Goal: Transaction & Acquisition: Purchase product/service

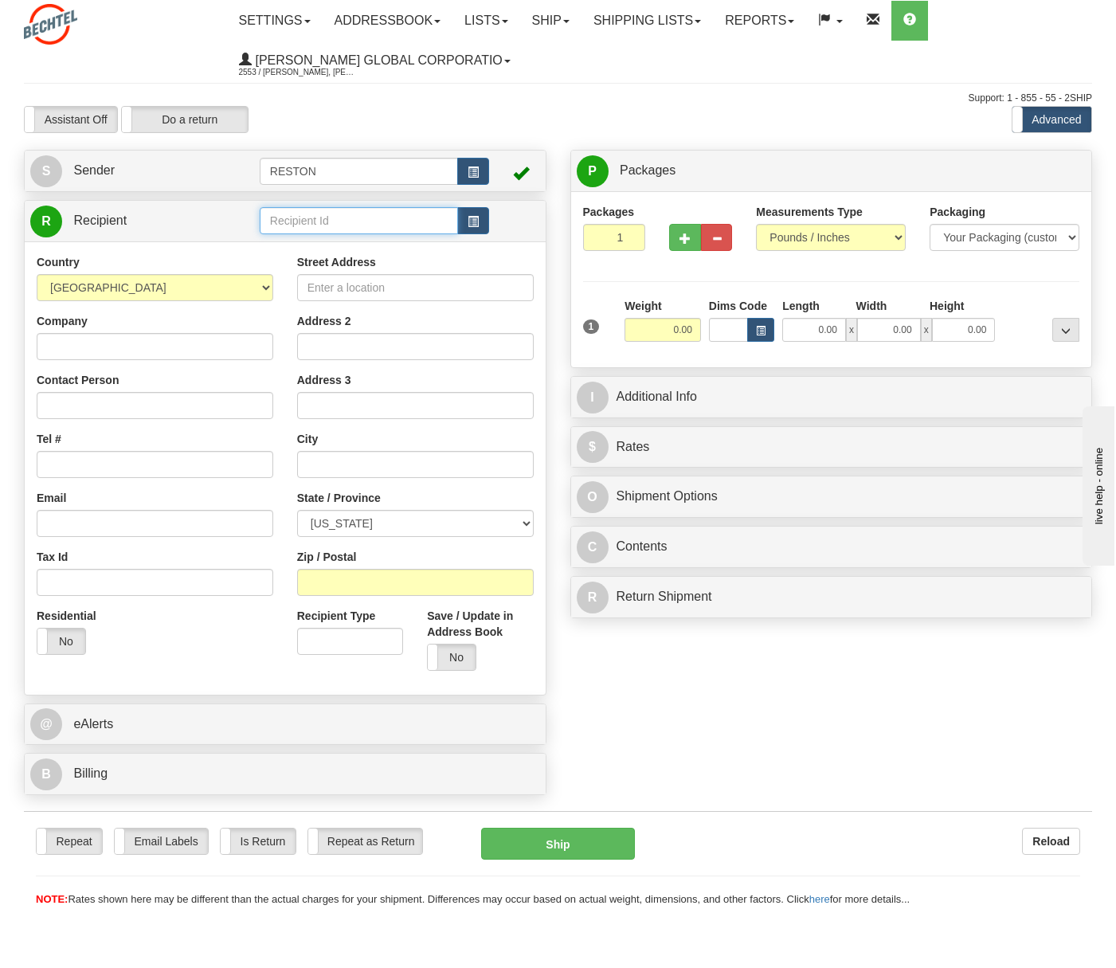
click at [287, 219] on input "text" at bounding box center [359, 220] width 198 height 27
type input "[PERSON_NAME]"
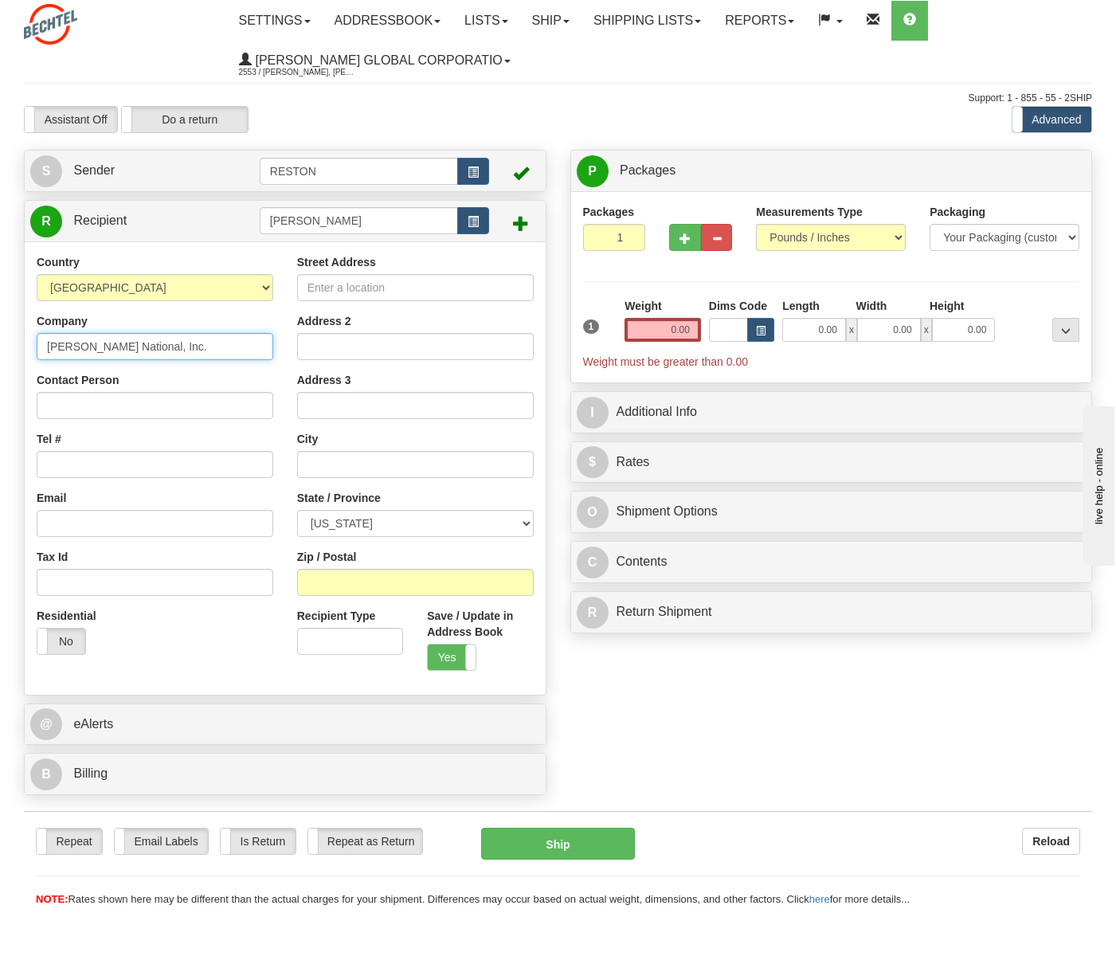
type input "[PERSON_NAME] National, Inc."
type input "[PERSON_NAME]"
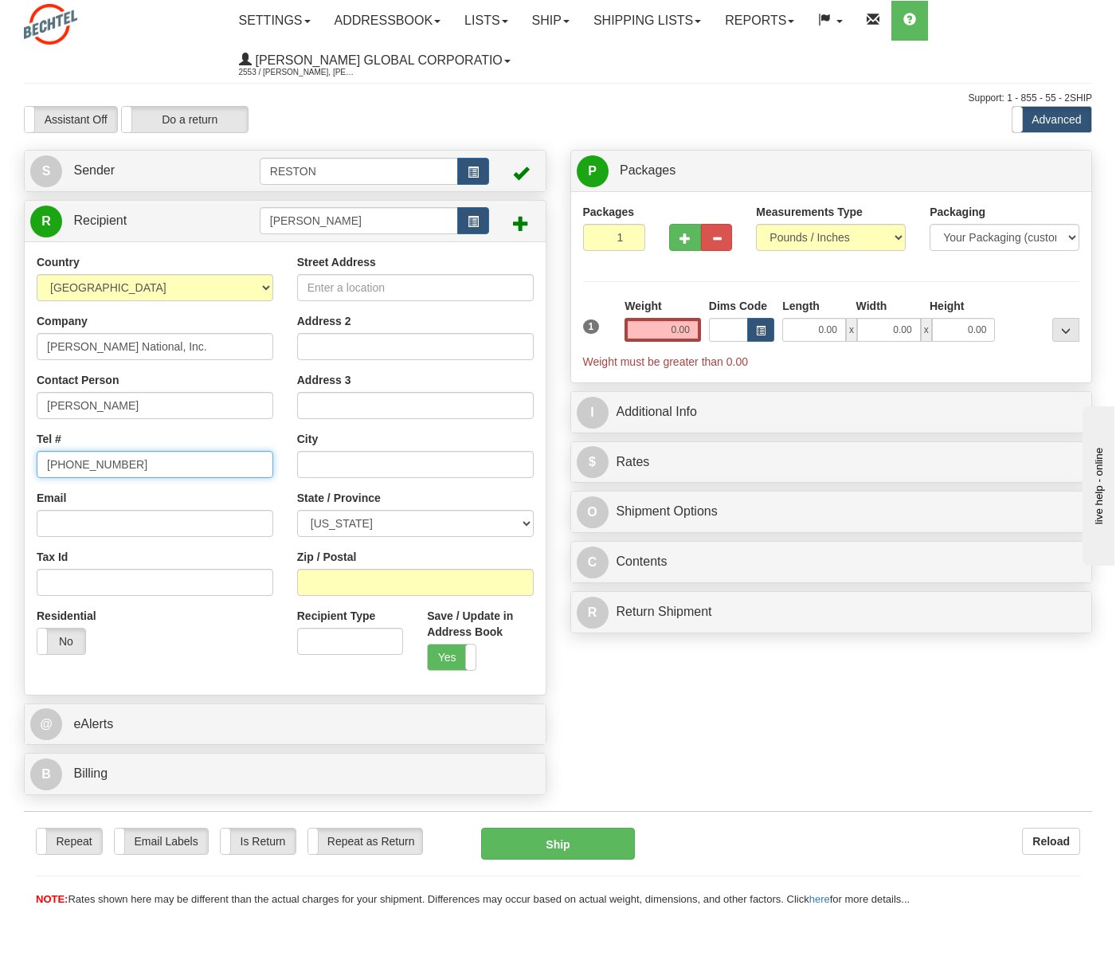
type input "[PHONE_NUMBER]"
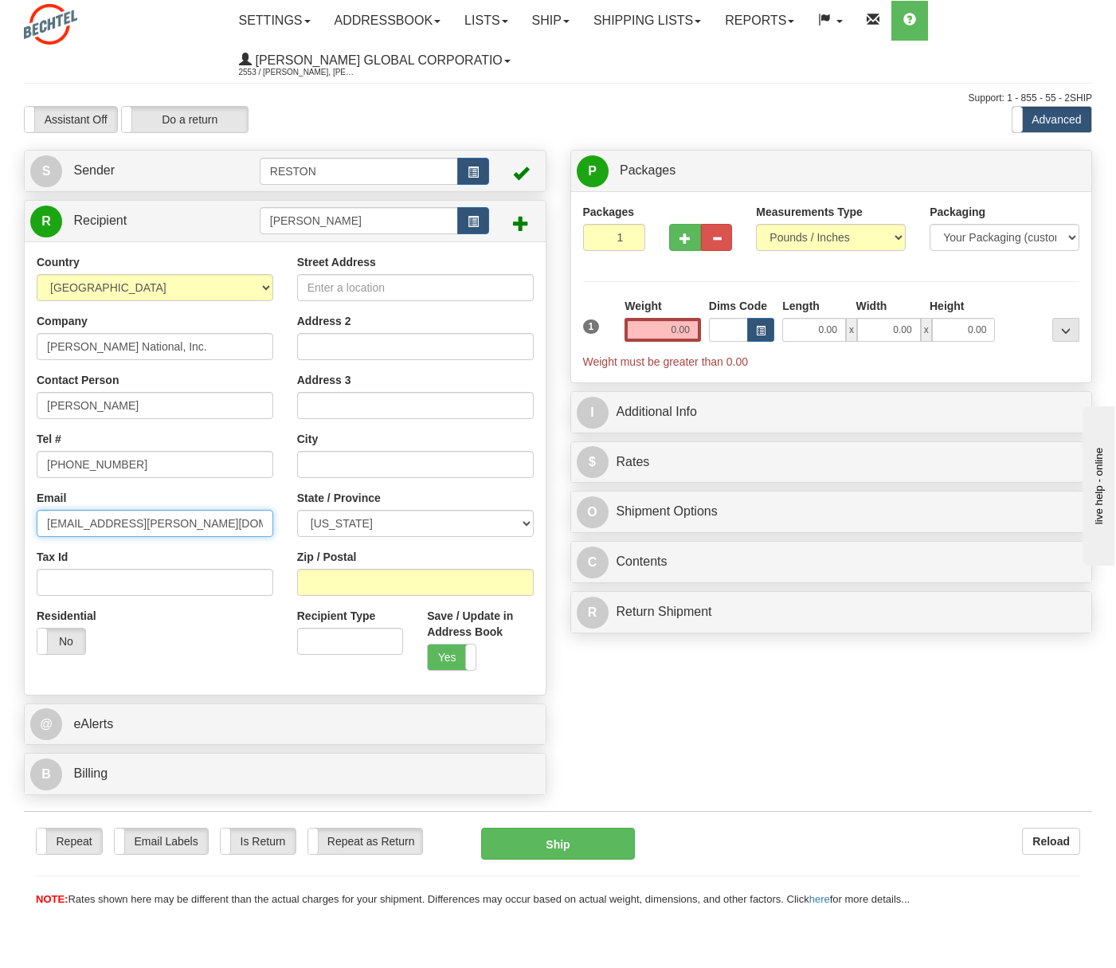
type input "[EMAIL_ADDRESS][PERSON_NAME][DOMAIN_NAME]"
type input "[STREET_ADDRESS]"
type input "[PERSON_NAME]"
select select "UT"
click at [341, 578] on input "Zip / Postal" at bounding box center [415, 582] width 237 height 27
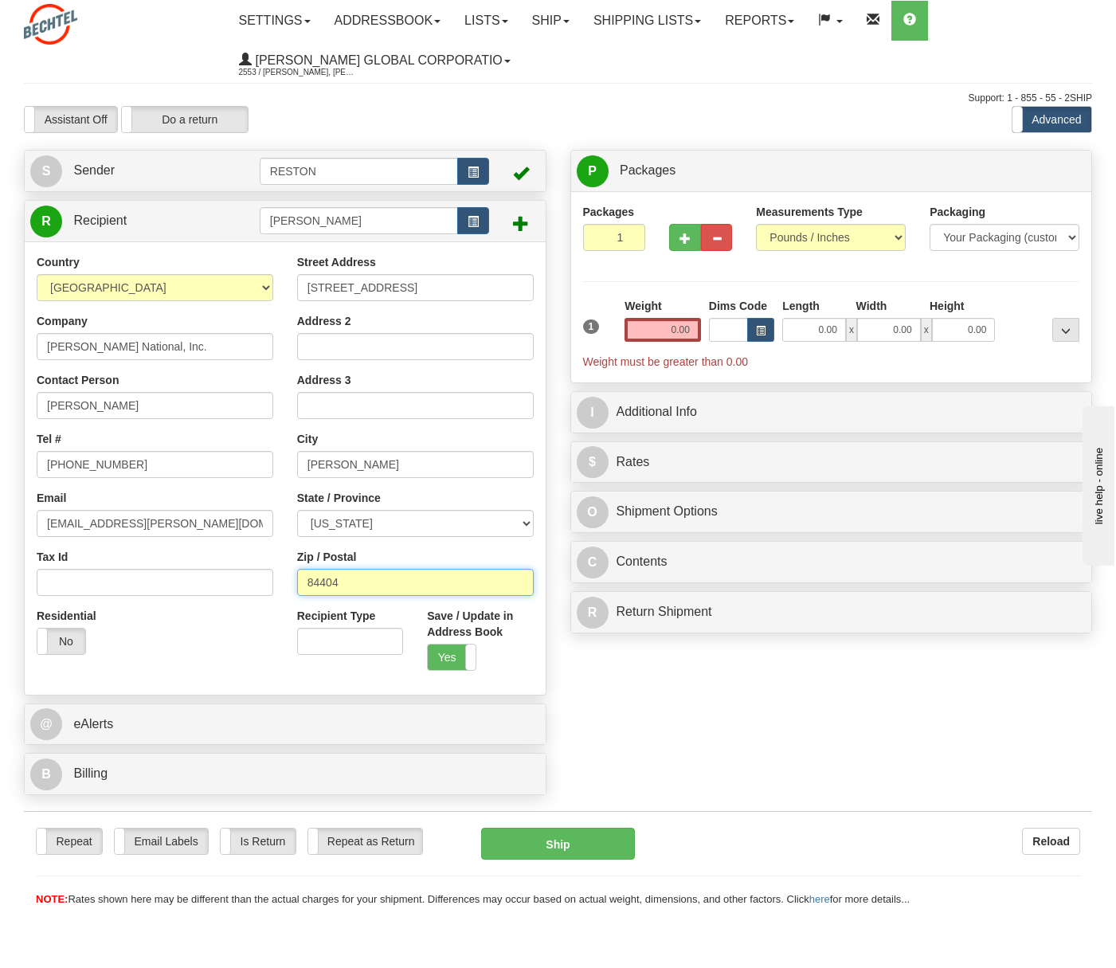
type input "84404"
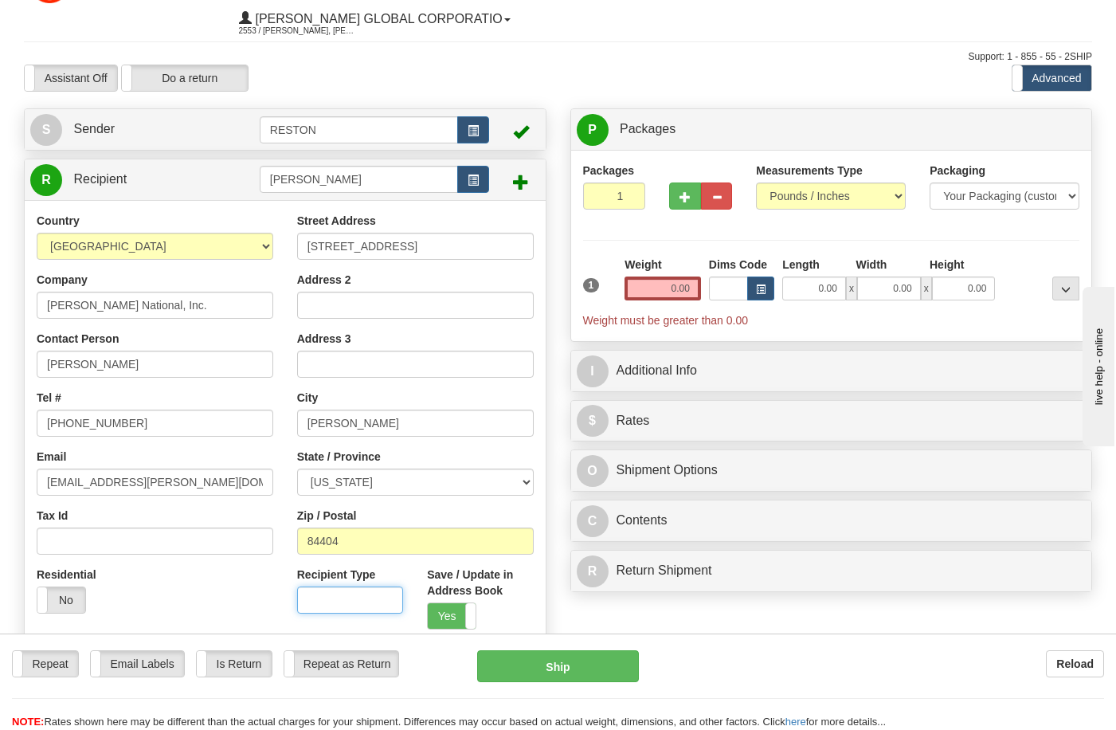
scroll to position [80, 0]
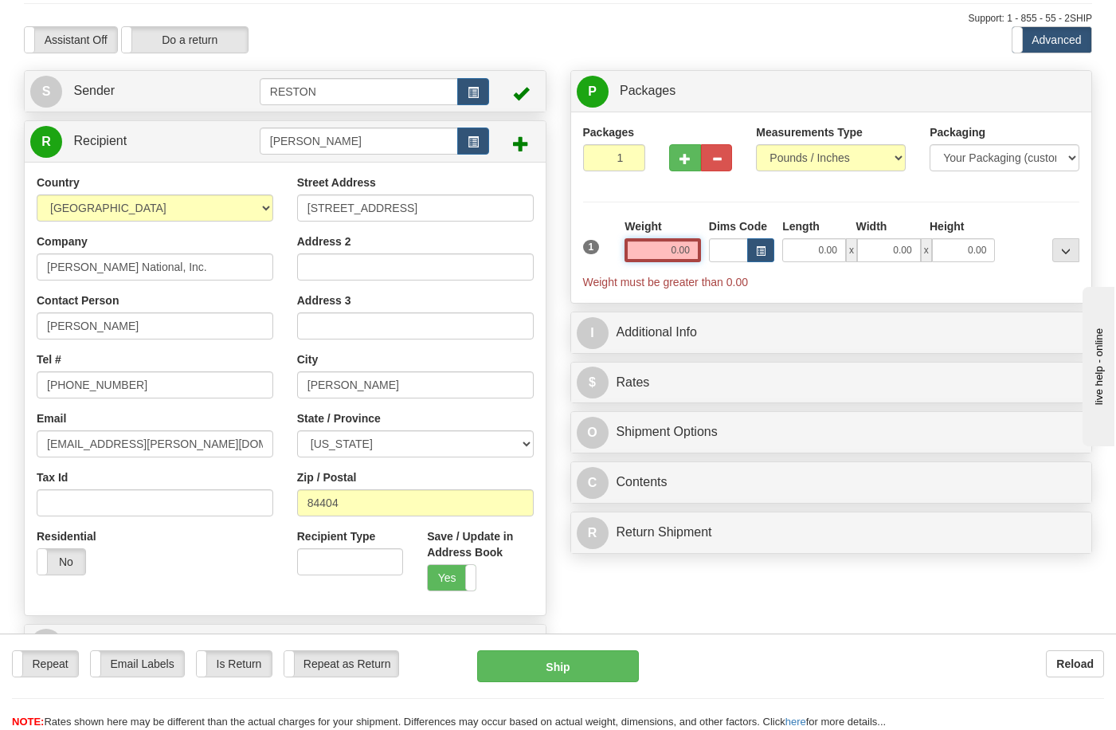
click at [681, 245] on input "0.00" at bounding box center [663, 250] width 76 height 24
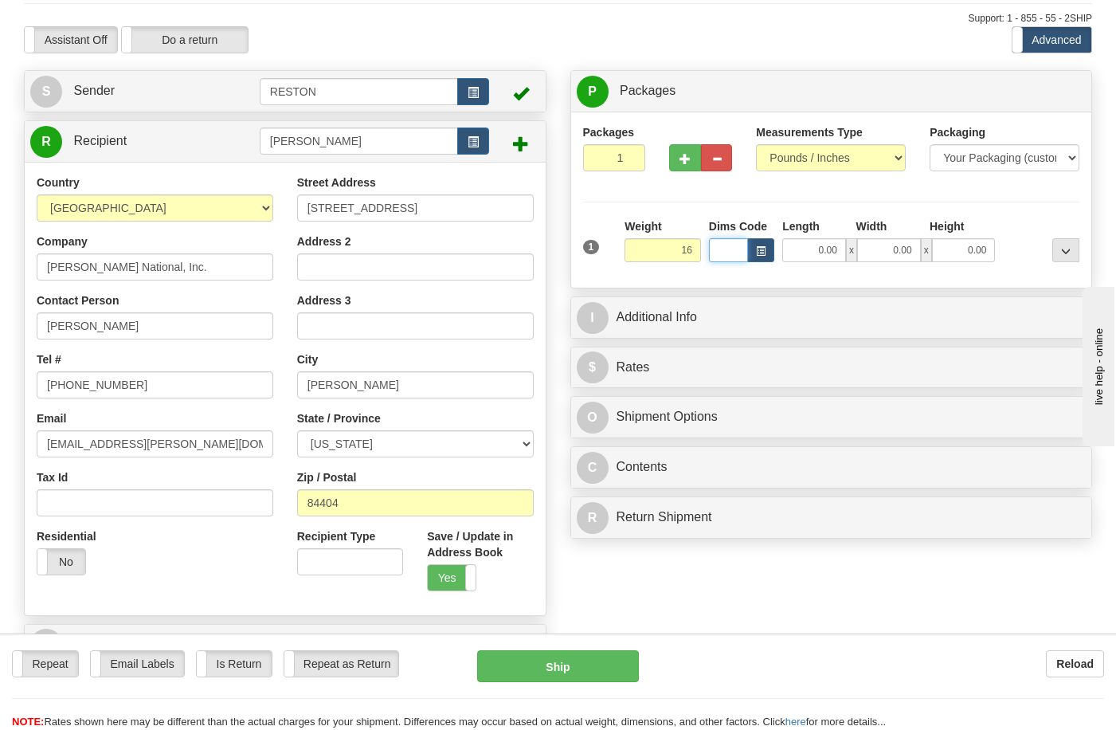
type input "16.00"
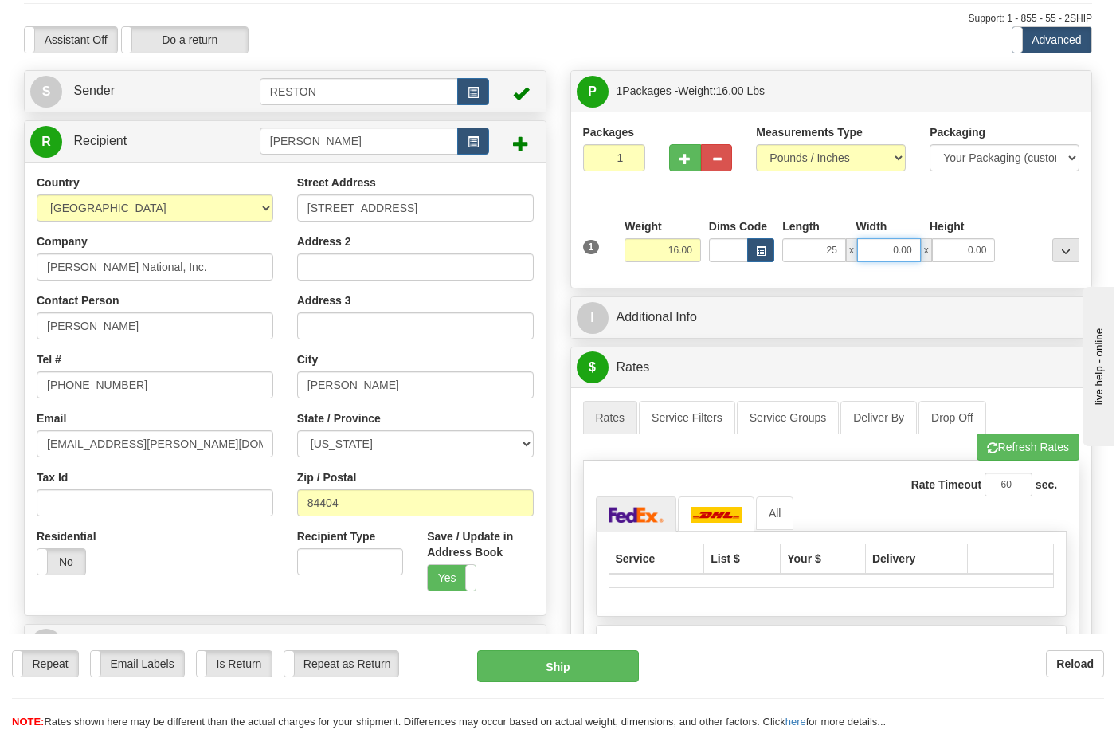
type input "25.00"
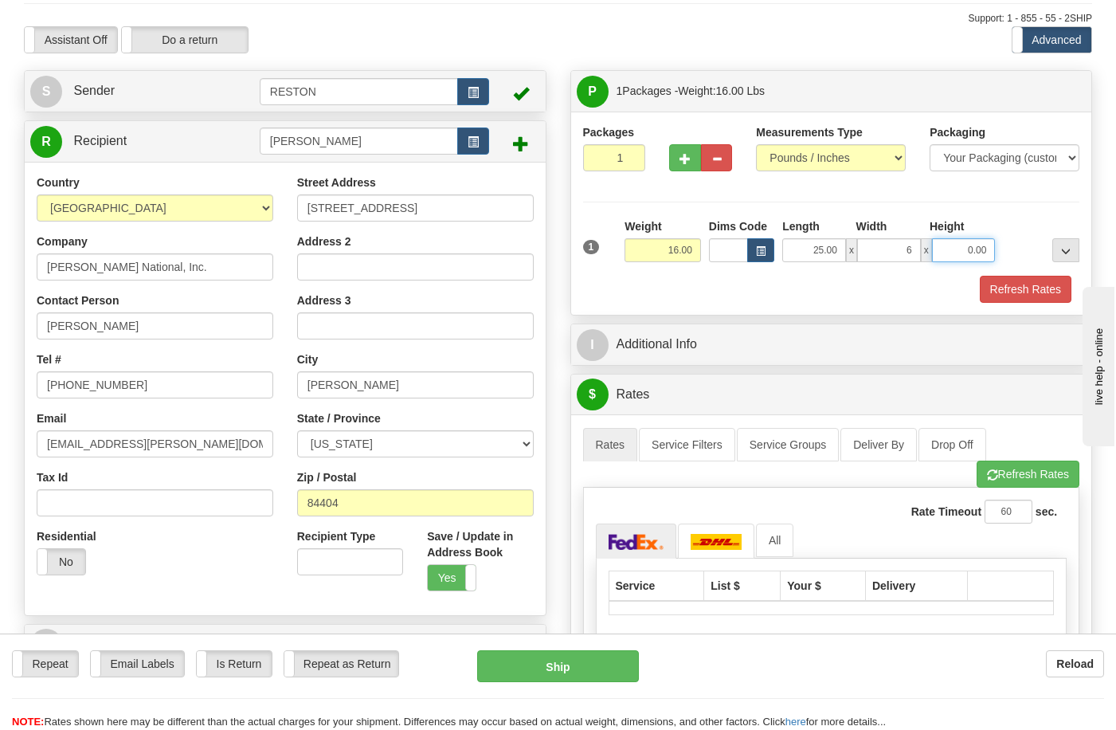
type input "6.00"
type input "24.00"
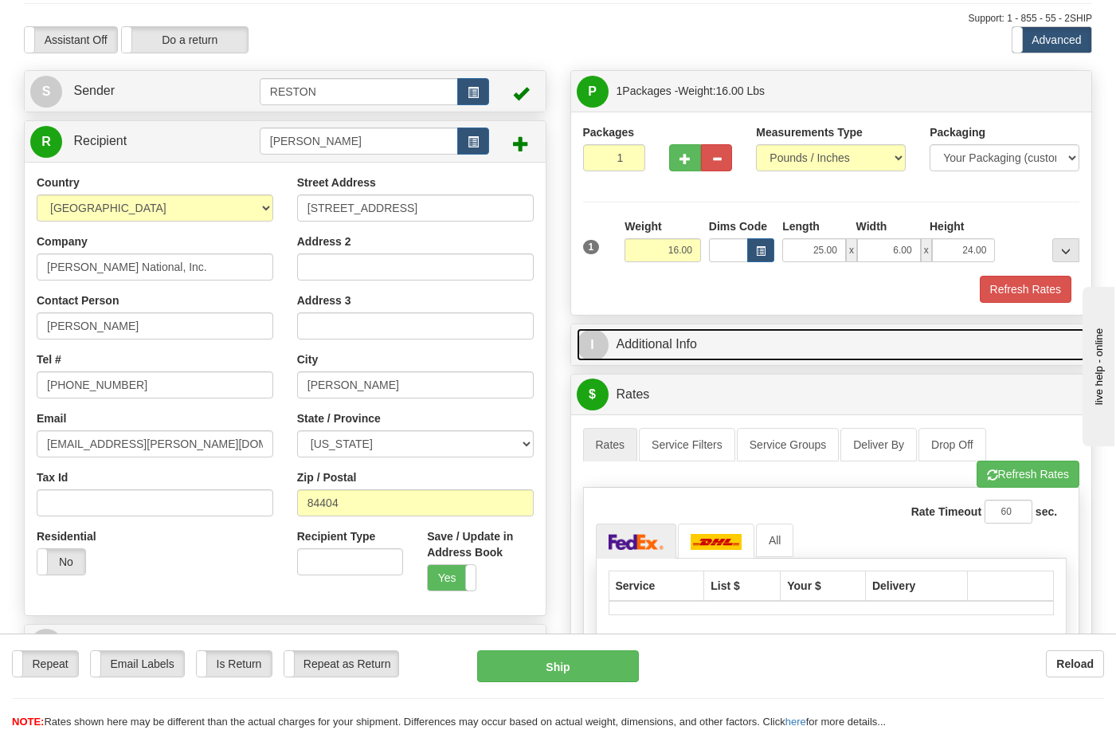
click at [708, 351] on link "I Additional Info" at bounding box center [832, 344] width 510 height 33
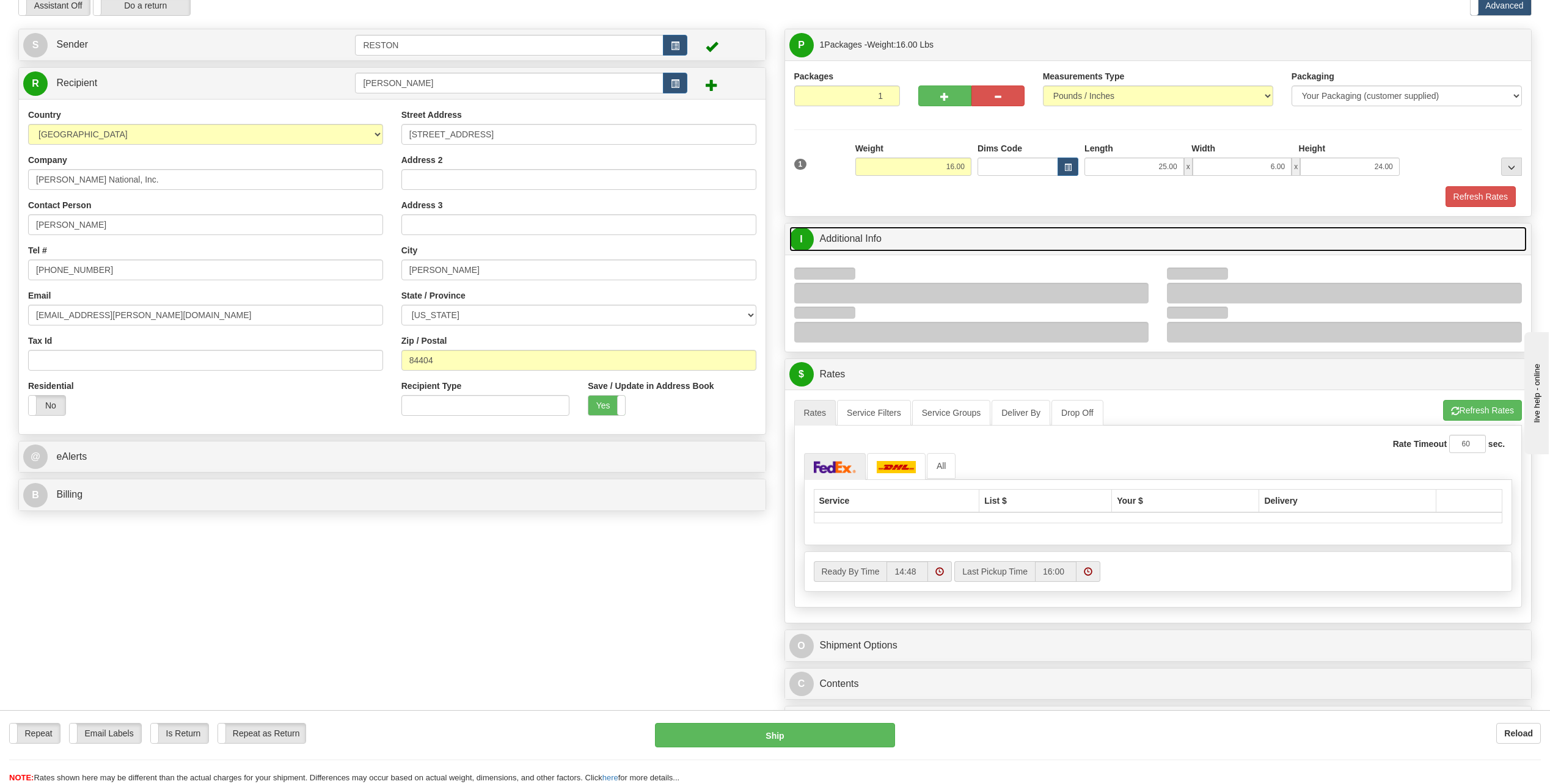
scroll to position [31, 0]
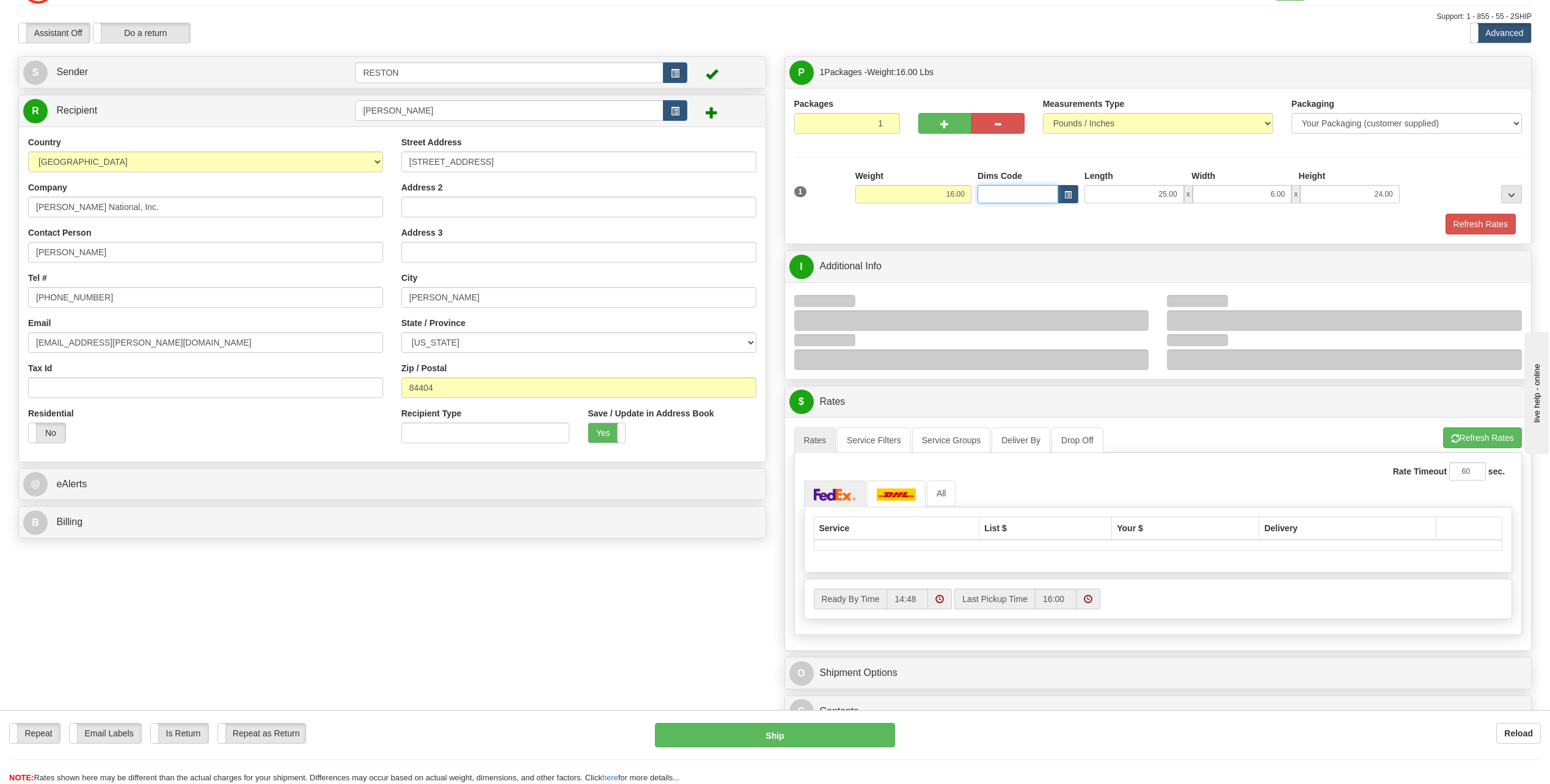
click at [855, 196] on input "Dims Code" at bounding box center [1017, 194] width 80 height 18
click at [855, 164] on div "Packages 1 1 Measurements Type" at bounding box center [1158, 166] width 728 height 136
click at [855, 130] on select "Your Packaging (customer supplied) Envelope (carrier supplied) Pack (carrier su…" at bounding box center [1406, 123] width 230 height 21
select select "2"
click at [855, 113] on select "Your Packaging (customer supplied) Envelope (carrier supplied) Pack (carrier su…" at bounding box center [1406, 123] width 230 height 21
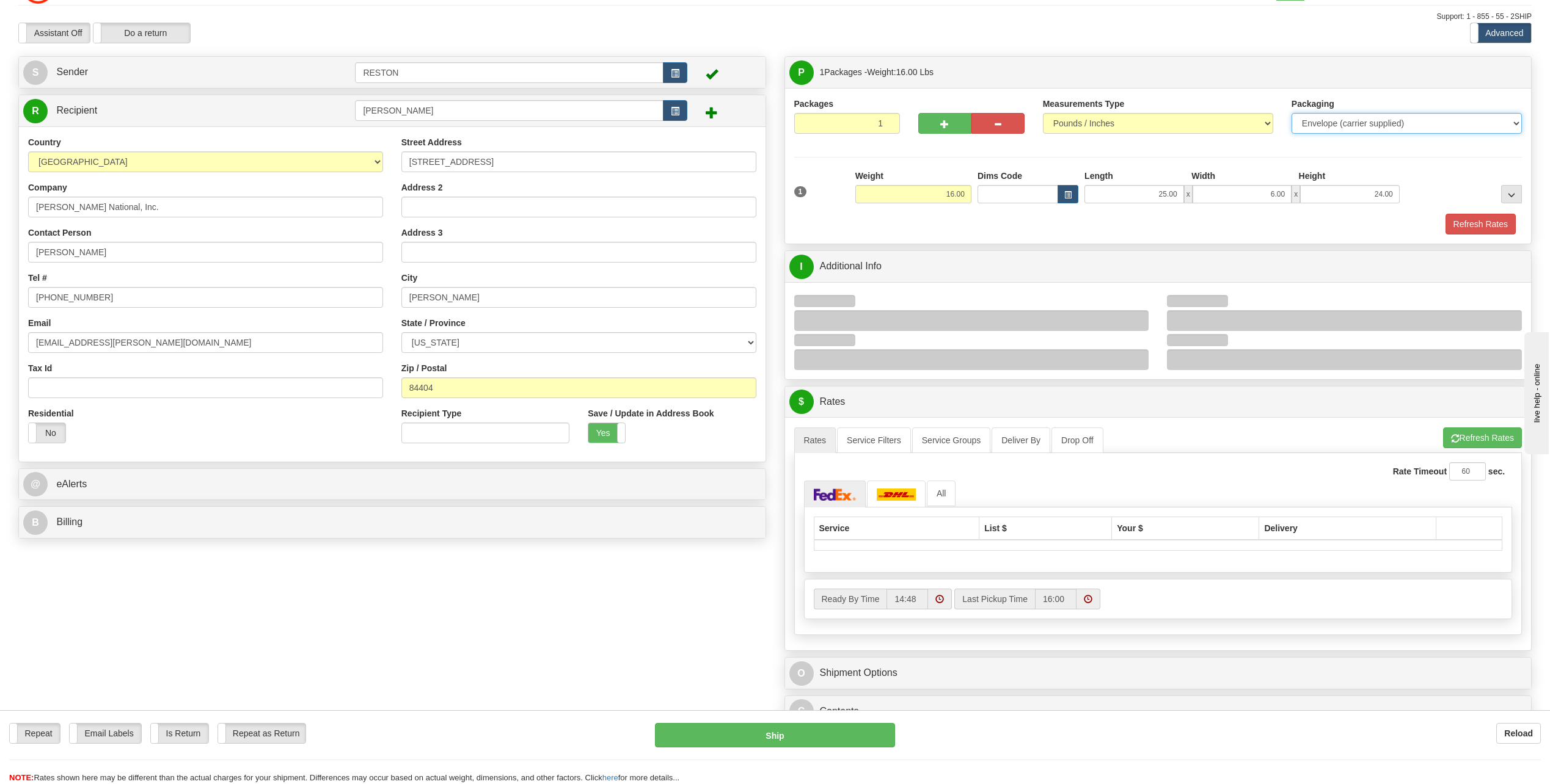
type input "0"
click at [855, 125] on select "Your Packaging (customer supplied) Envelope (carrier supplied) Pack (carrier su…" at bounding box center [1406, 123] width 230 height 21
select select "1"
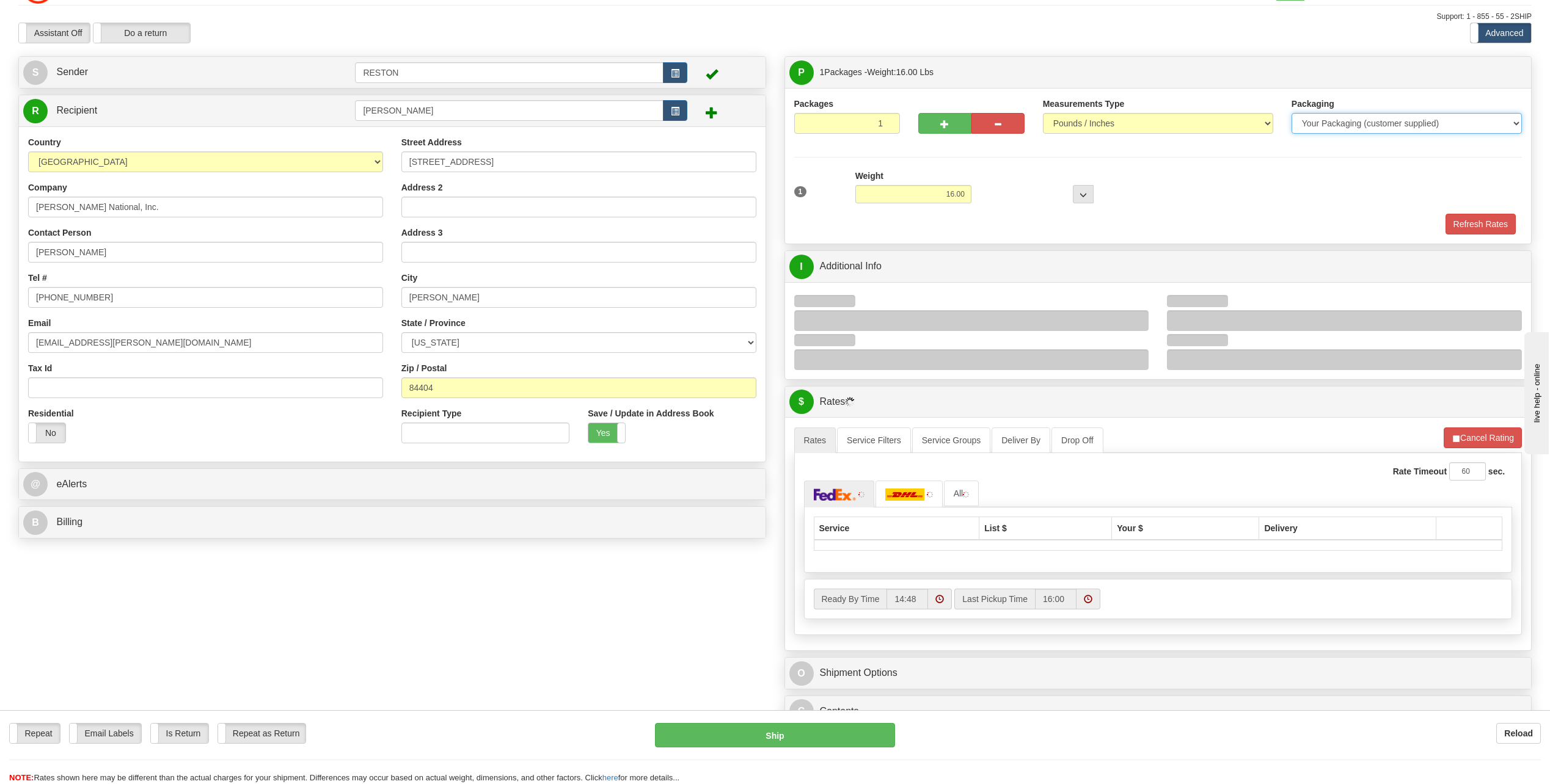
click at [855, 113] on select "Your Packaging (customer supplied) Envelope (carrier supplied) Pack (carrier su…" at bounding box center [1406, 123] width 230 height 21
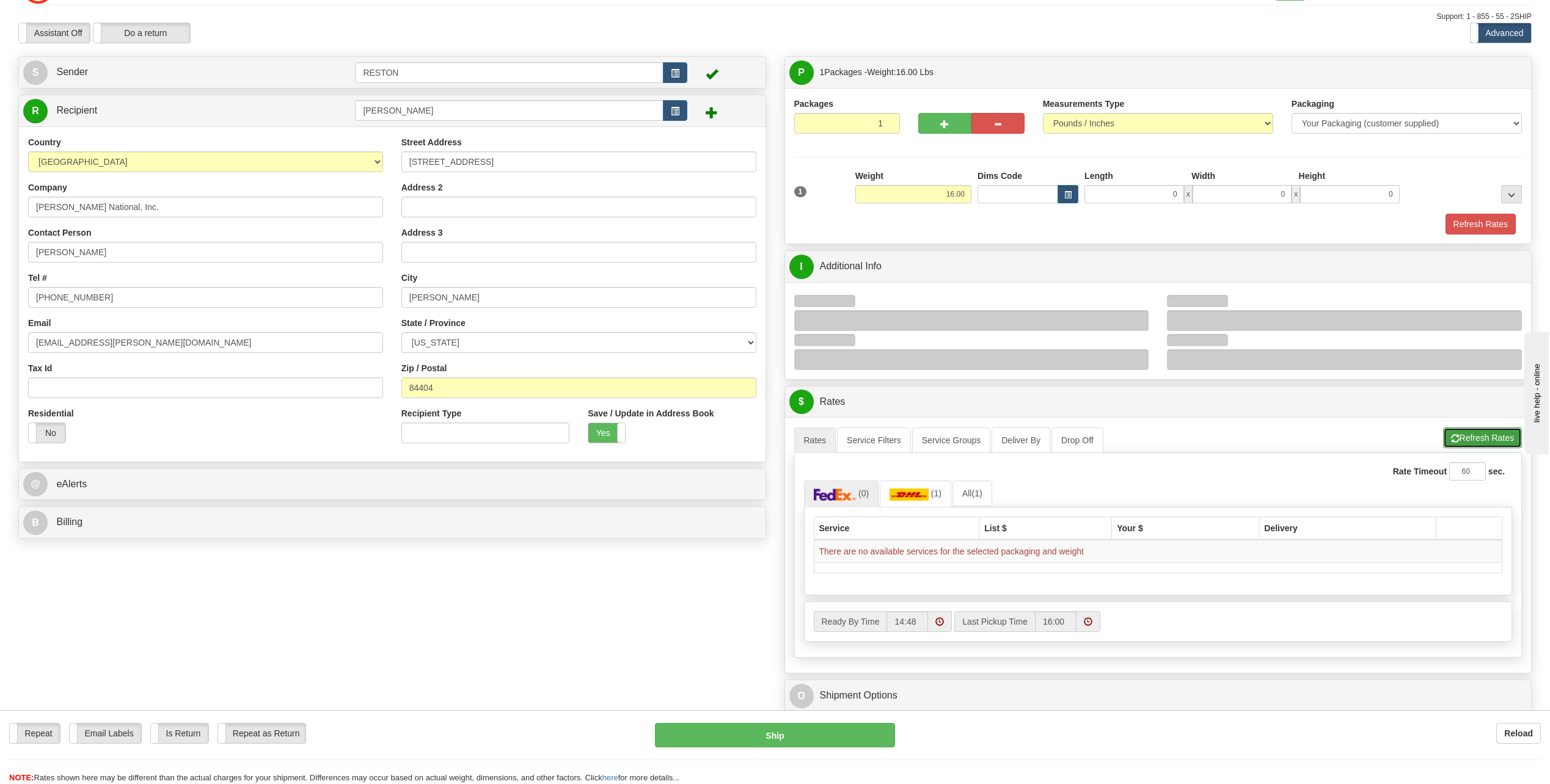
click at [855, 437] on button "Refresh Rates" at bounding box center [1482, 438] width 79 height 21
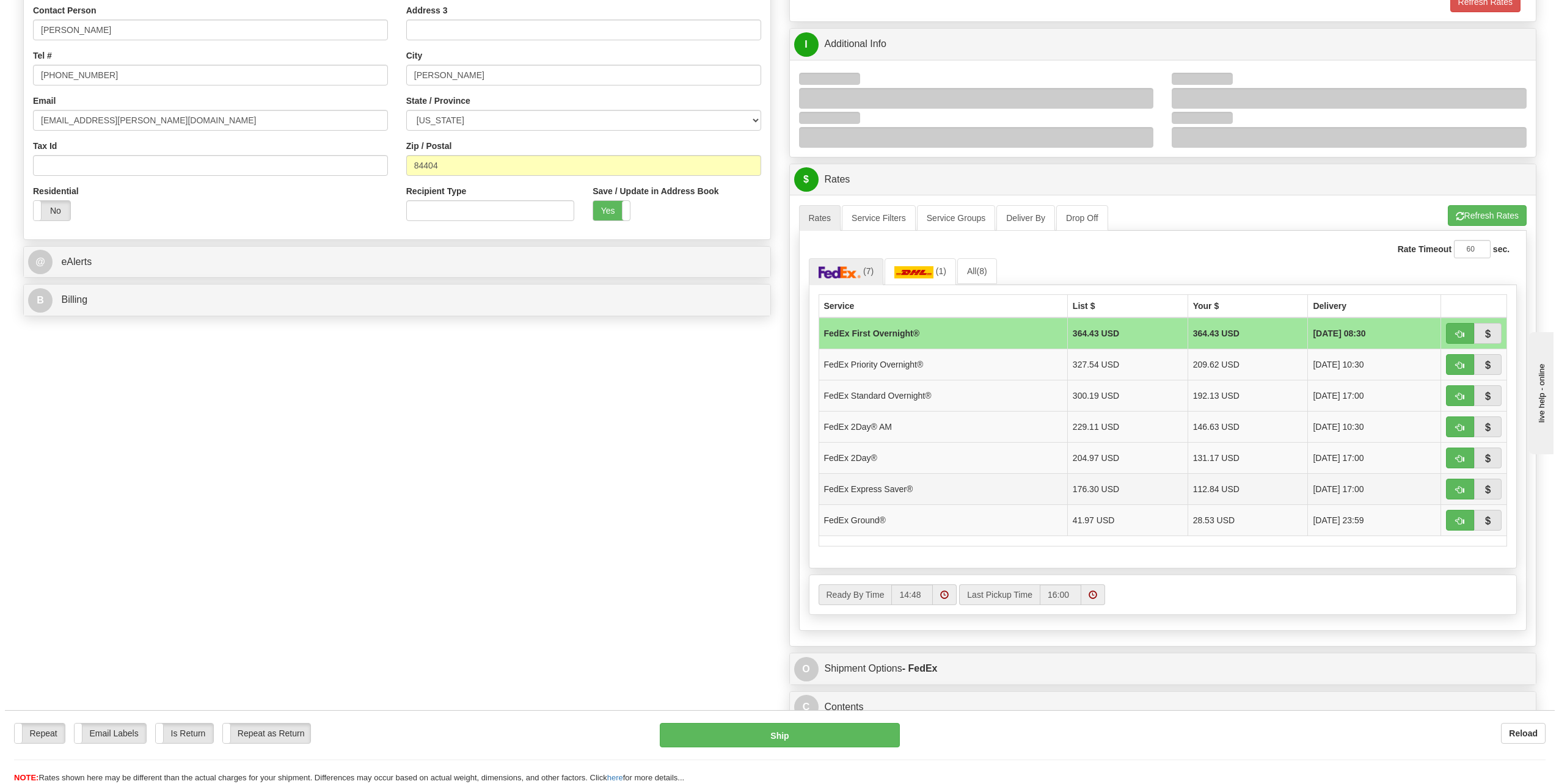
scroll to position [275, 0]
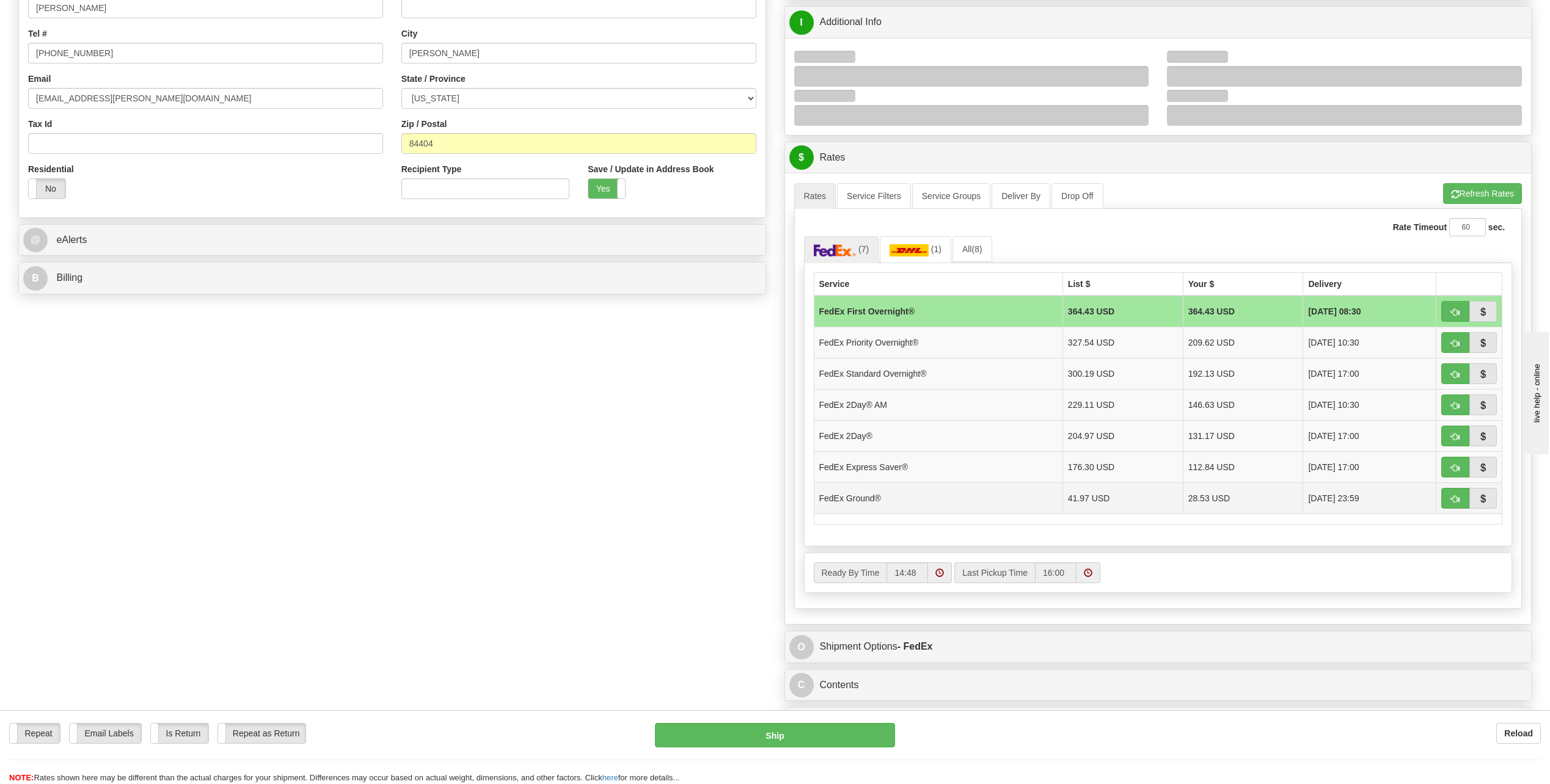
click at [855, 496] on td "[DATE] 23:59" at bounding box center [1370, 497] width 133 height 31
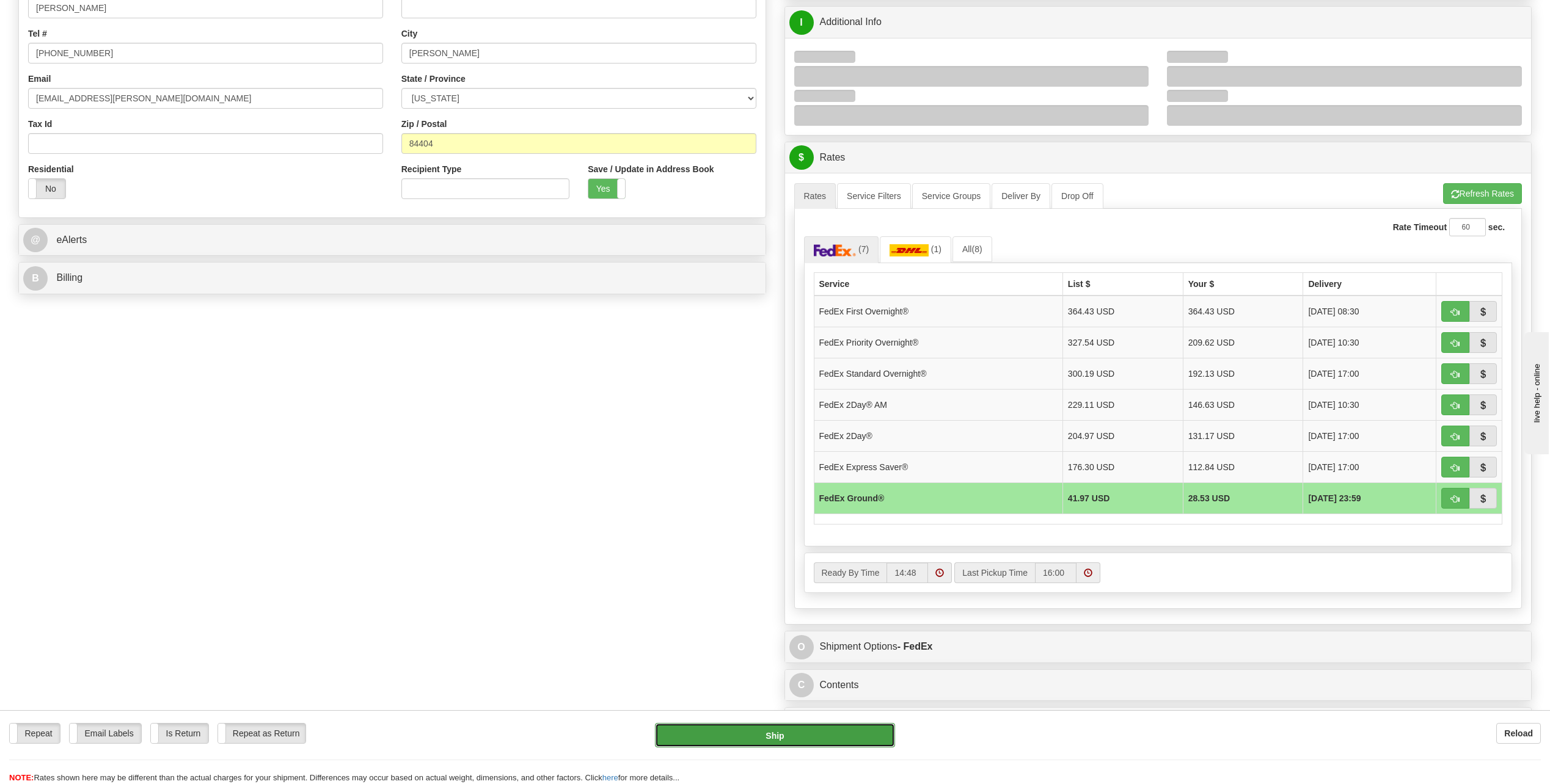
click at [786, 729] on button "Ship" at bounding box center [774, 735] width 240 height 25
type input "92"
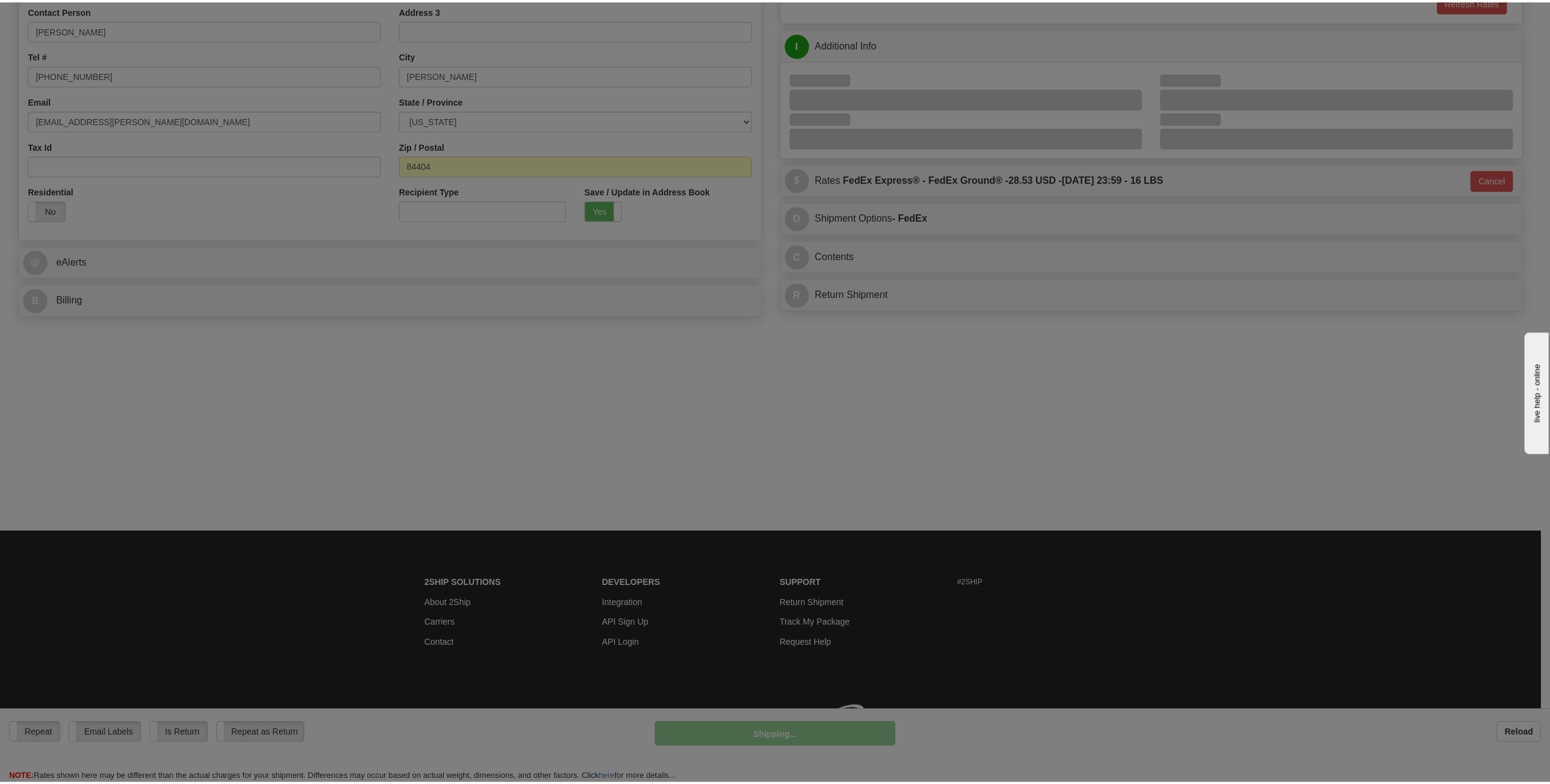
scroll to position [253, 0]
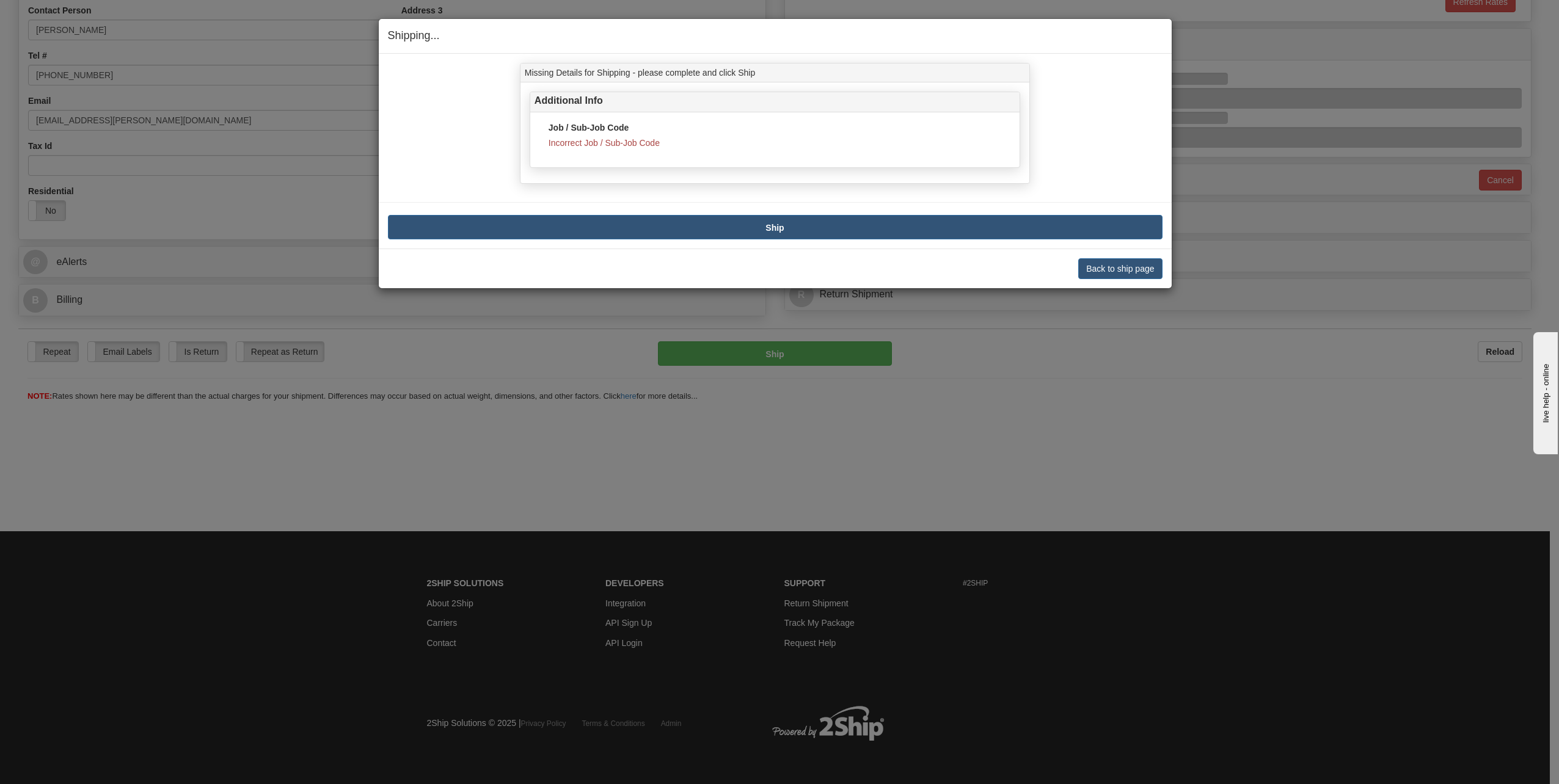
click at [660, 122] on div "Job / Sub-Job Code Incorrect Job / Sub-Job Code" at bounding box center [775, 140] width 489 height 55
click at [604, 144] on span "Incorrect Job / Sub-Job Code" at bounding box center [604, 143] width 111 height 10
click at [594, 128] on label "Job / Sub-Job Code" at bounding box center [589, 128] width 80 height 12
click at [589, 122] on label "Job / Sub-Job Code" at bounding box center [589, 128] width 80 height 12
click at [579, 92] on div "Additional Info" at bounding box center [775, 102] width 489 height 21
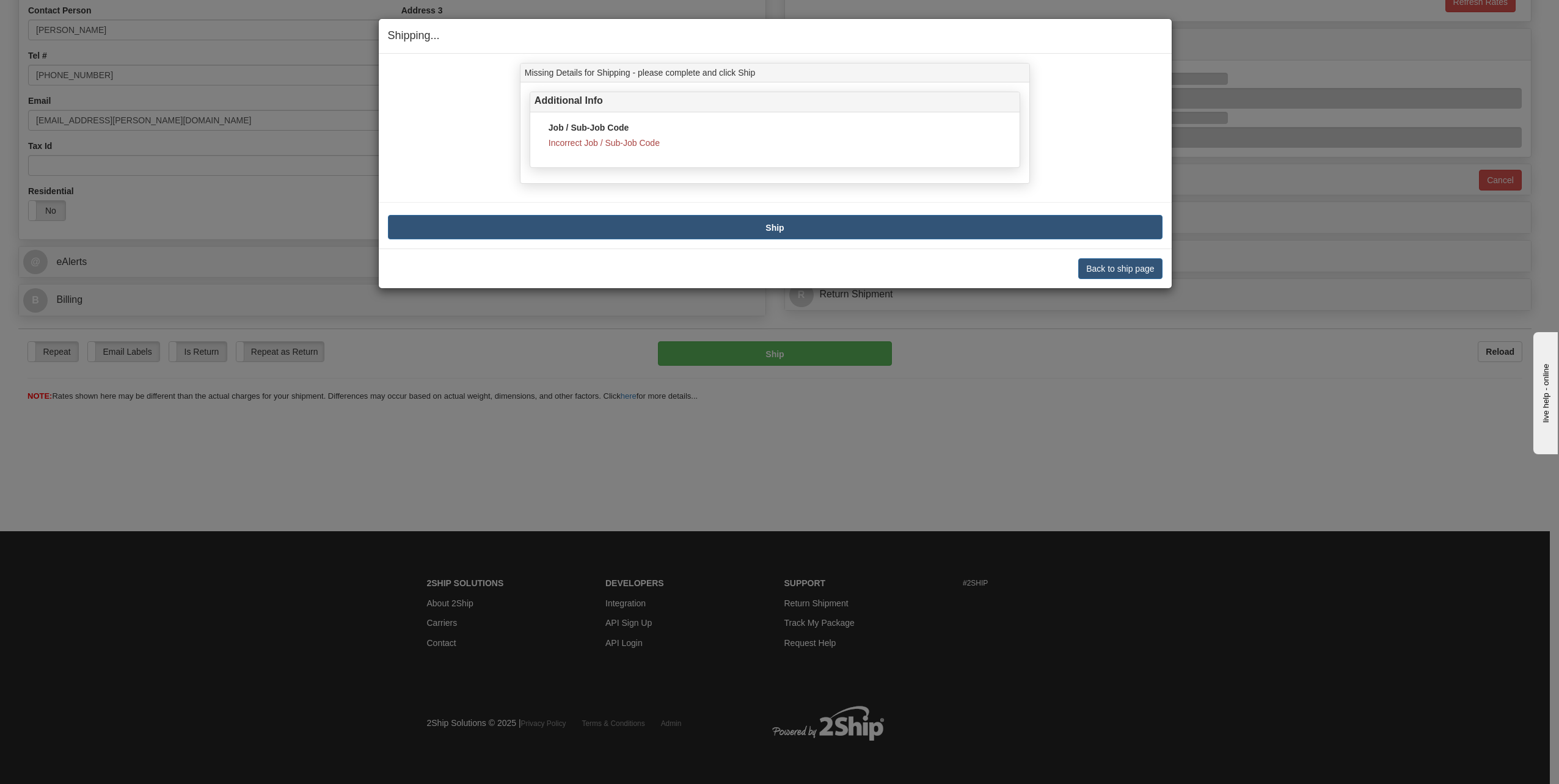
click at [559, 74] on div "Missing Details for Shipping - please complete and click Ship" at bounding box center [775, 73] width 509 height 19
click at [623, 150] on div "Job / Sub-Job Code Incorrect Job / Sub-Job Code" at bounding box center [775, 140] width 471 height 37
click at [856, 257] on div "Back to ship page [PERSON_NAME] Shipment and Quit Pickup Quit Pickup ONLY" at bounding box center [775, 268] width 793 height 40
click at [856, 262] on button "Back to ship page" at bounding box center [1120, 268] width 84 height 21
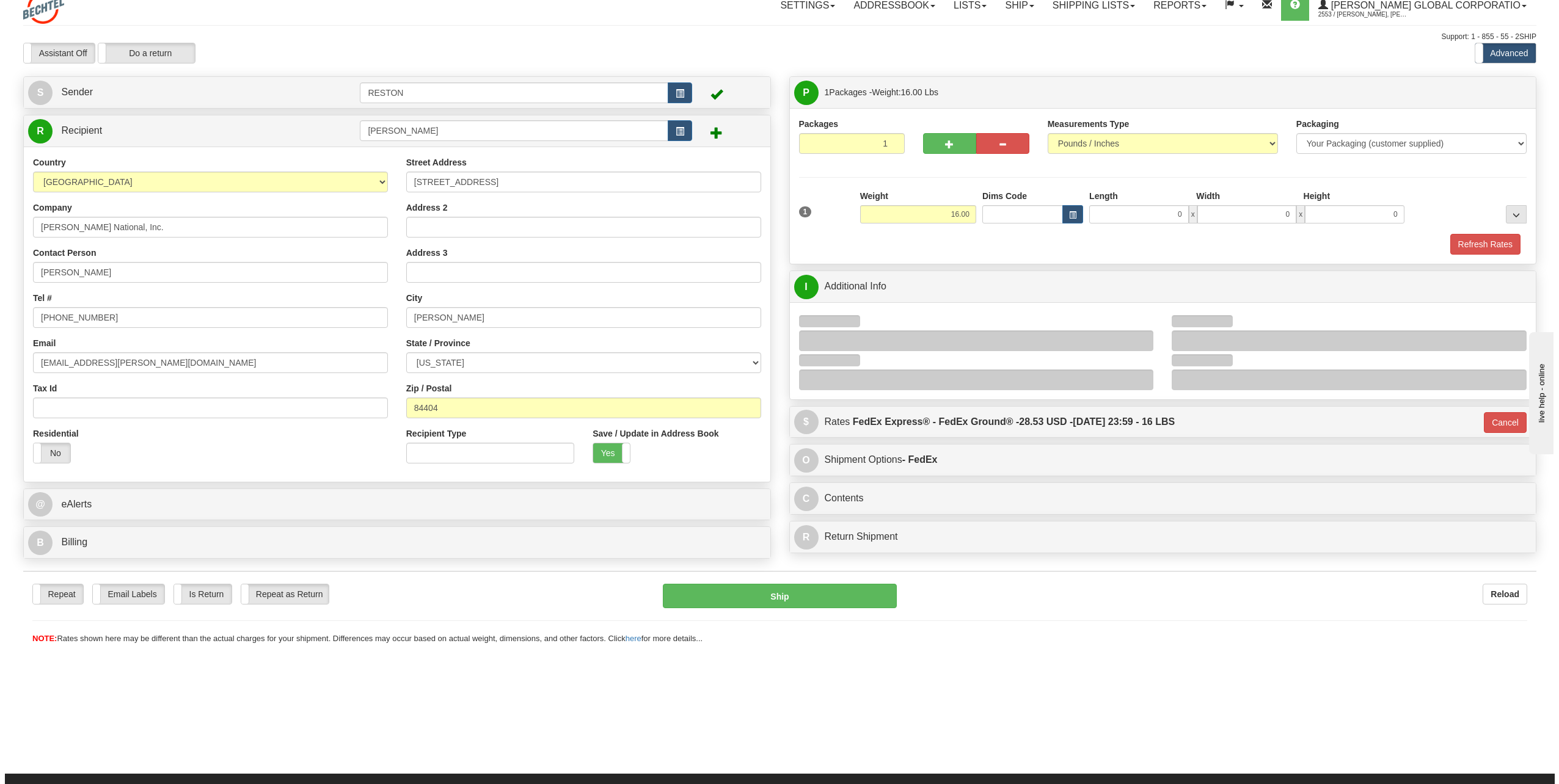
scroll to position [8, 0]
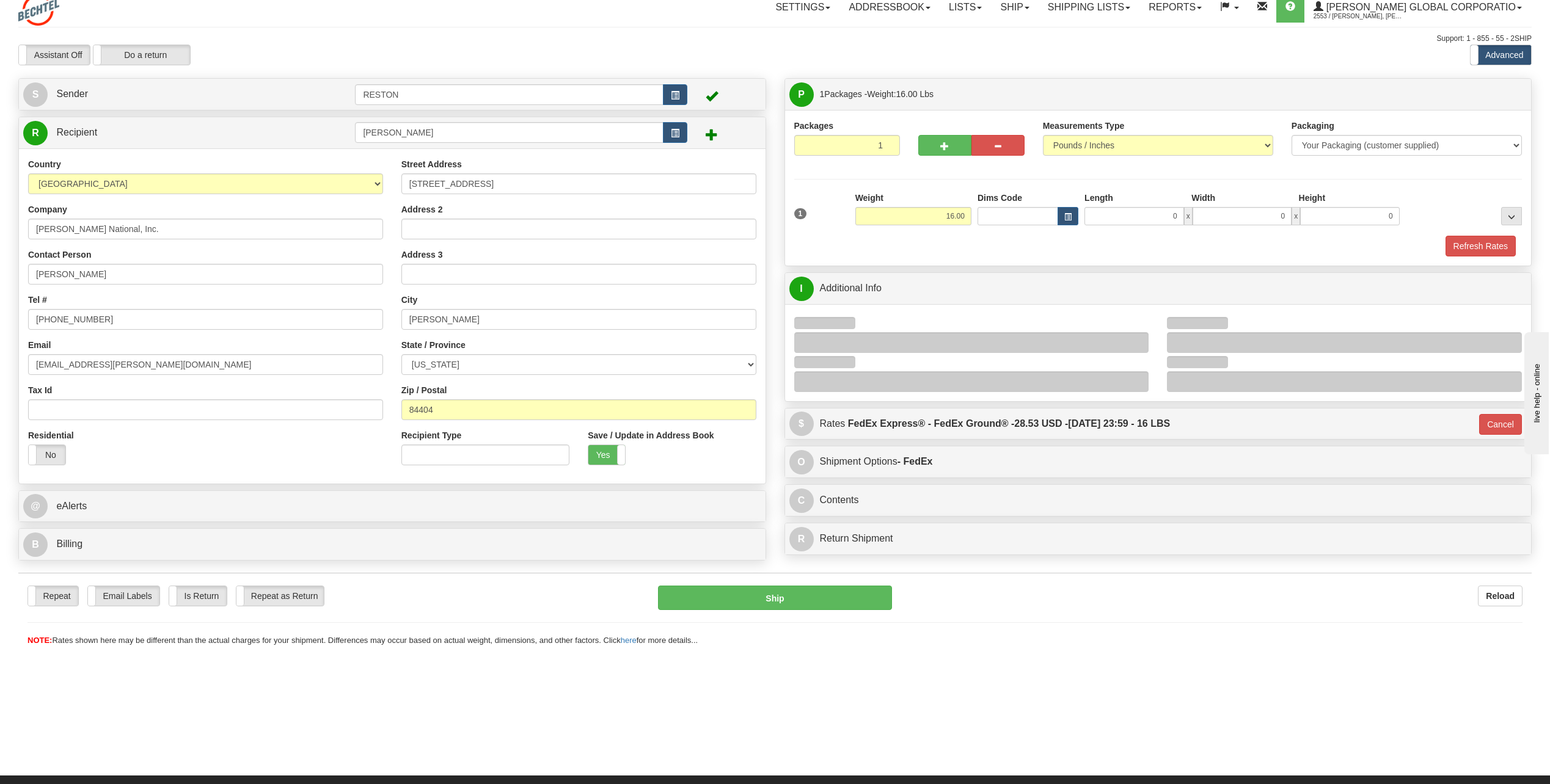
click at [855, 320] on div at bounding box center [971, 333] width 373 height 39
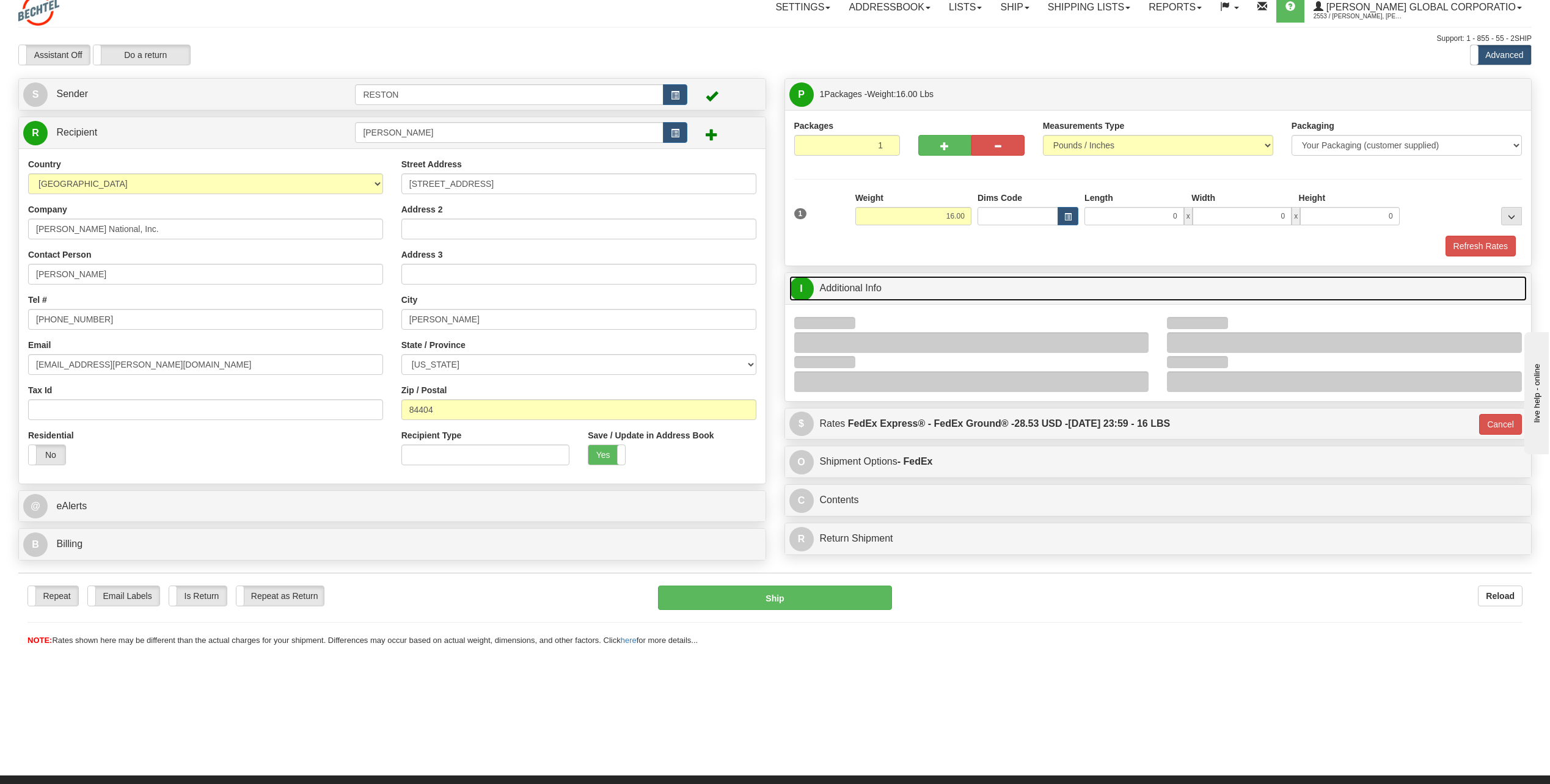
click at [855, 281] on link "I Additional Info" at bounding box center [1158, 288] width 738 height 25
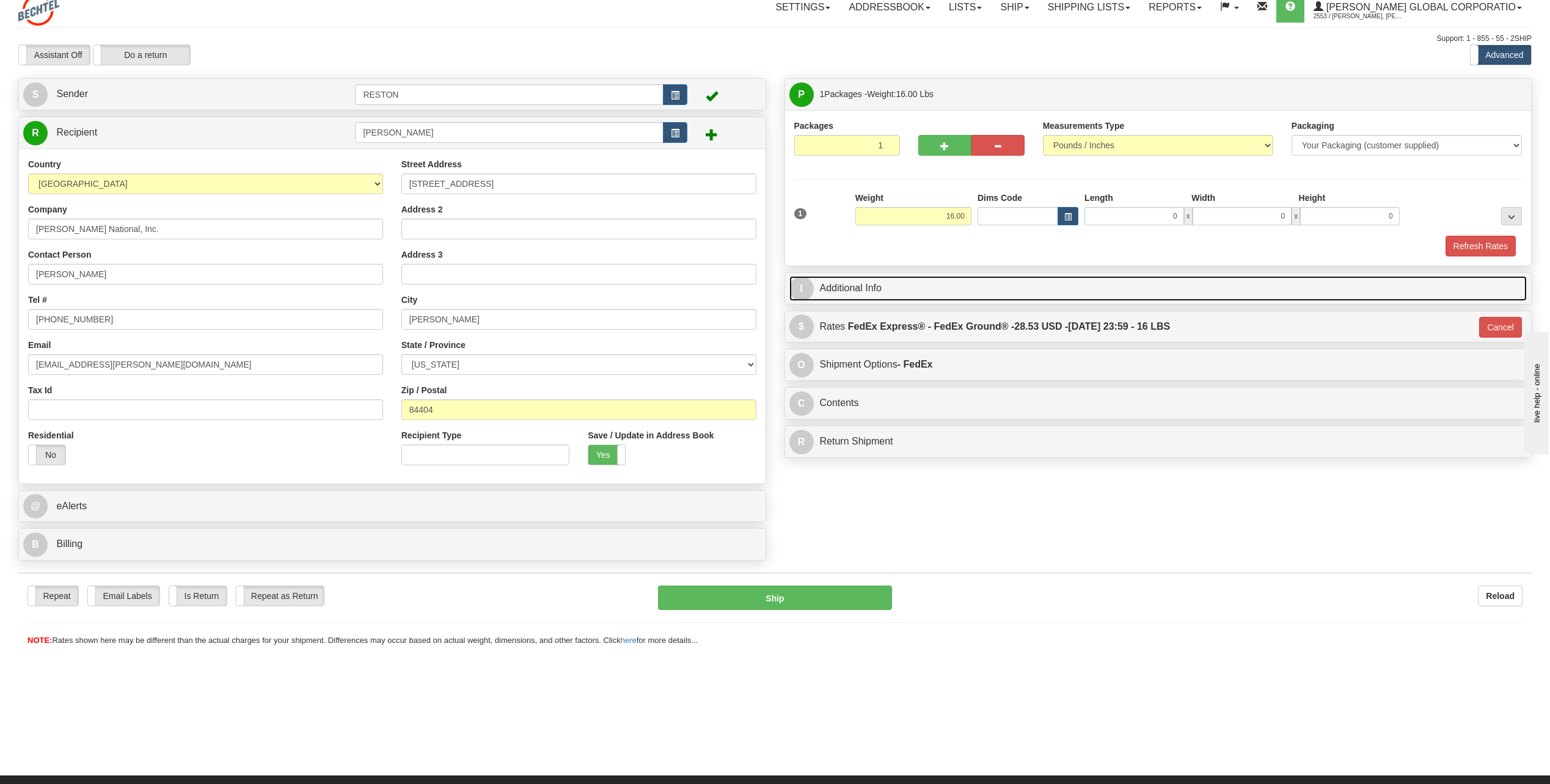
click at [855, 287] on link "I Additional Info" at bounding box center [1158, 288] width 738 height 25
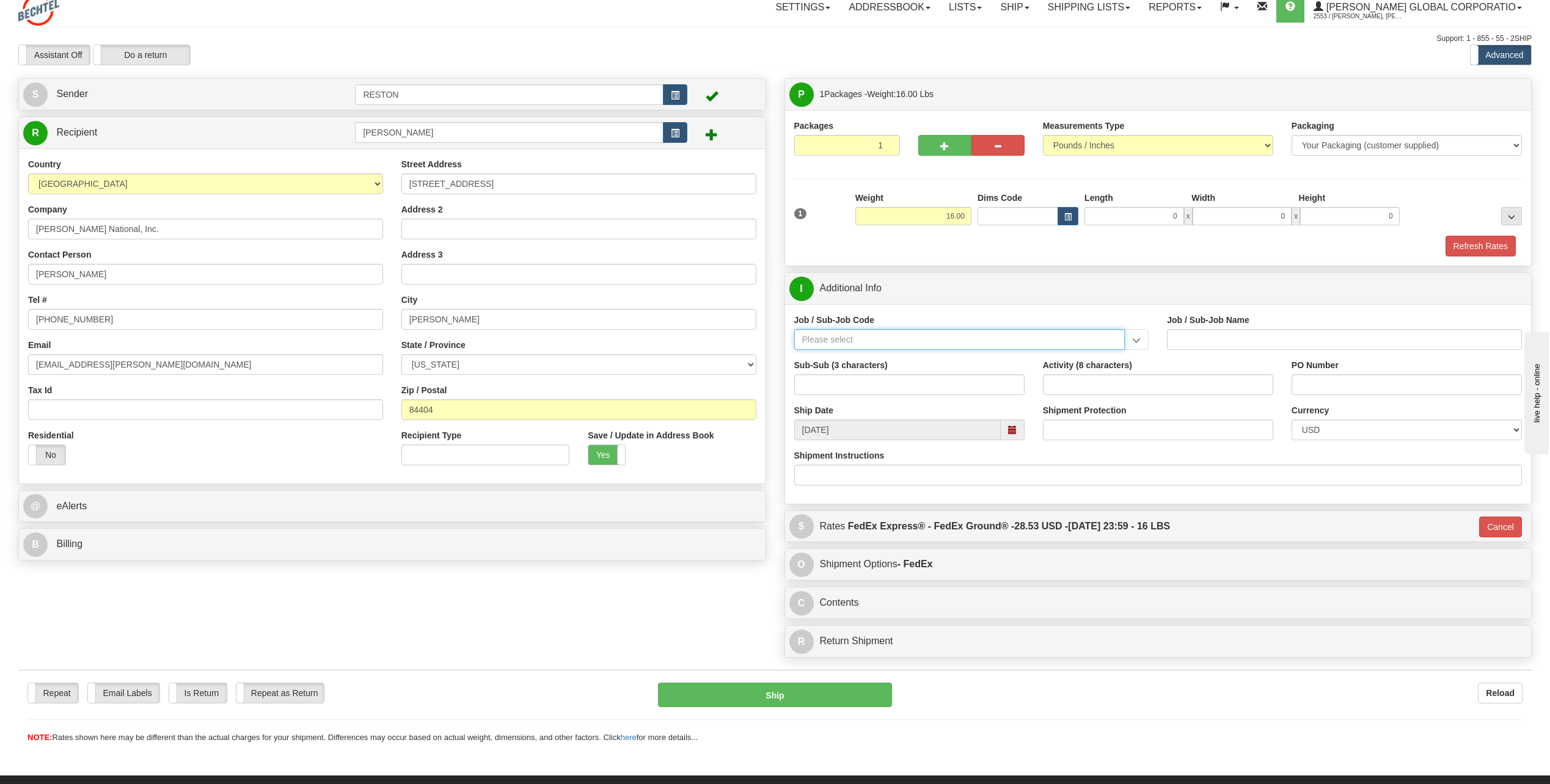
click at [855, 344] on input "Job / Sub-Job Code" at bounding box center [960, 339] width 331 height 21
click at [855, 346] on input "Job / Sub-Job Code" at bounding box center [960, 339] width 331 height 21
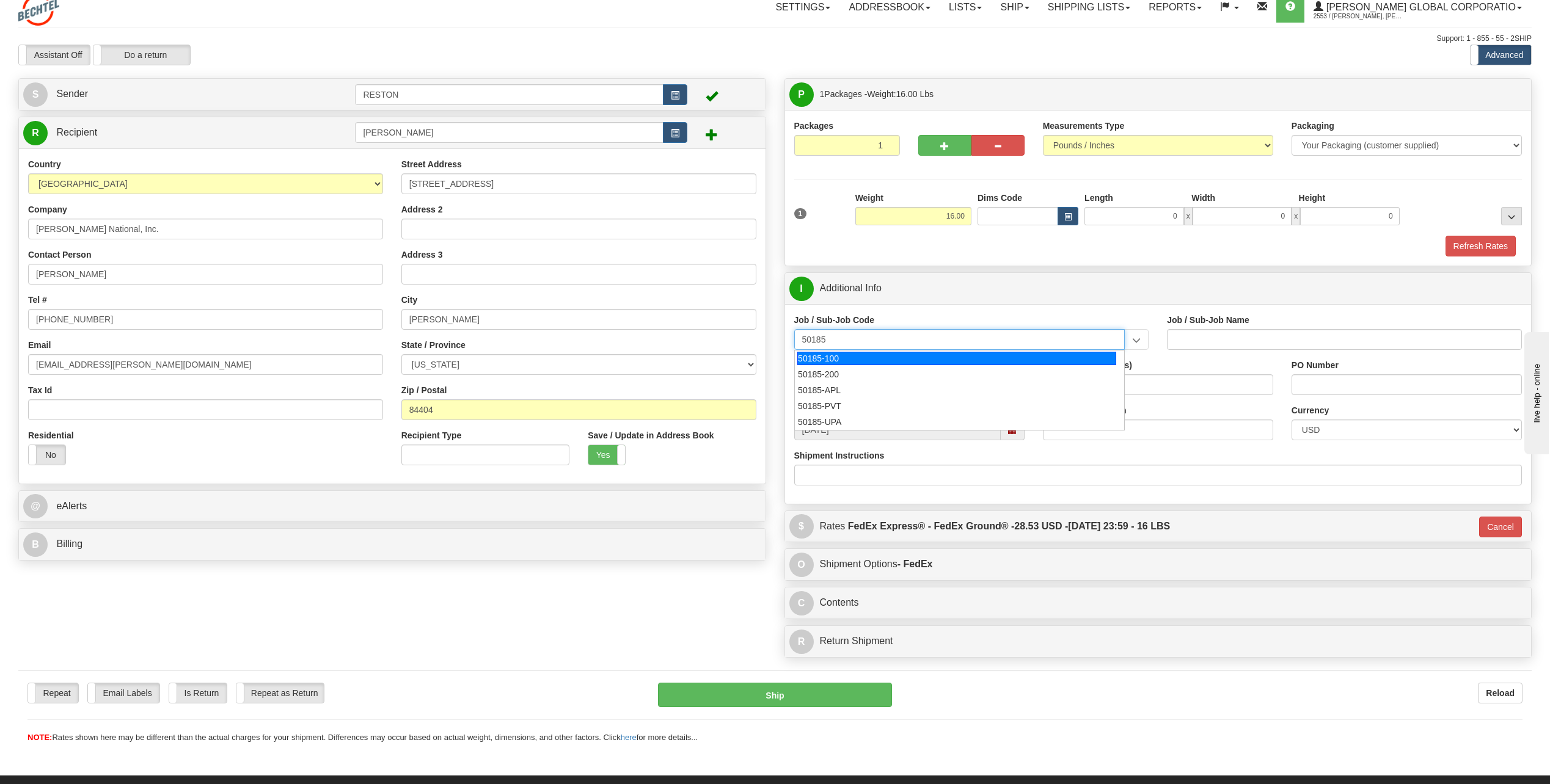
click at [842, 362] on div "50185-100" at bounding box center [957, 359] width 319 height 14
type input "50185-100"
type input "FACILITIES RESTON RO1 OFC - FACILITIES RESTON RO1"
type input "50185-100"
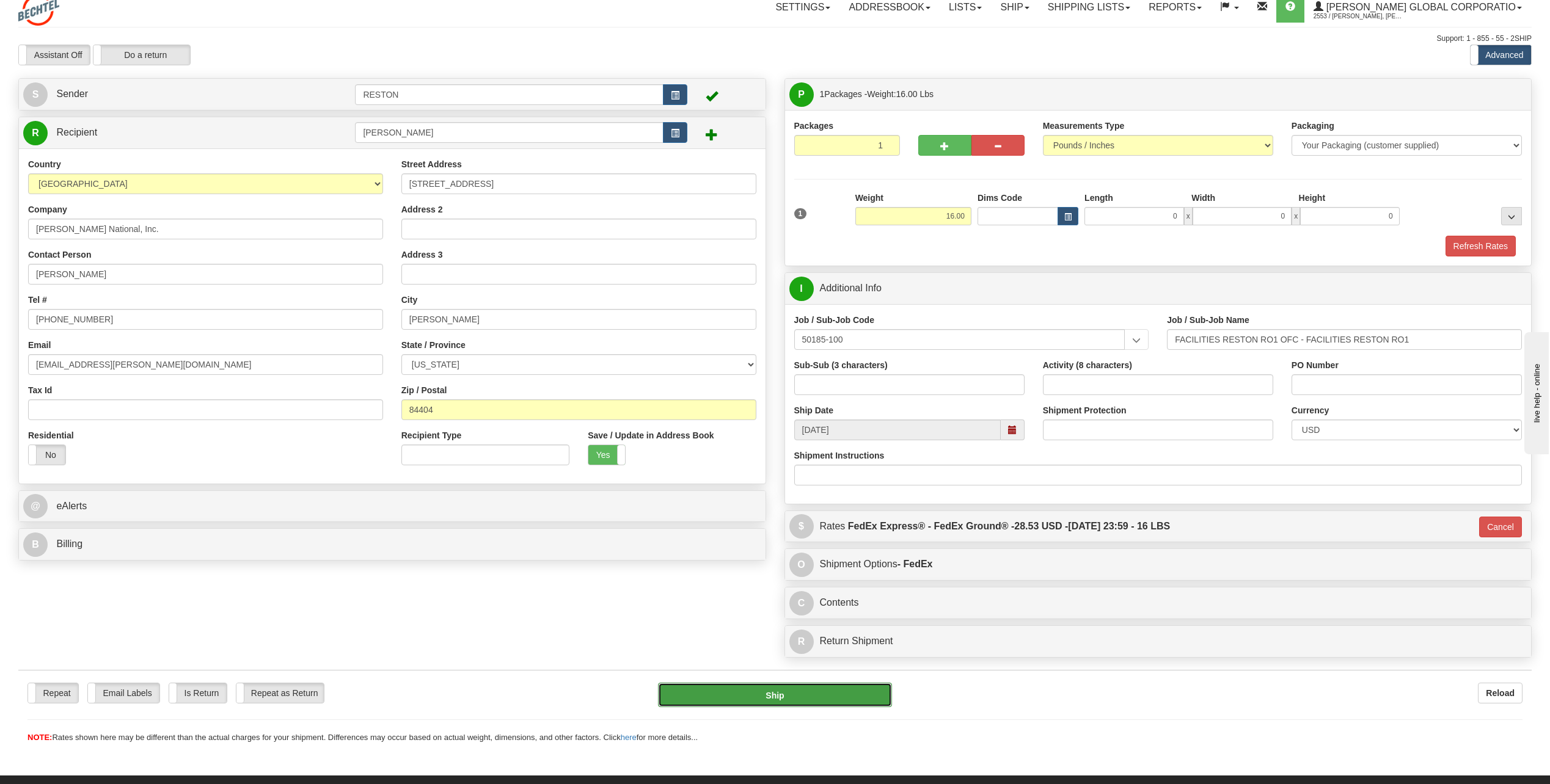
click at [840, 696] on button "Ship" at bounding box center [774, 695] width 234 height 25
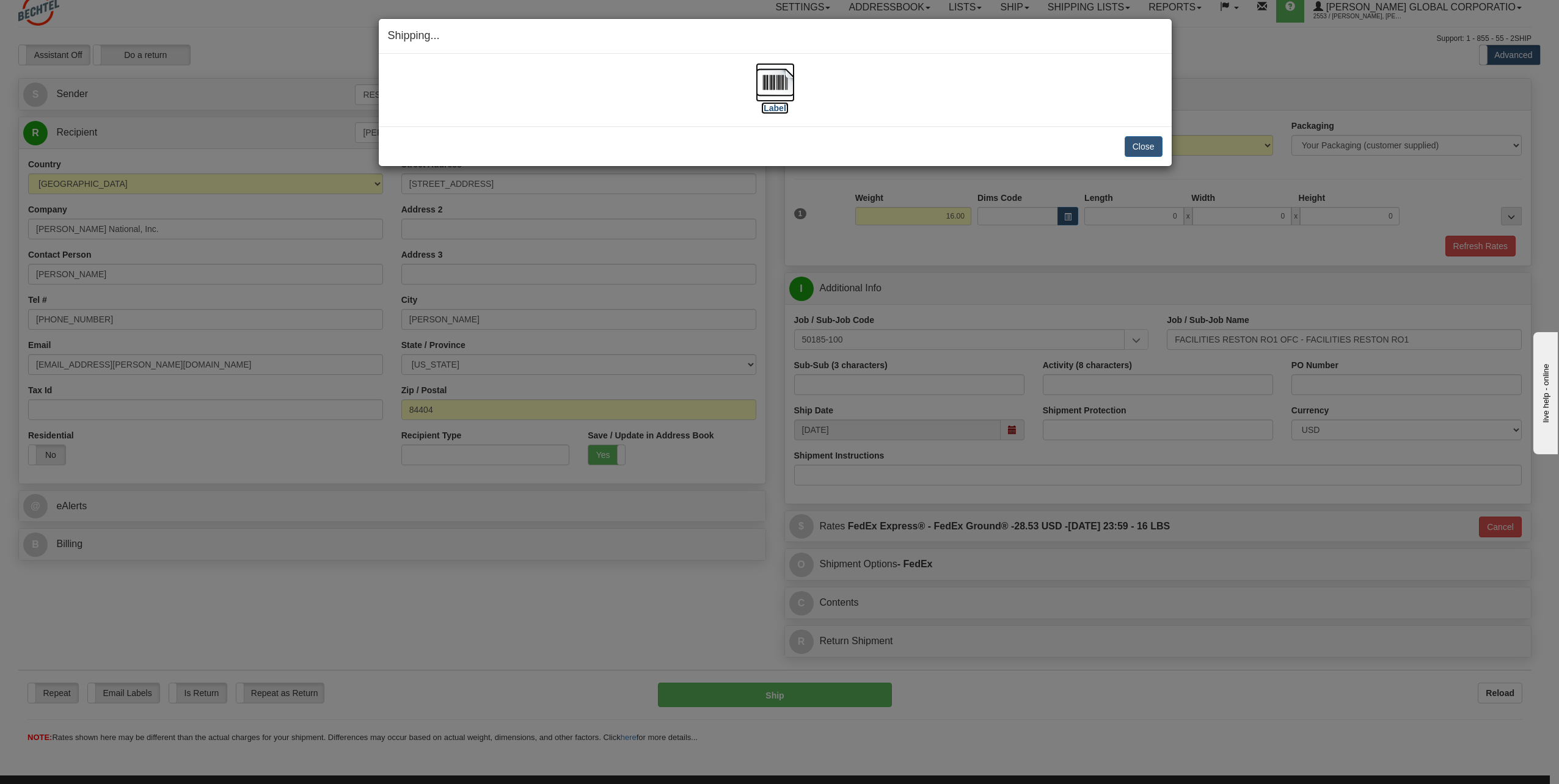
click at [778, 106] on label "[Label]" at bounding box center [775, 108] width 28 height 12
click at [856, 139] on button "Close" at bounding box center [1143, 146] width 38 height 21
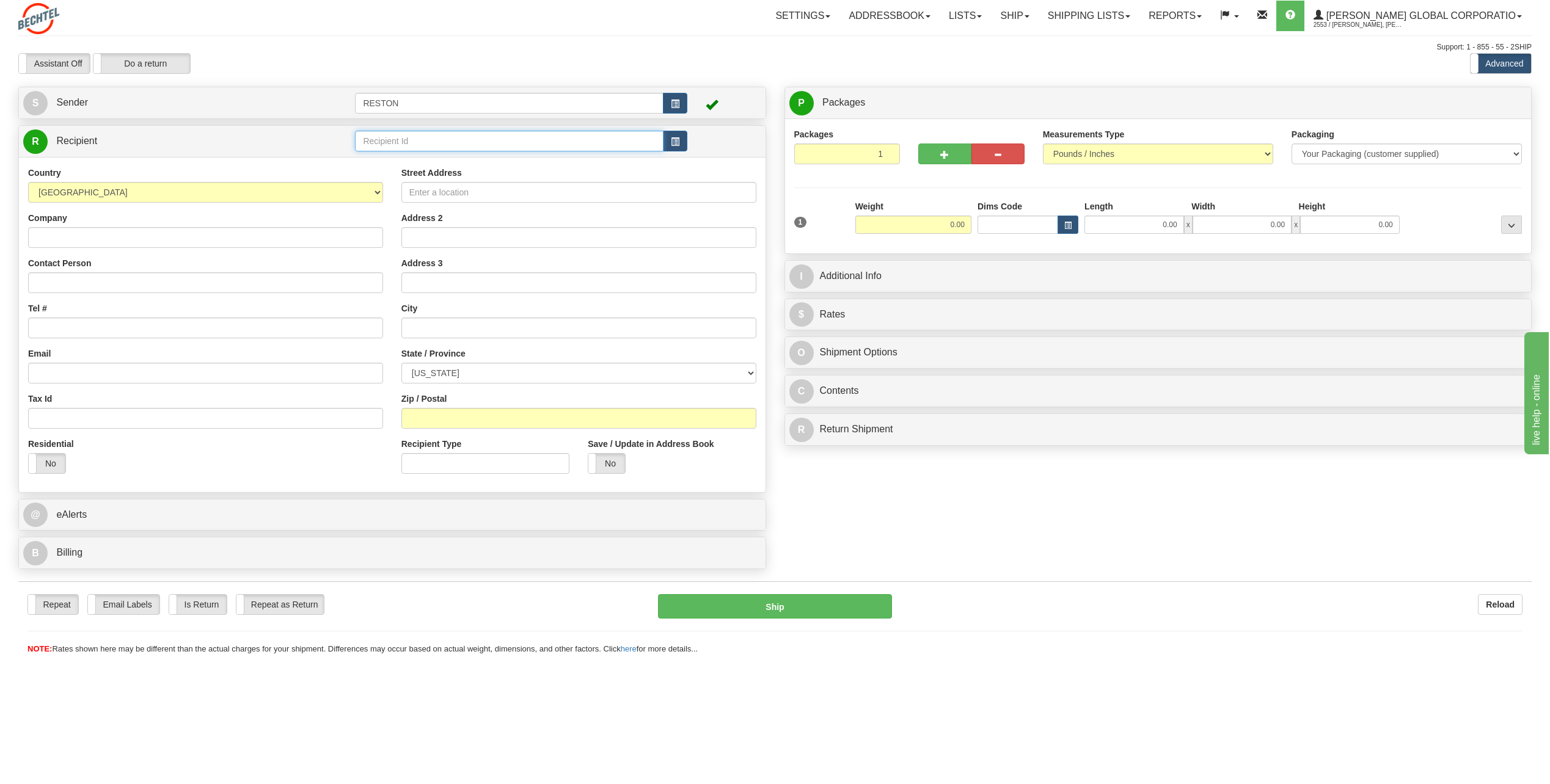
click at [416, 133] on input "text" at bounding box center [509, 141] width 308 height 21
type input "Suhas Nare"
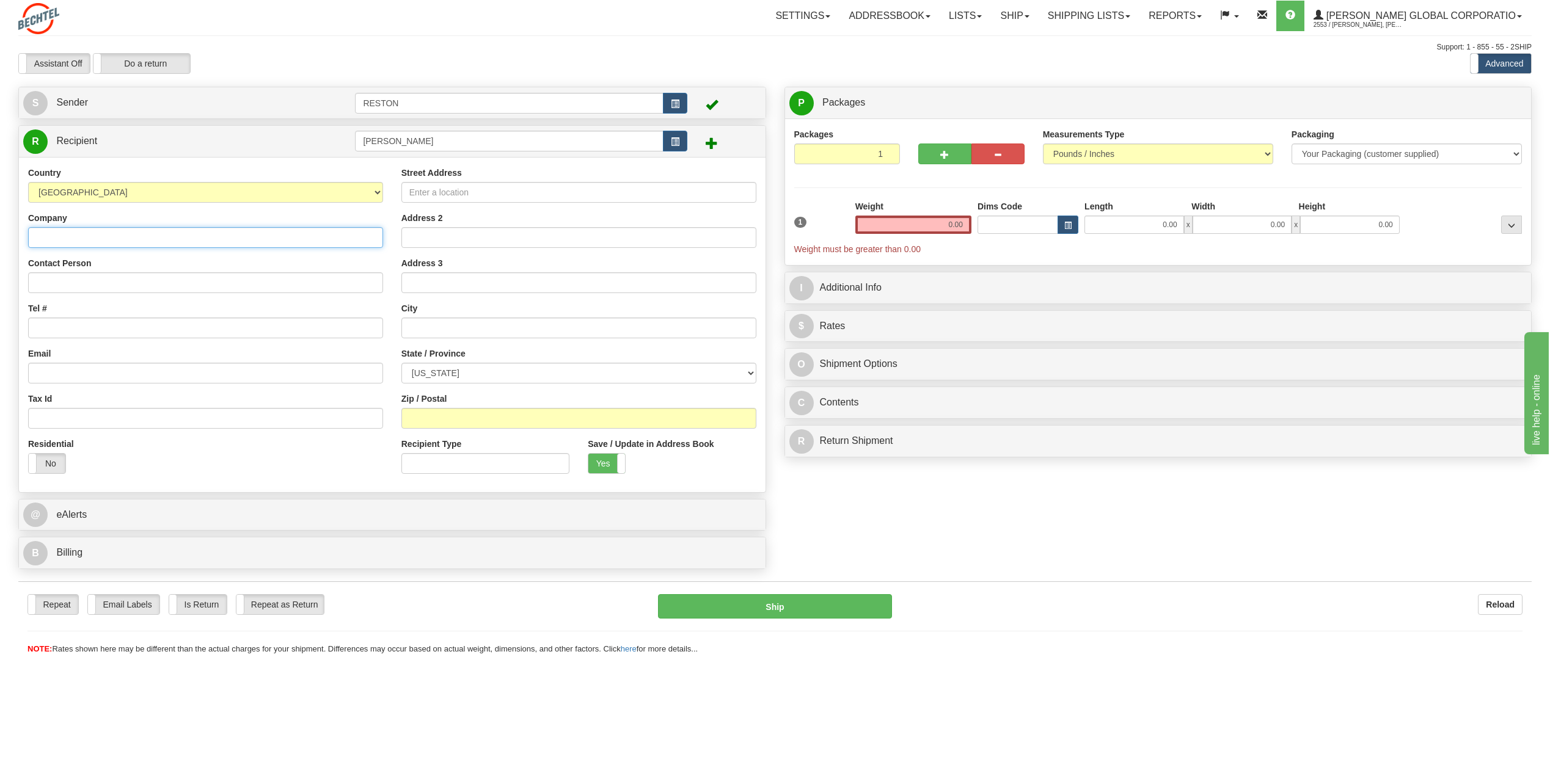
type input "N"
type input "[PERSON_NAME] National, Inc."
type input "Suhas Nare"
type input "713-235-4561"
type input "[EMAIL_ADDRESS][PERSON_NAME][DOMAIN_NAME]"
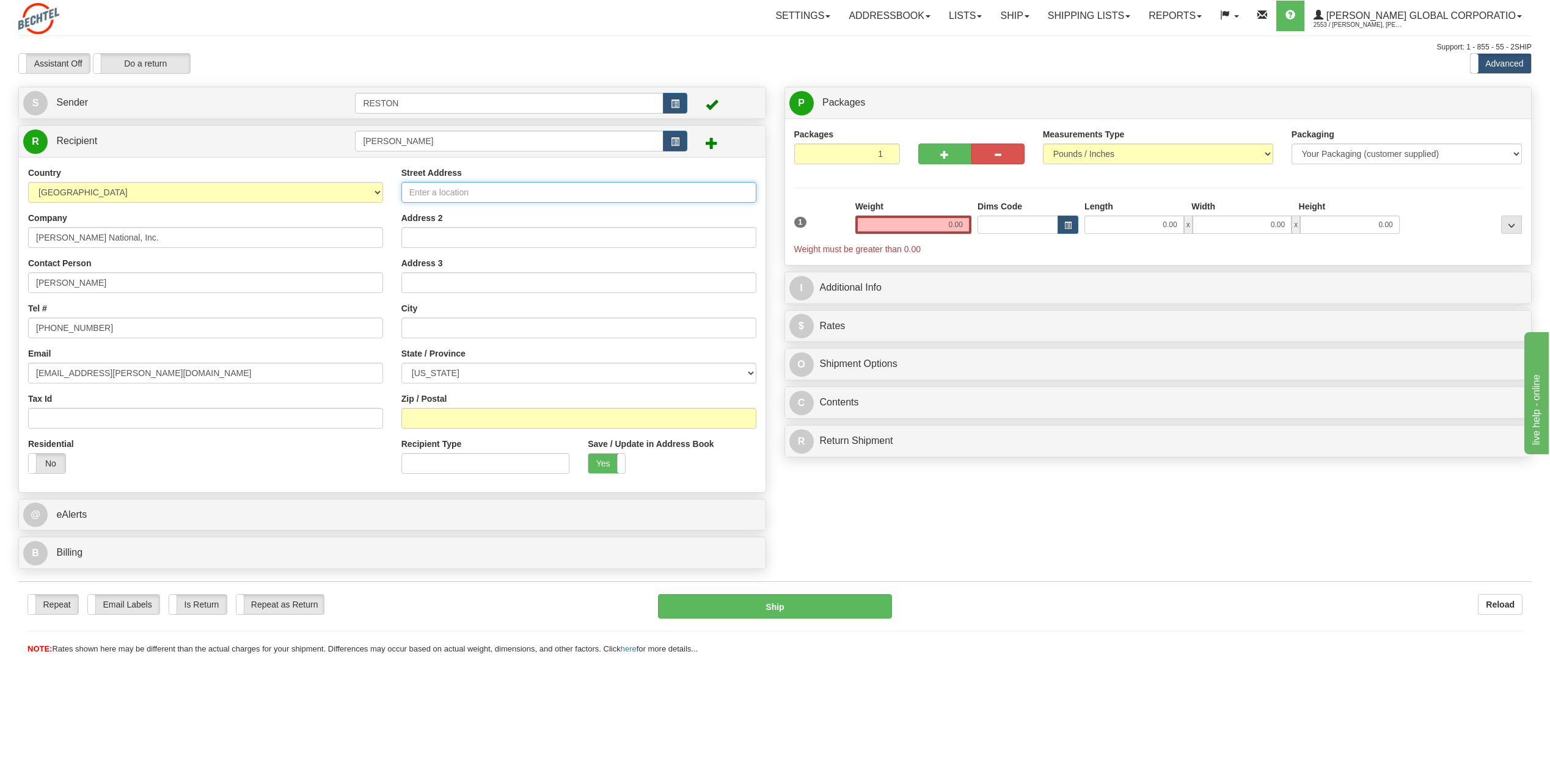
click at [448, 194] on input "Street Address" at bounding box center [579, 192] width 355 height 21
type input "B"
type input "2105 City West Blvd"
click at [477, 245] on input "Address 2" at bounding box center [579, 237] width 355 height 21
type input "Bldg 3 - 3E544"
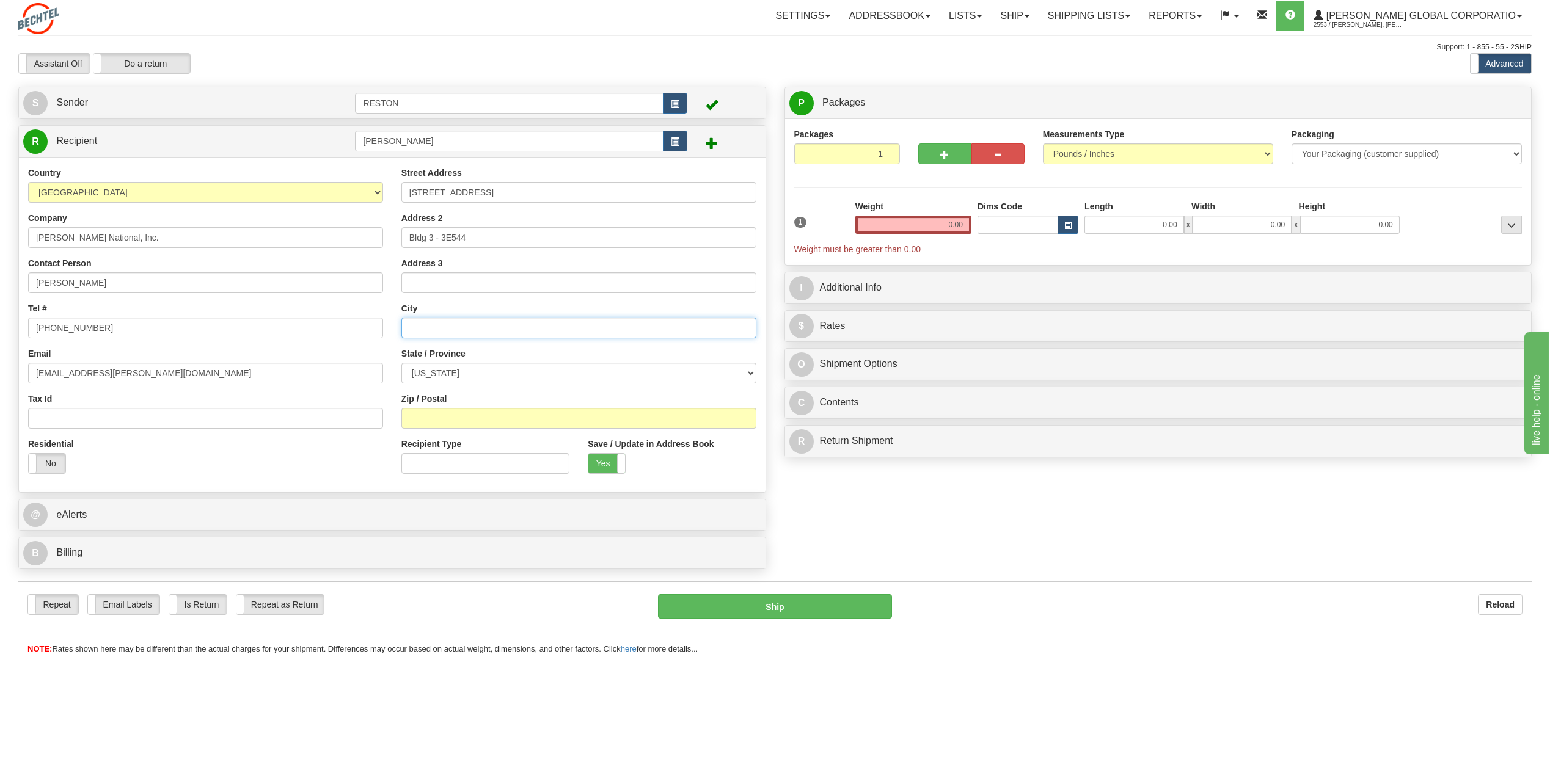
click at [446, 330] on input "text" at bounding box center [579, 327] width 355 height 21
type input "h"
type input "Houston"
click at [448, 382] on select "[US_STATE] [US_STATE] [US_STATE] [US_STATE] Armed Forces America Armed Forces E…" at bounding box center [579, 372] width 355 height 21
select select "TX"
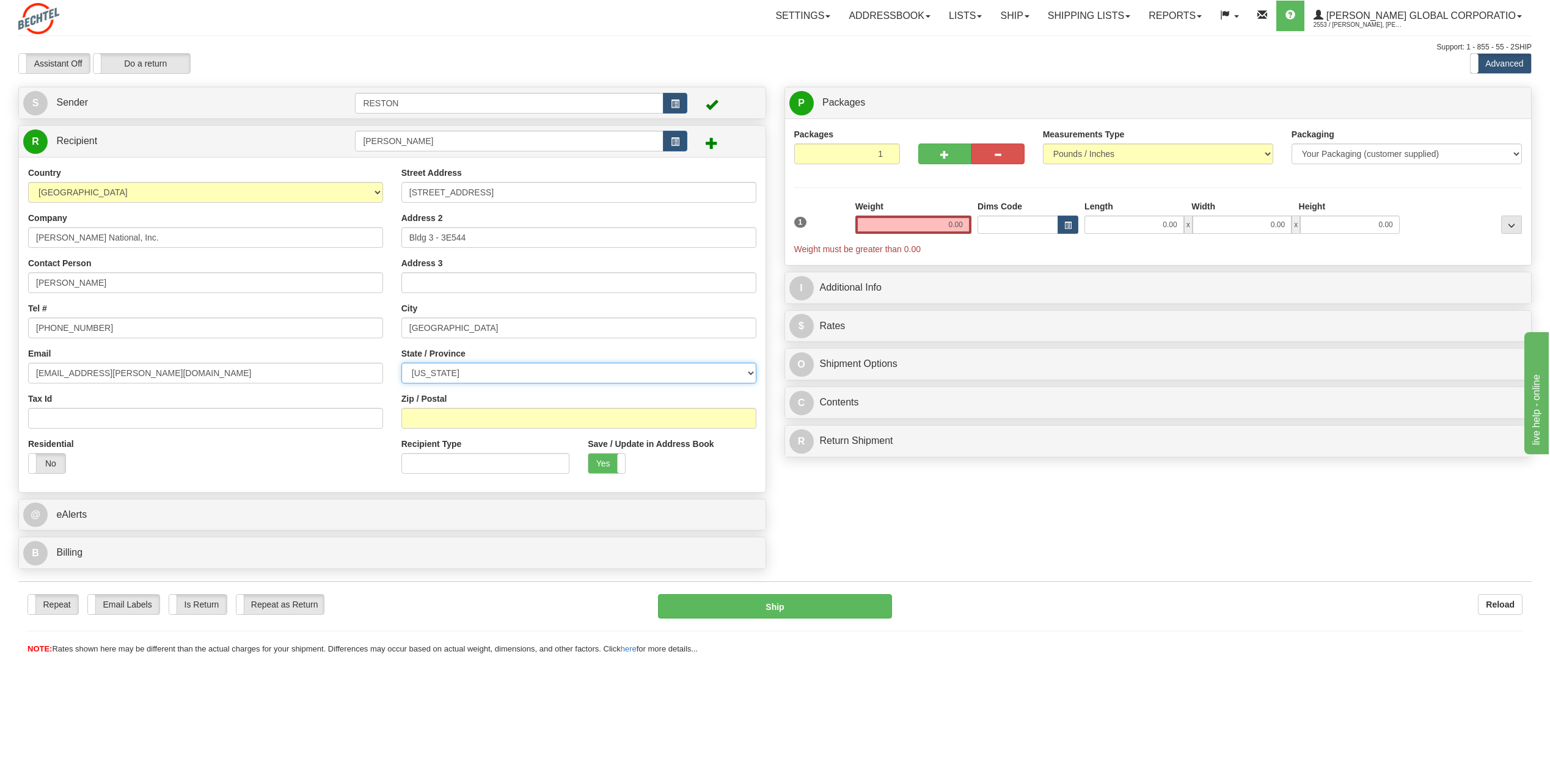
click at [402, 362] on select "[US_STATE] [US_STATE] [US_STATE] [US_STATE] Armed Forces America Armed Forces E…" at bounding box center [579, 372] width 355 height 21
click at [460, 418] on input "Zip / Postal" at bounding box center [579, 418] width 355 height 21
type input "77042"
click at [954, 228] on input "0.00" at bounding box center [913, 225] width 116 height 18
type input "9.00"
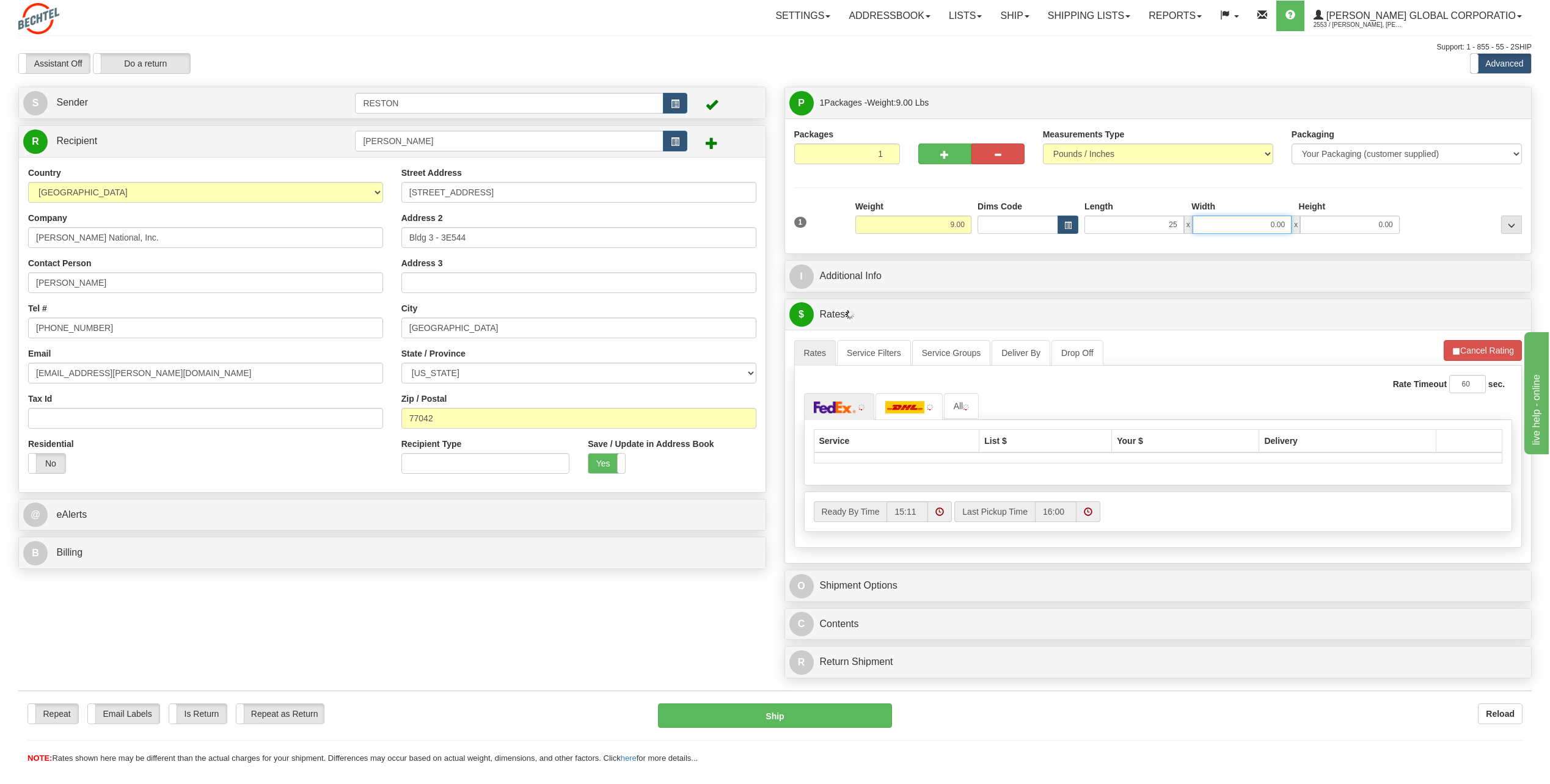
type input "25.00"
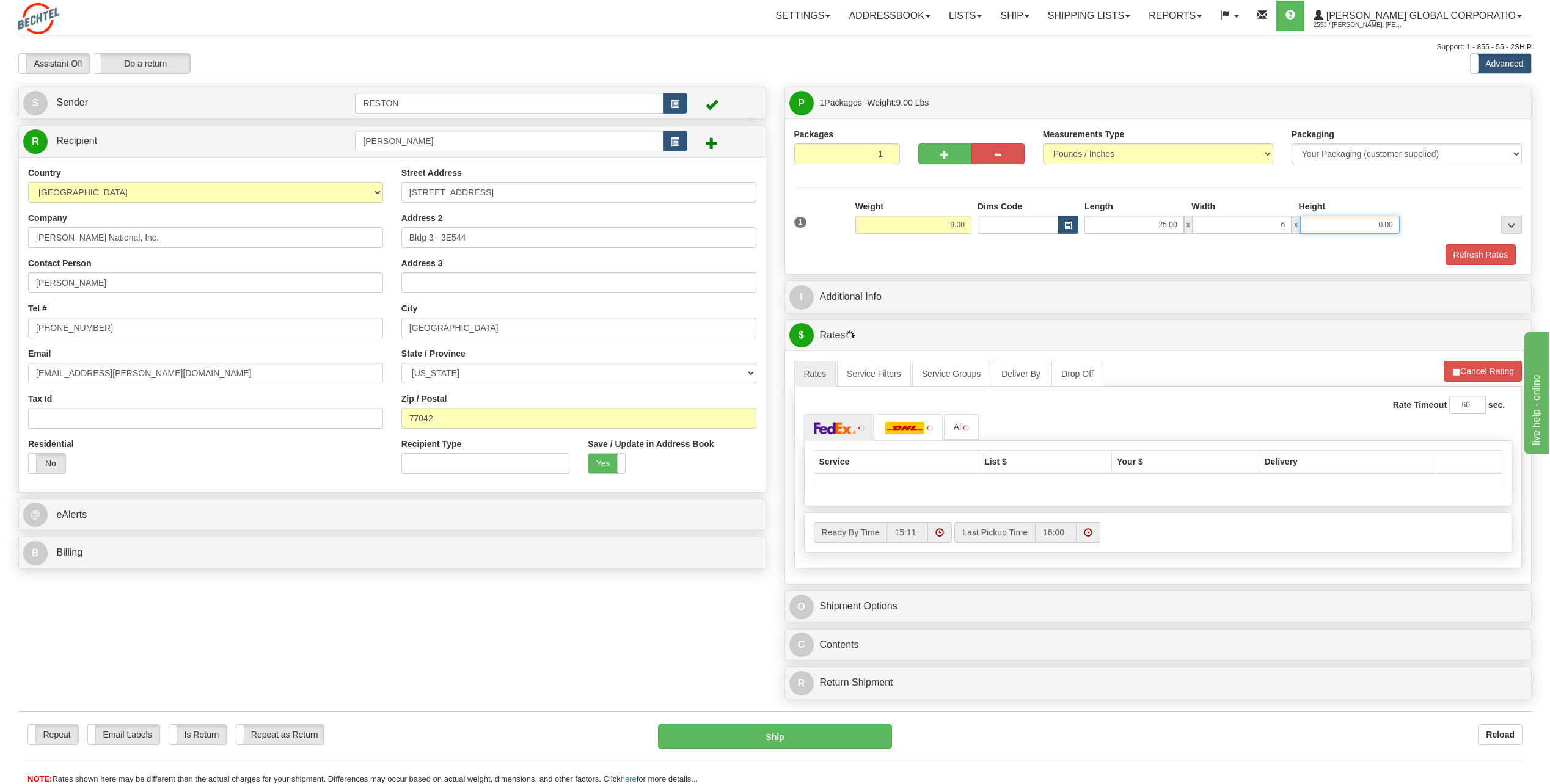
type input "6.00"
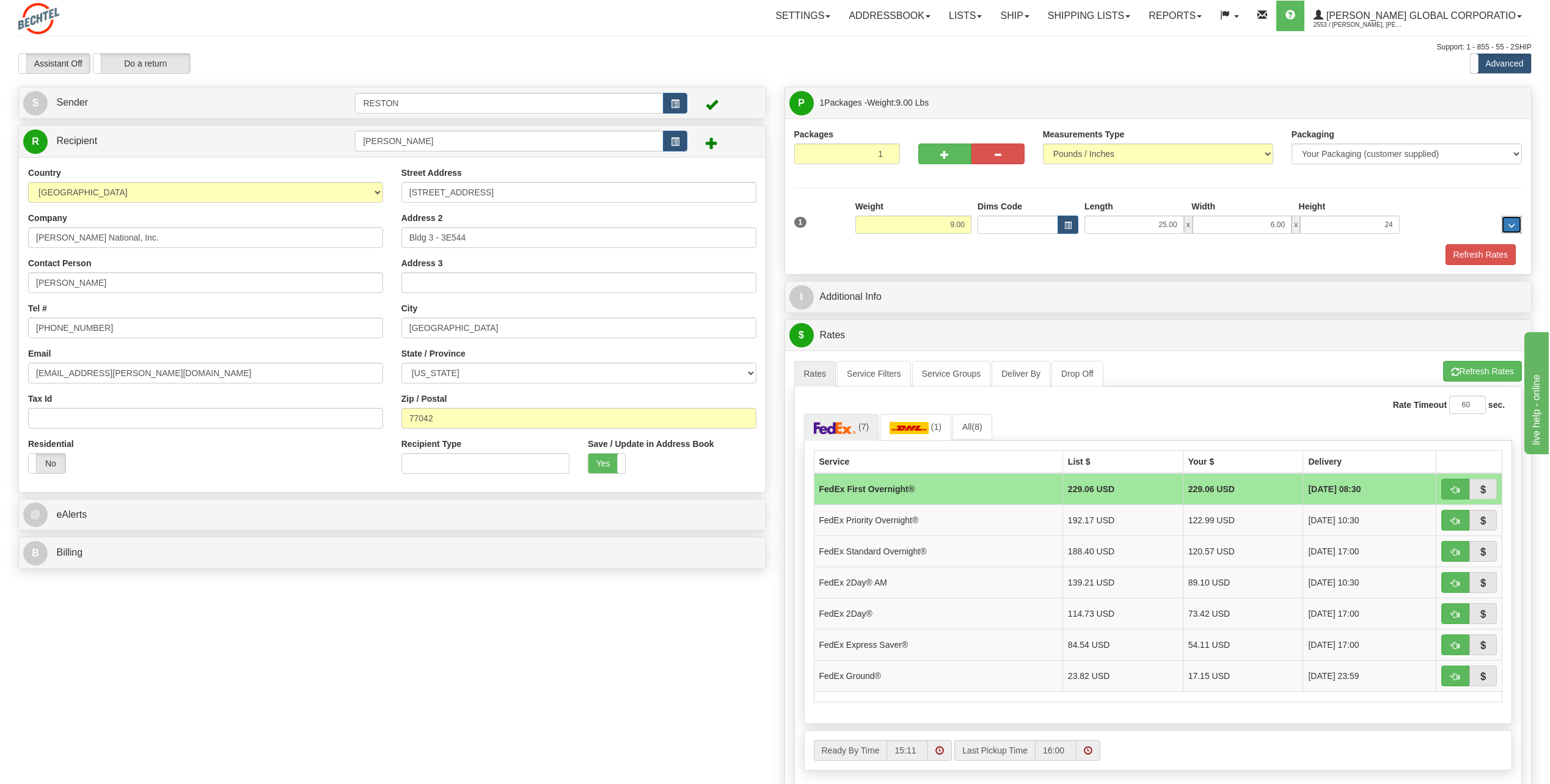
type input "24.00"
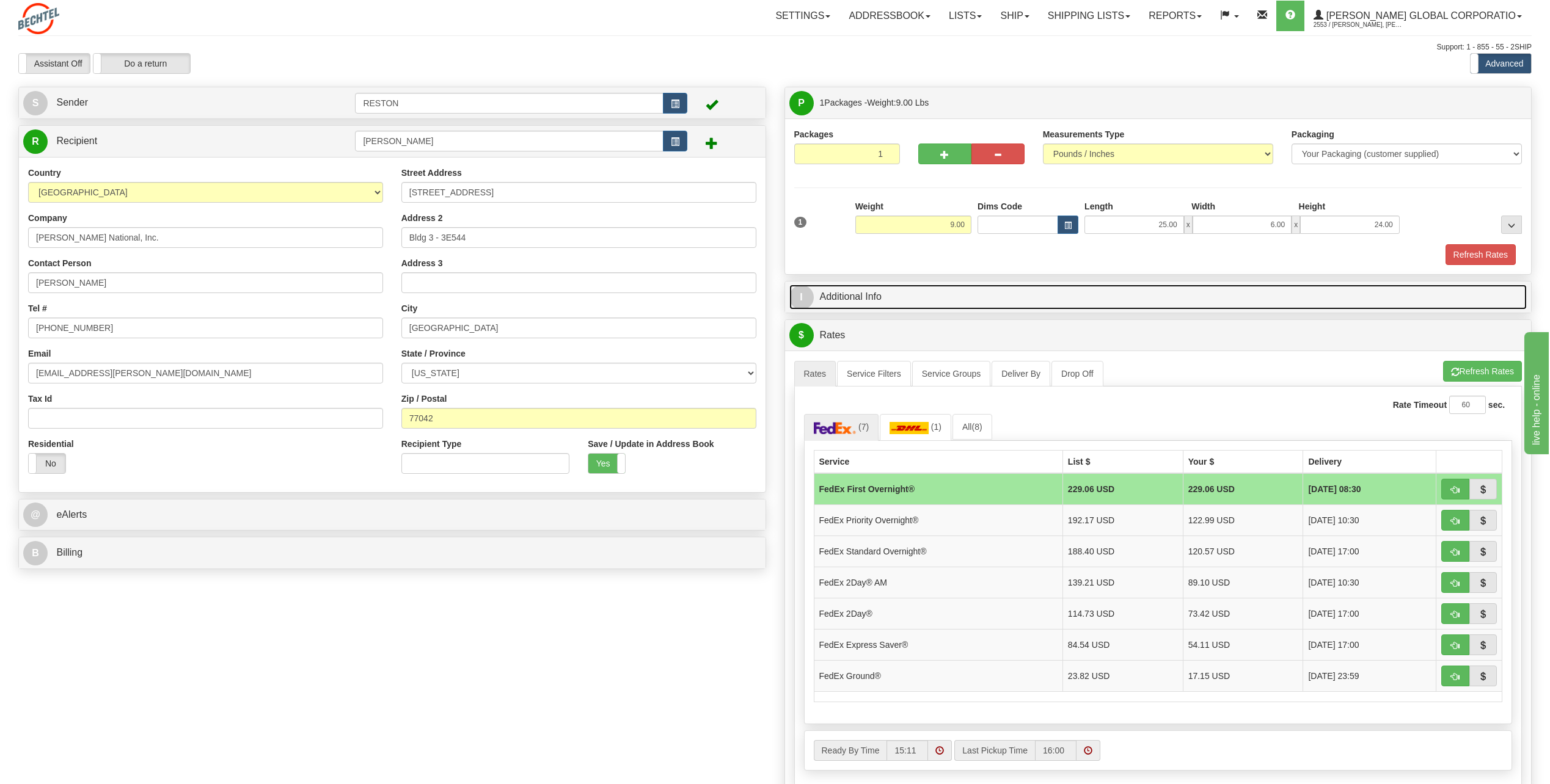
click at [1026, 293] on link "I Additional Info" at bounding box center [1158, 297] width 738 height 25
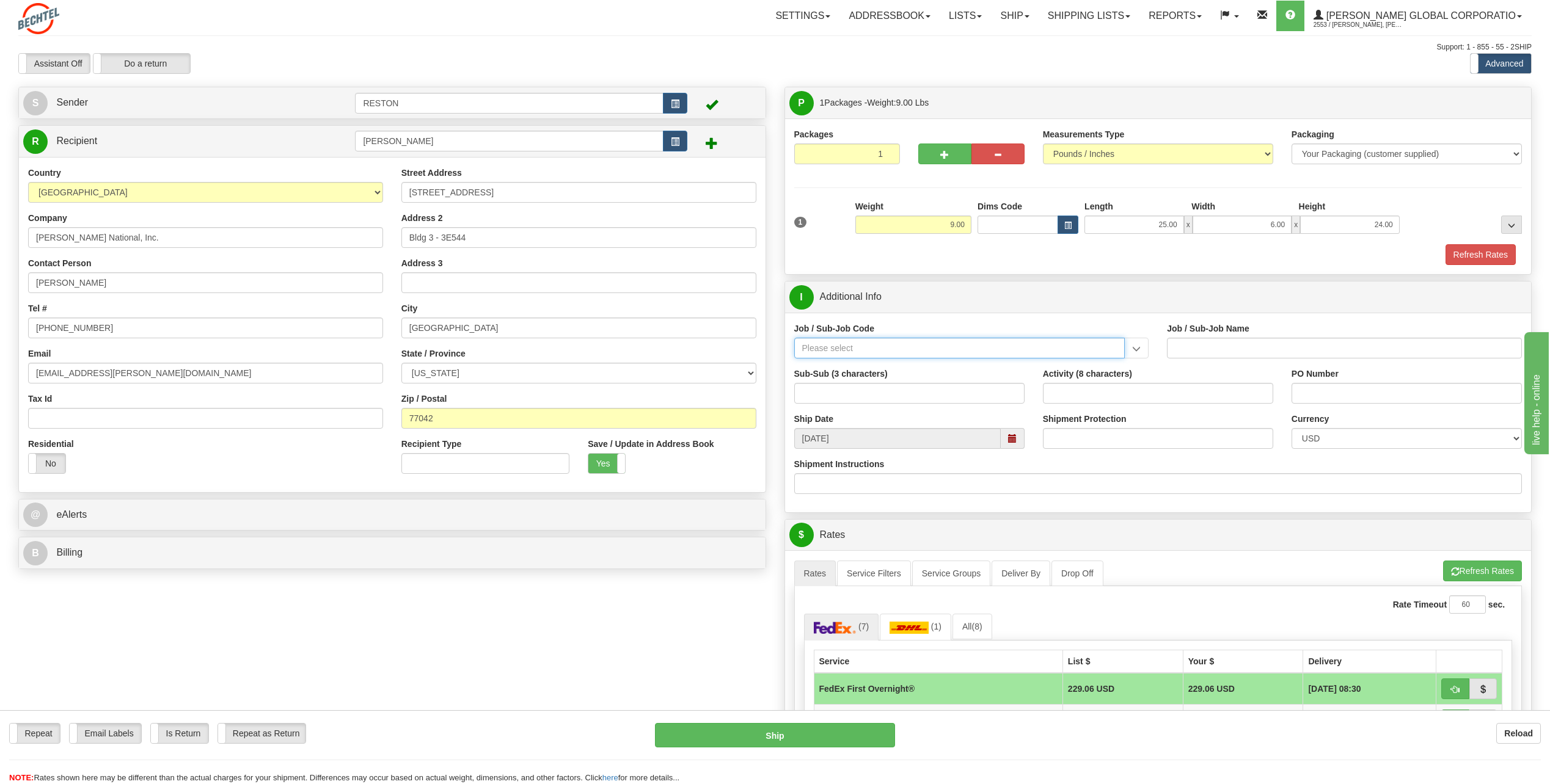
click at [890, 343] on input "Job / Sub-Job Code" at bounding box center [960, 348] width 331 height 21
click at [862, 366] on div "50185-100" at bounding box center [957, 367] width 319 height 14
type input "50185-100"
type input "FACILITIES RESTON RO1 OFC - FACILITIES RESTON RO1"
type input "50185-100"
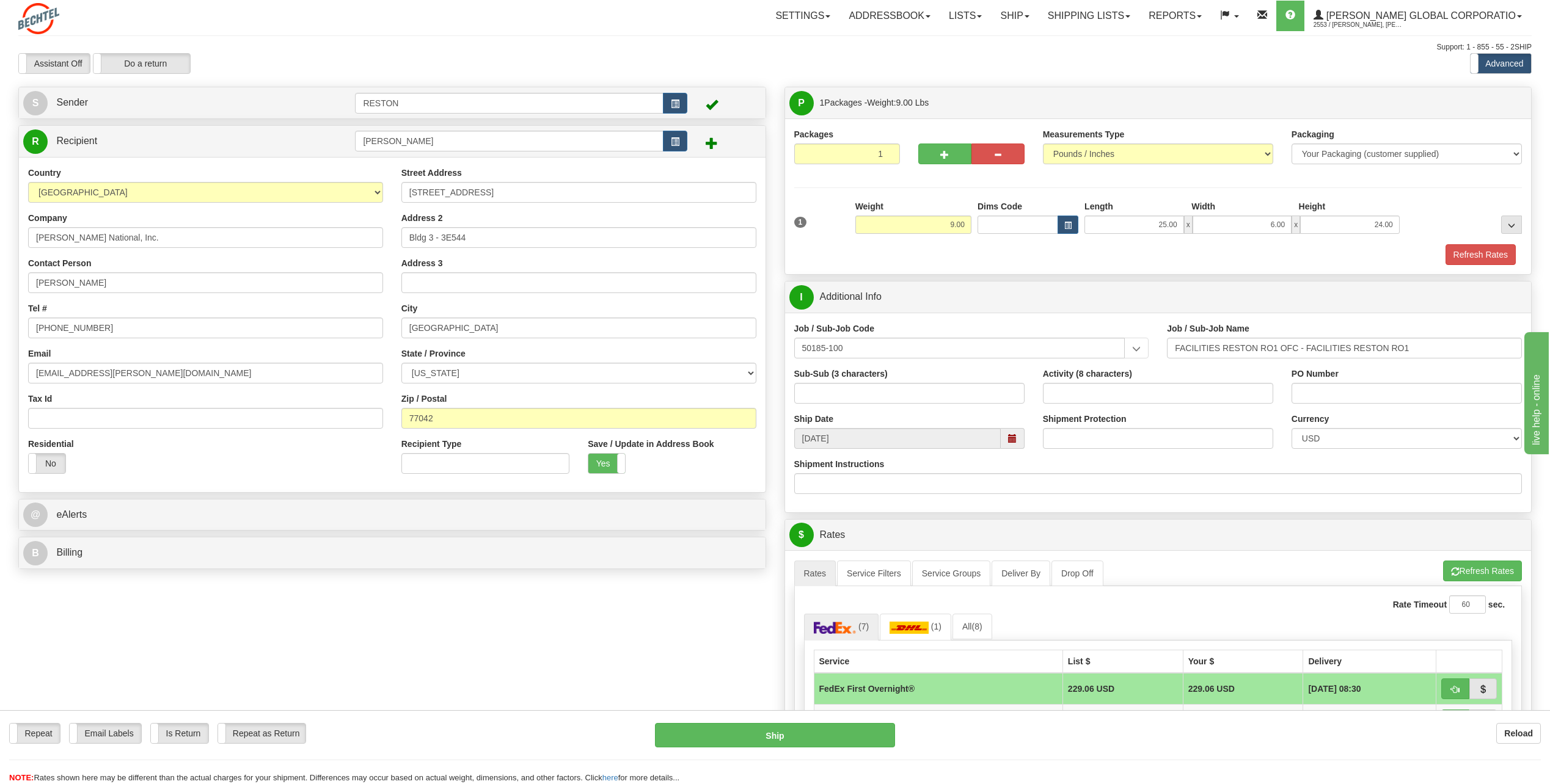
scroll to position [122, 0]
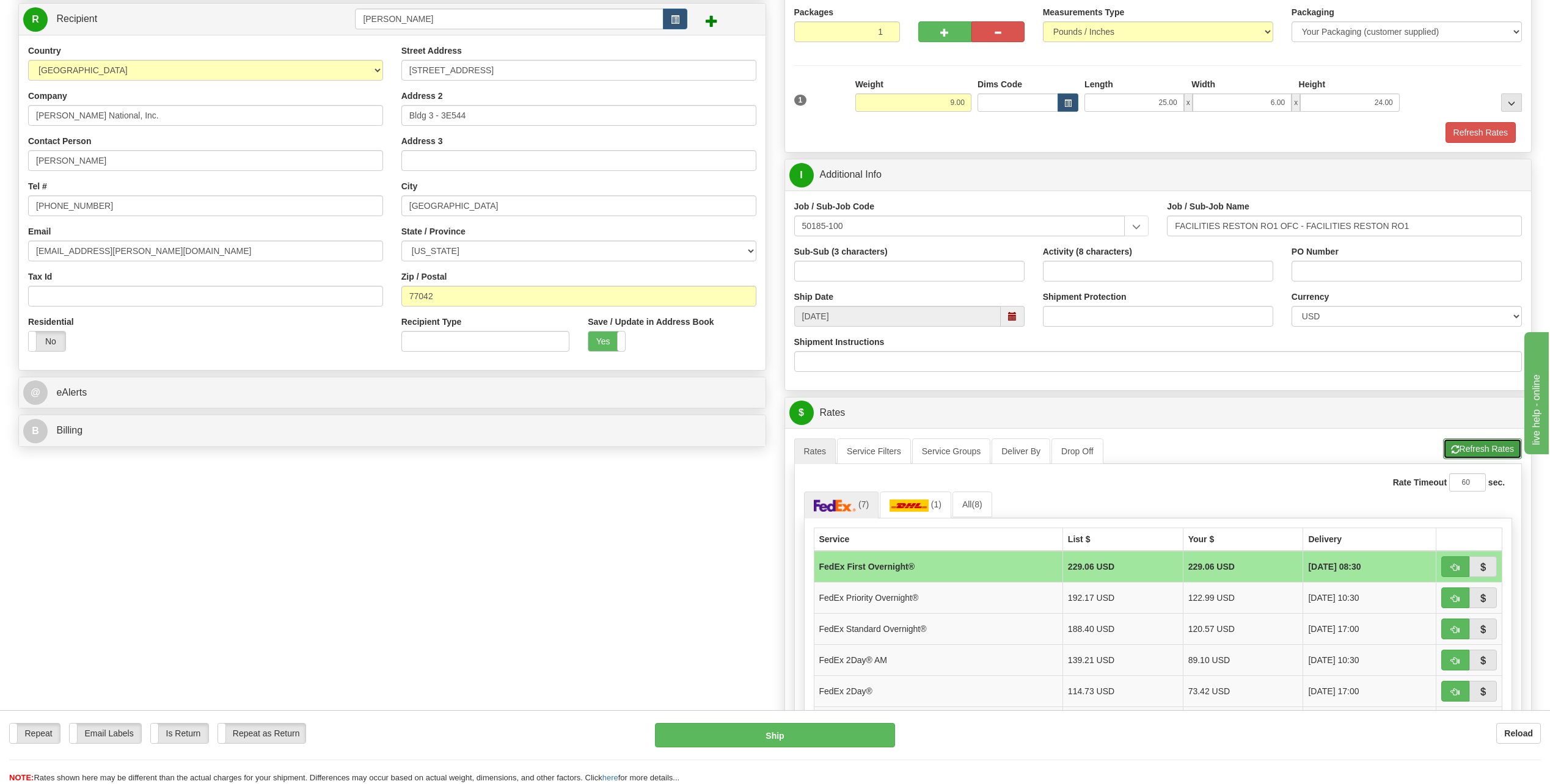
click at [1484, 446] on button "Refresh Rates" at bounding box center [1482, 448] width 79 height 21
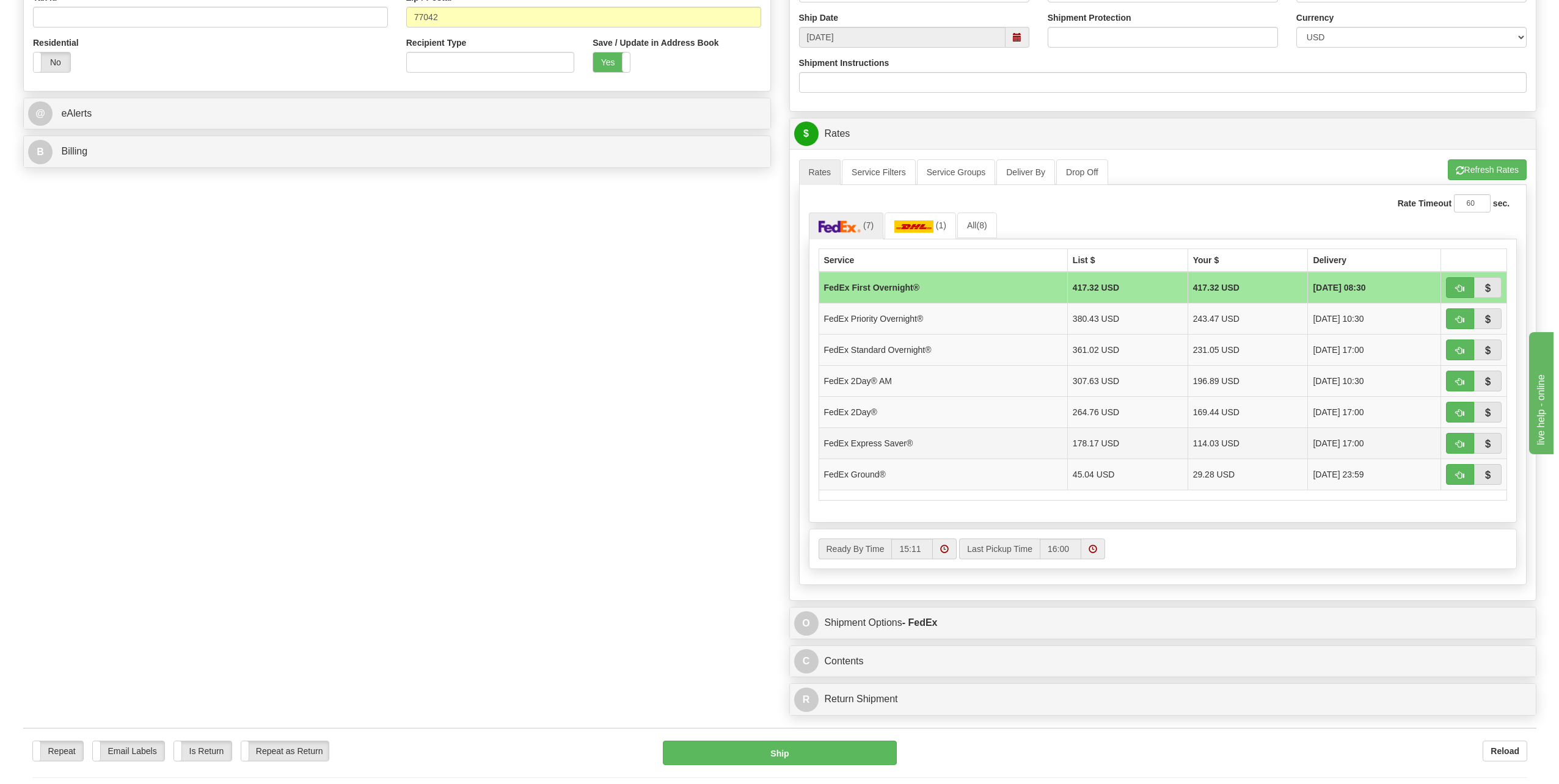
scroll to position [428, 0]
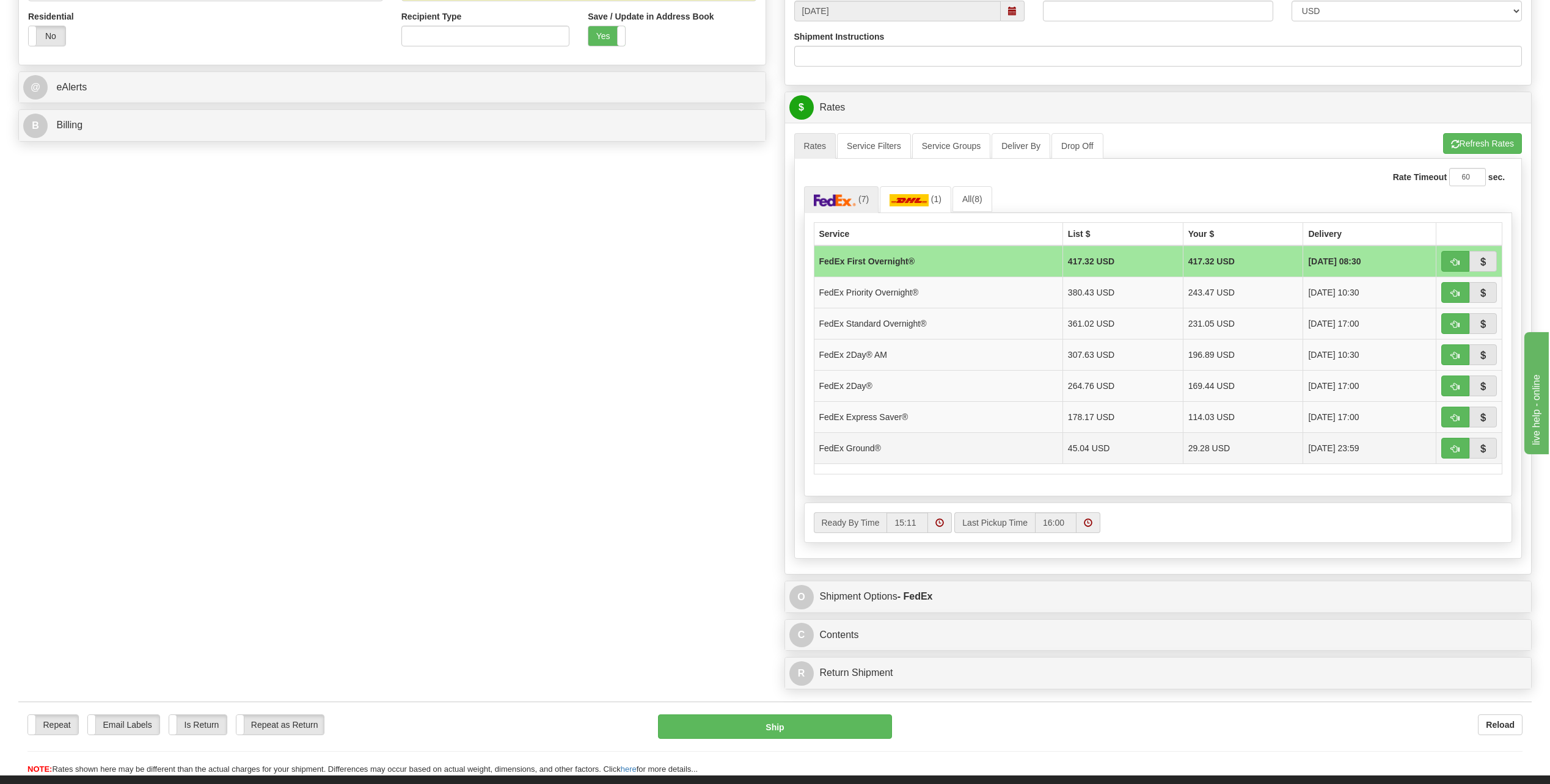
click at [1244, 451] on td "29.28 USD" at bounding box center [1243, 448] width 120 height 31
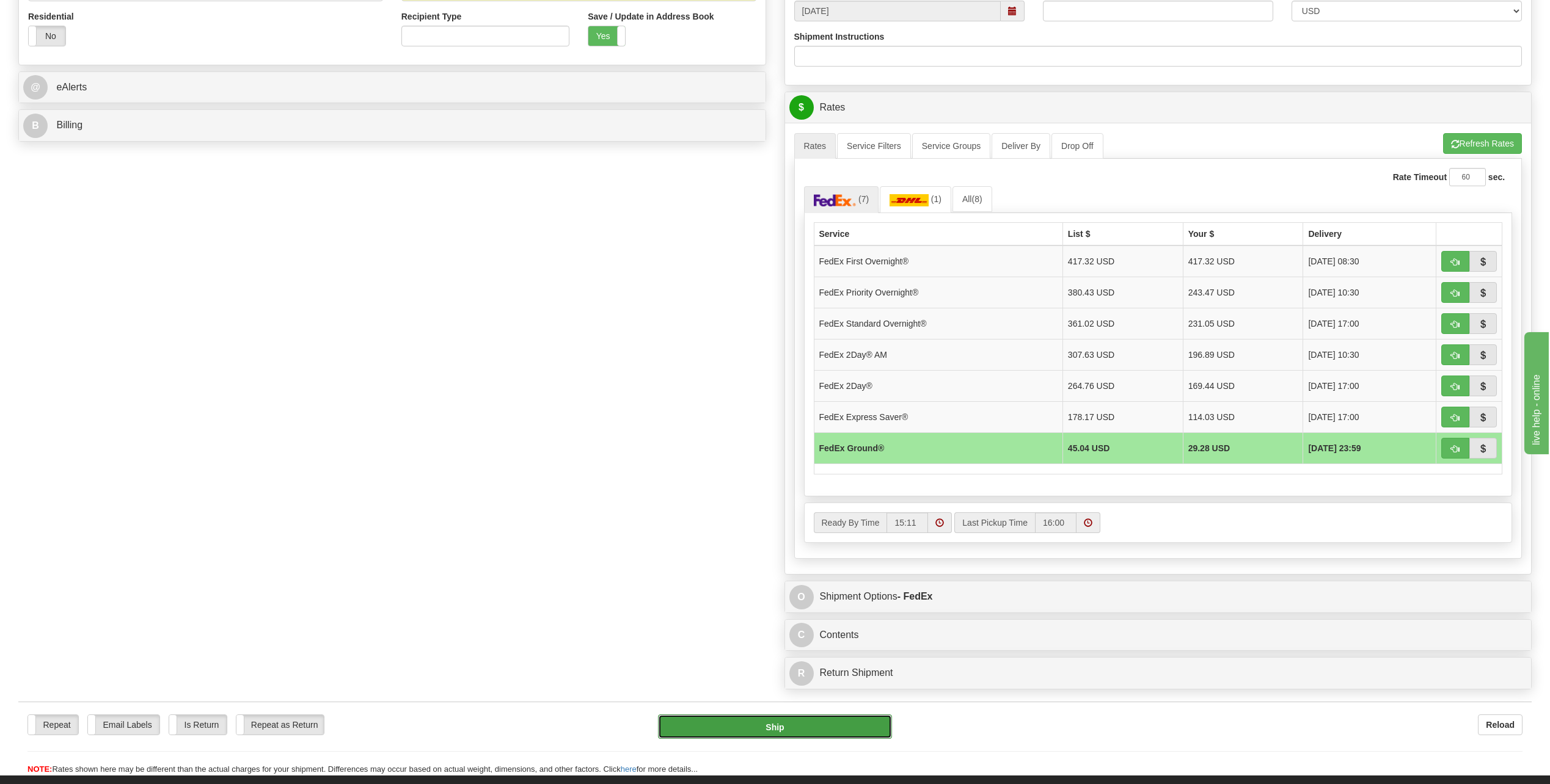
click at [806, 724] on button "Ship" at bounding box center [774, 727] width 234 height 25
type input "92"
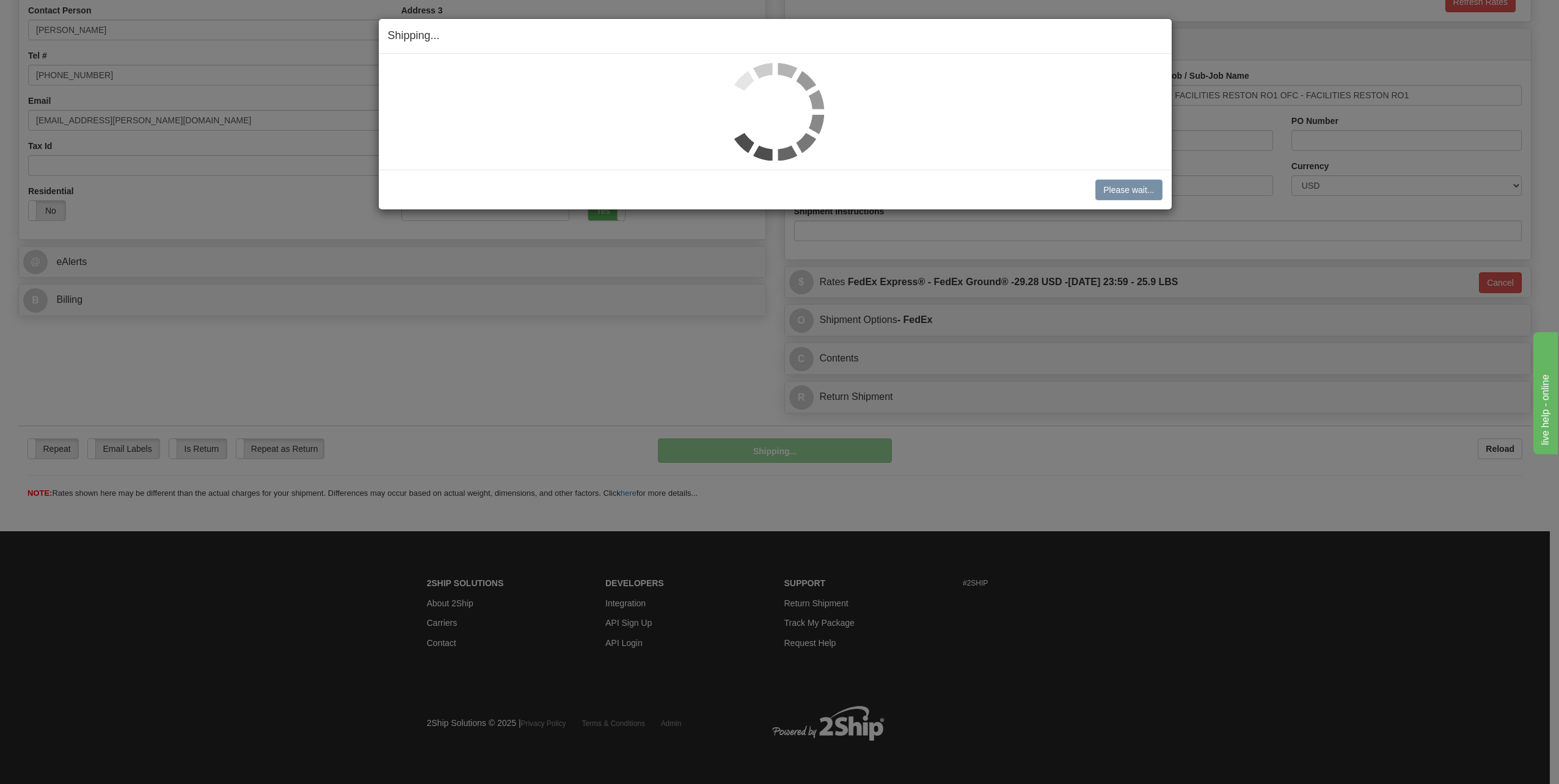
scroll to position [253, 0]
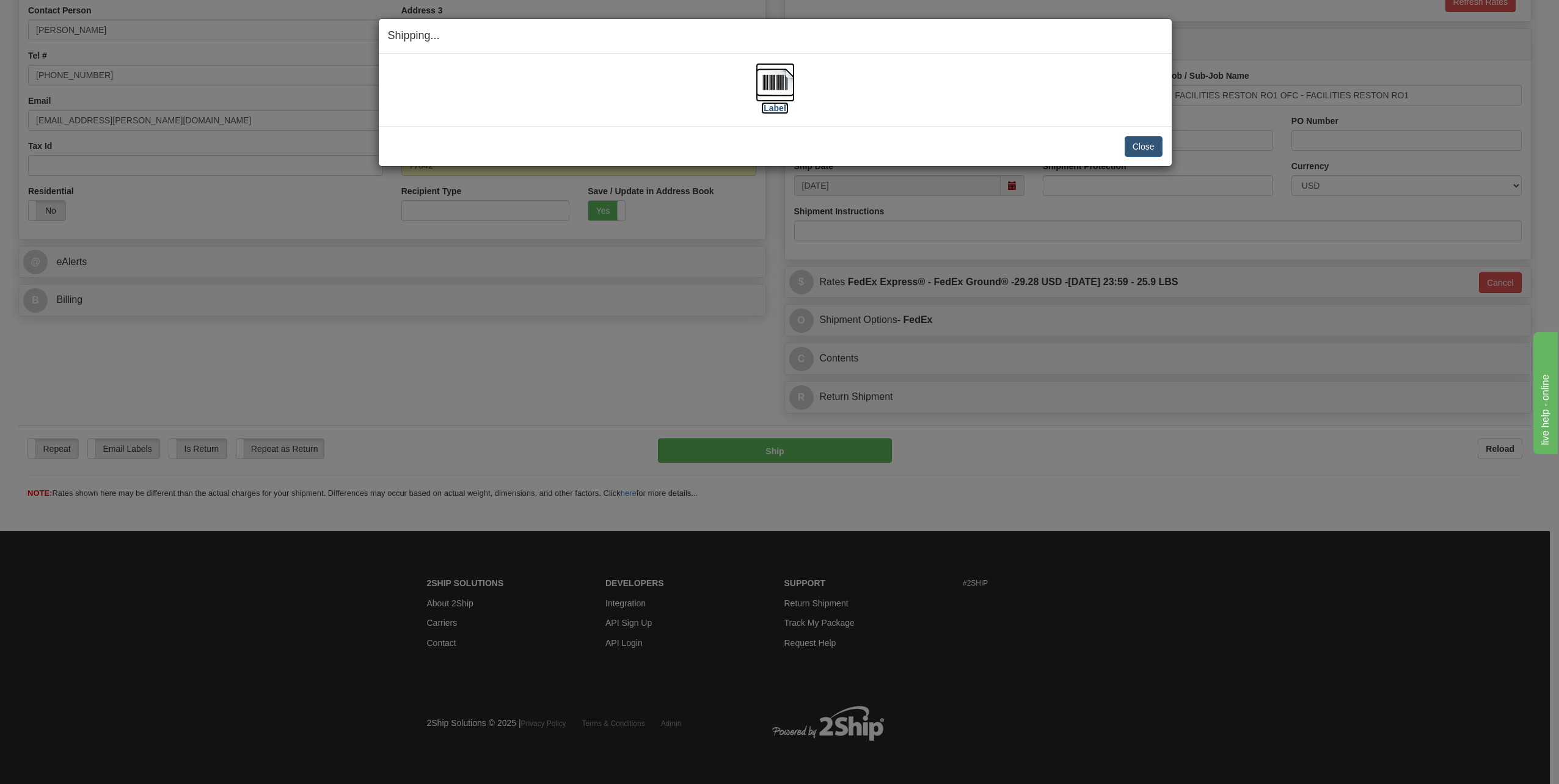
click at [775, 107] on label "[Label]" at bounding box center [775, 108] width 28 height 12
click at [779, 100] on img at bounding box center [775, 82] width 39 height 39
click at [1150, 149] on button "Close" at bounding box center [1143, 146] width 38 height 21
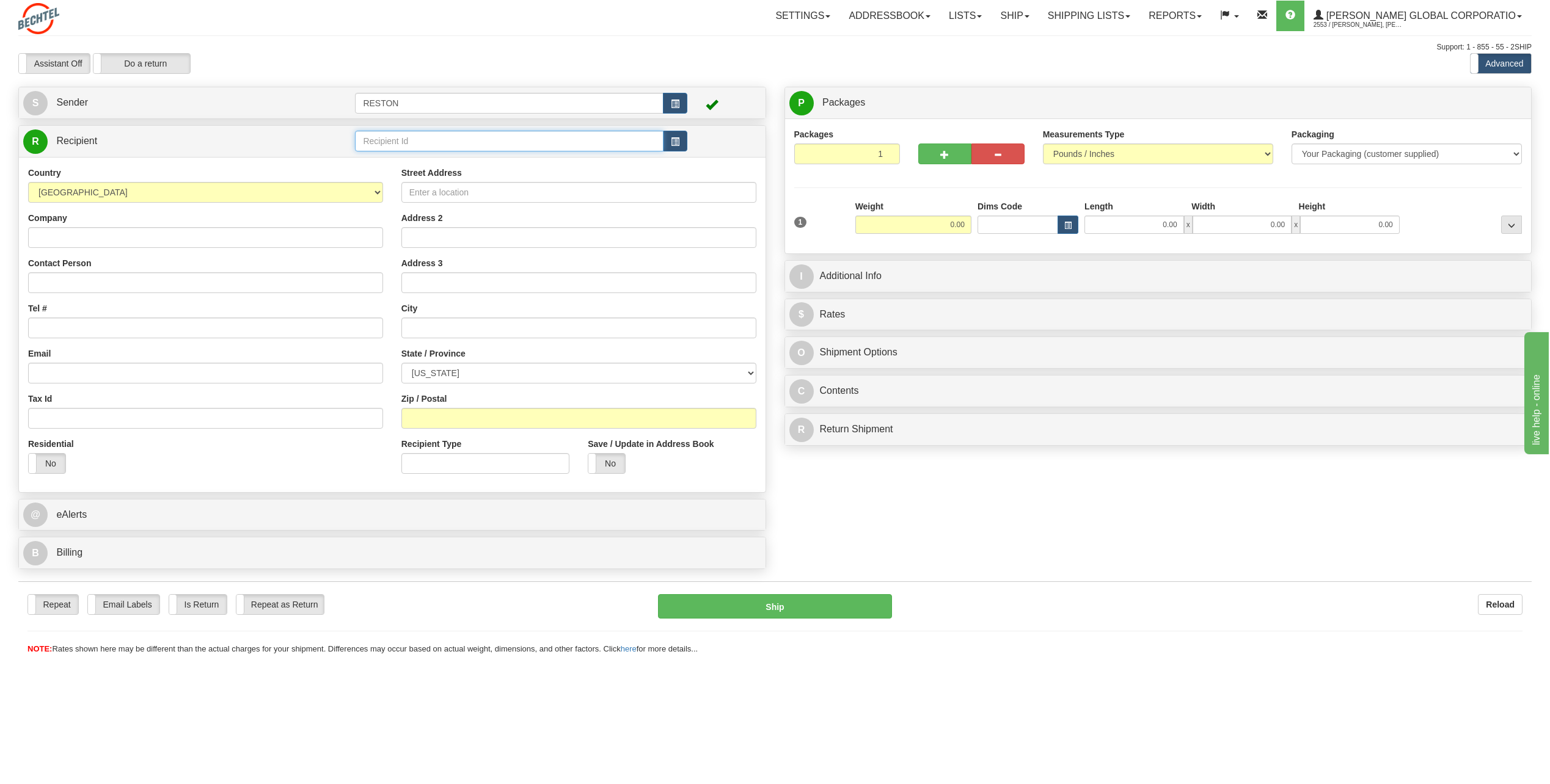
click at [450, 145] on input "text" at bounding box center [509, 141] width 308 height 21
type input "Brandon Price"
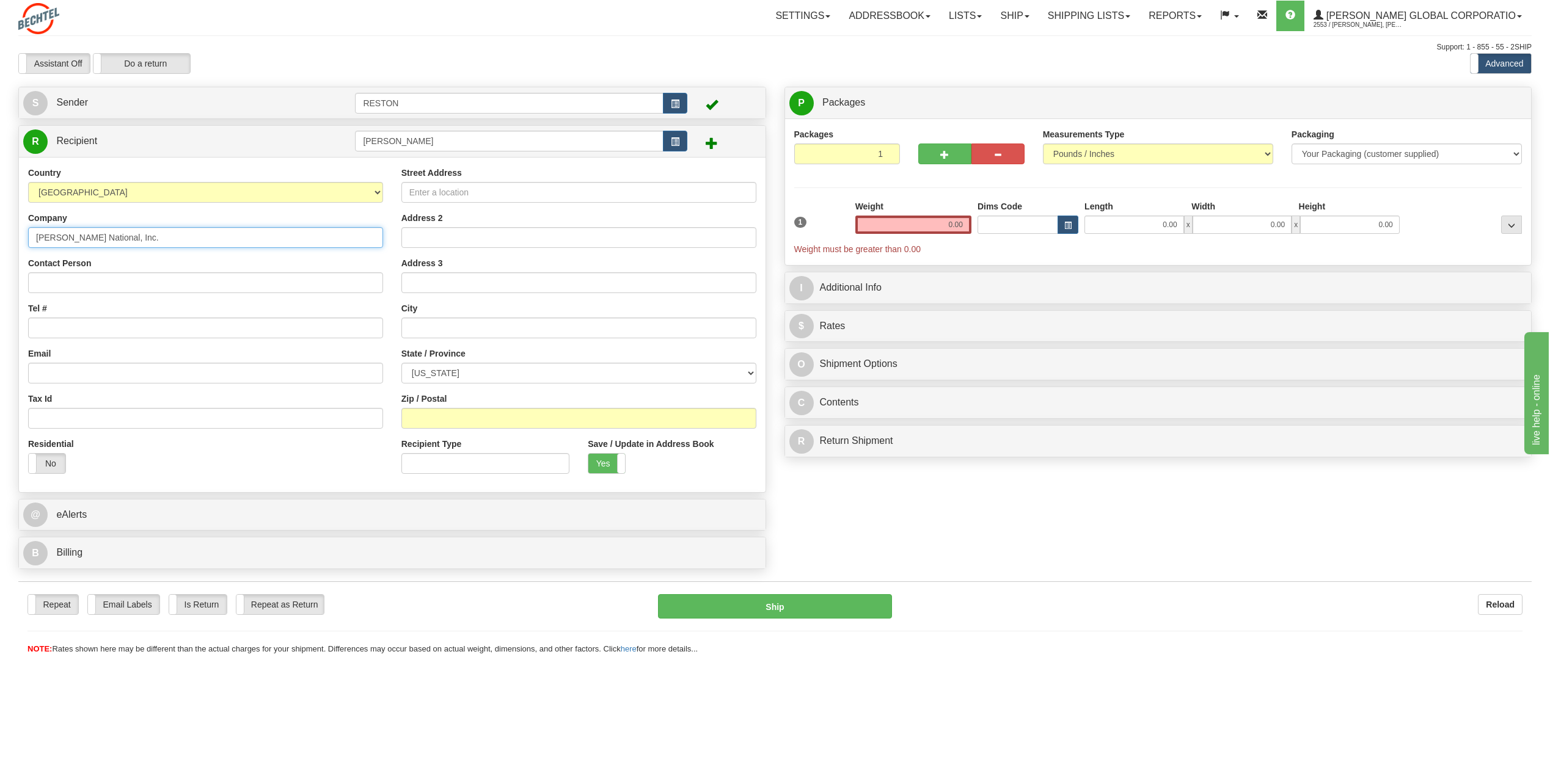
type input "[PERSON_NAME] National, Inc."
type input "Brandon Price"
type input "8596260703"
type input "[EMAIL_ADDRESS][PERSON_NAME][DOMAIN_NAME]"
type input "830 Eastern Bypass #106"
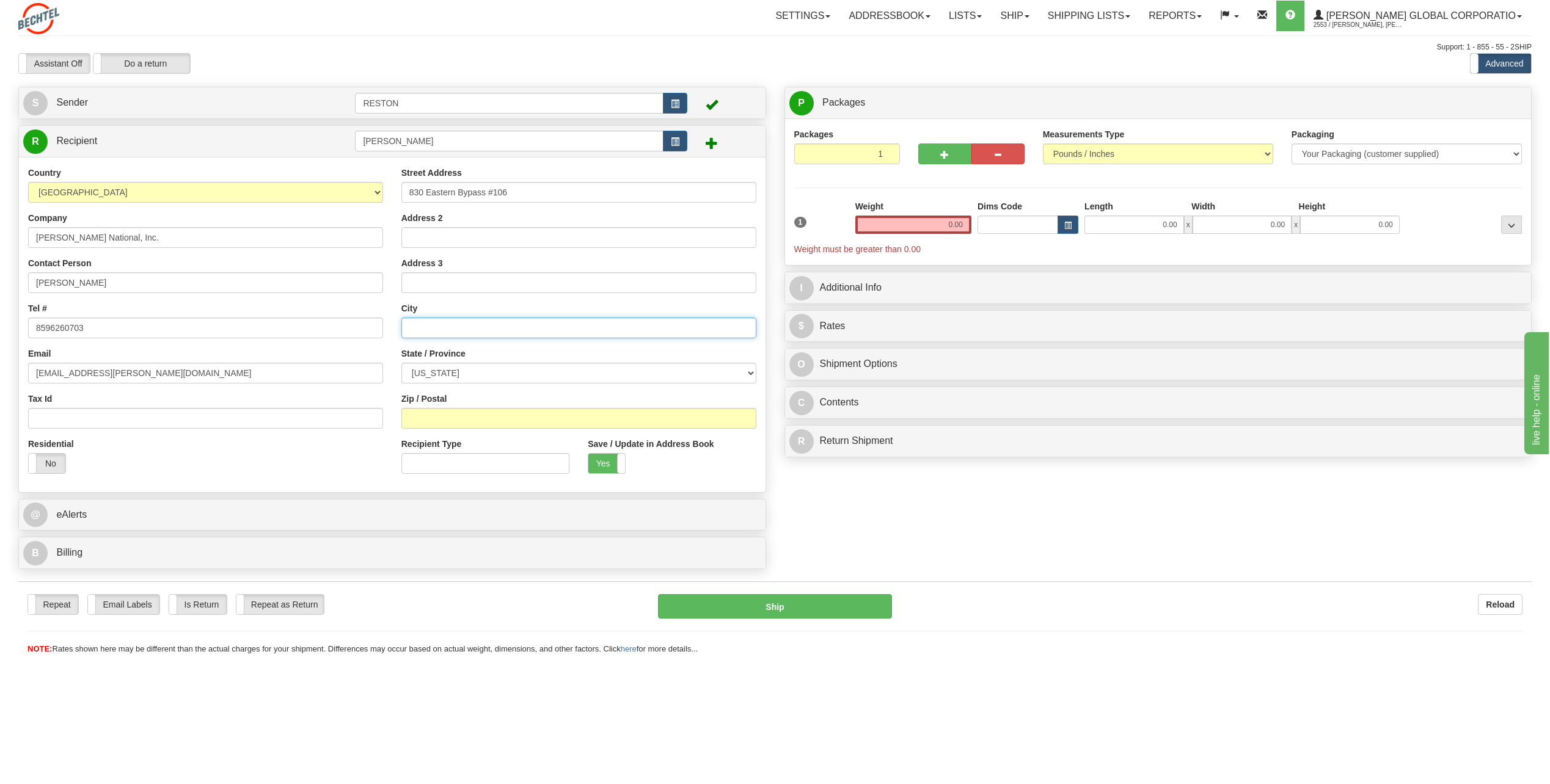
click at [441, 335] on input "text" at bounding box center [579, 327] width 355 height 21
type input "Richmond"
select select "KY"
type input "40475"
click at [904, 230] on input "0.00" at bounding box center [913, 225] width 116 height 18
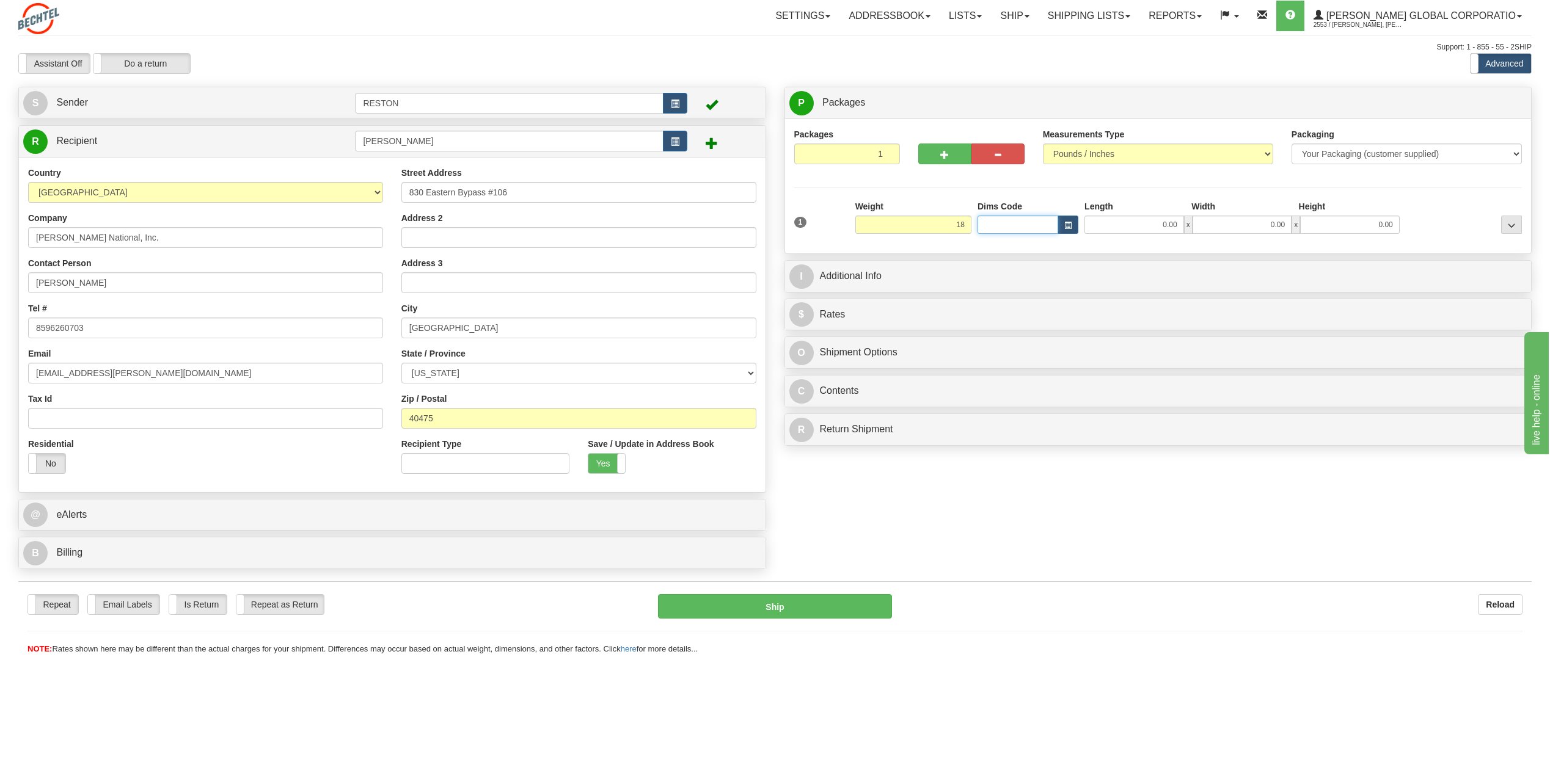
type input "18.00"
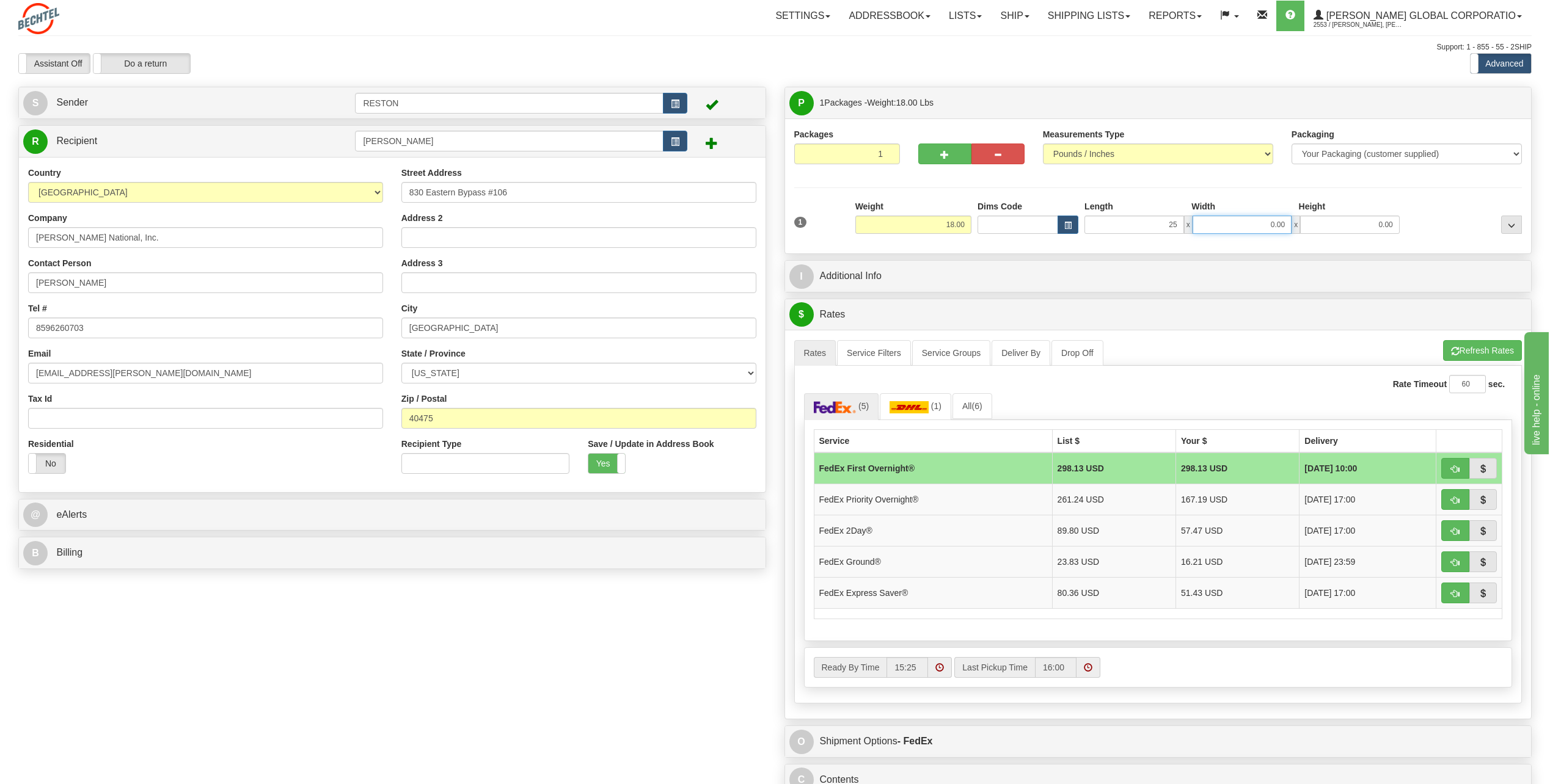
type input "25.00"
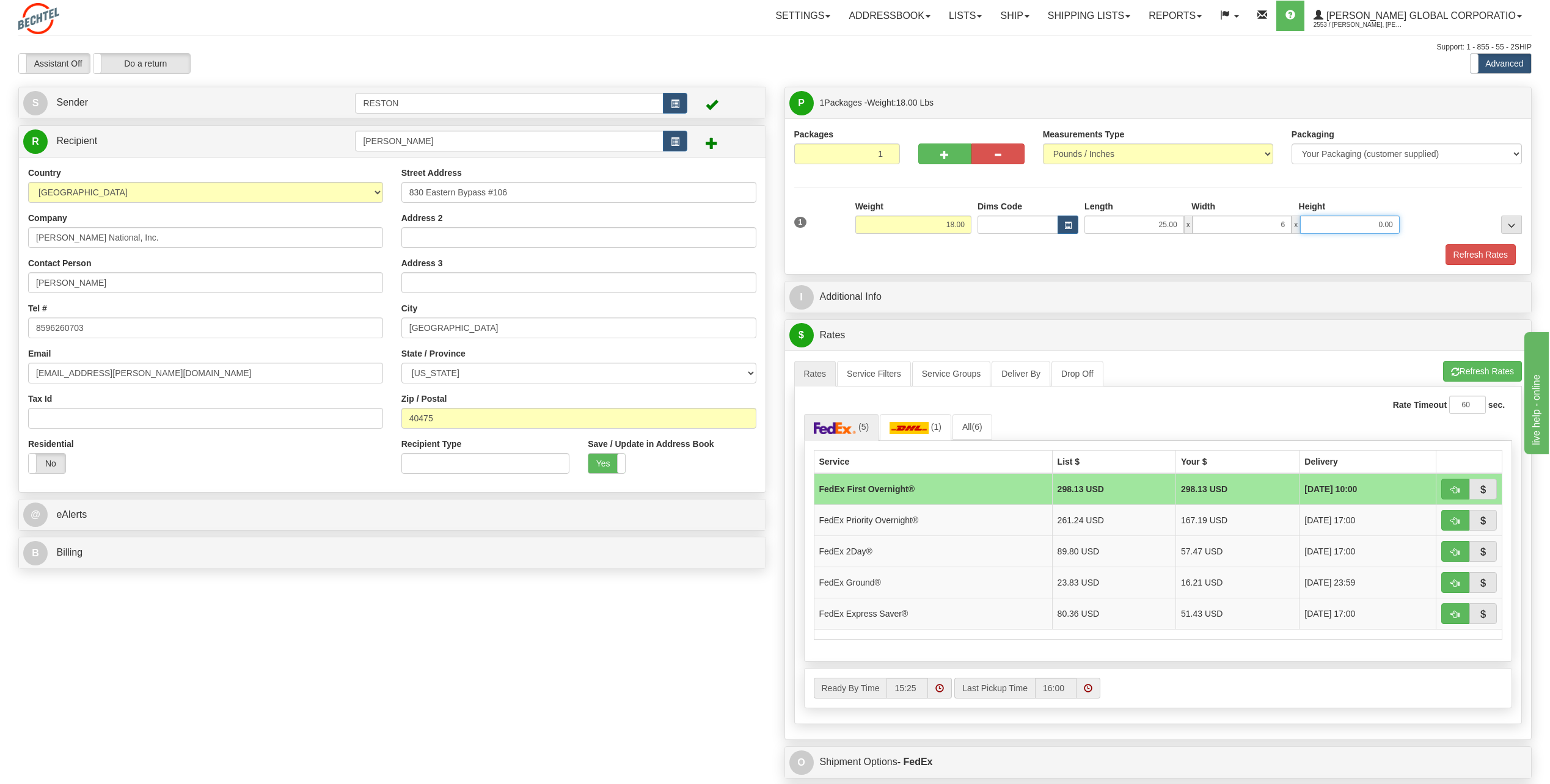
type input "6.00"
type input "24.00"
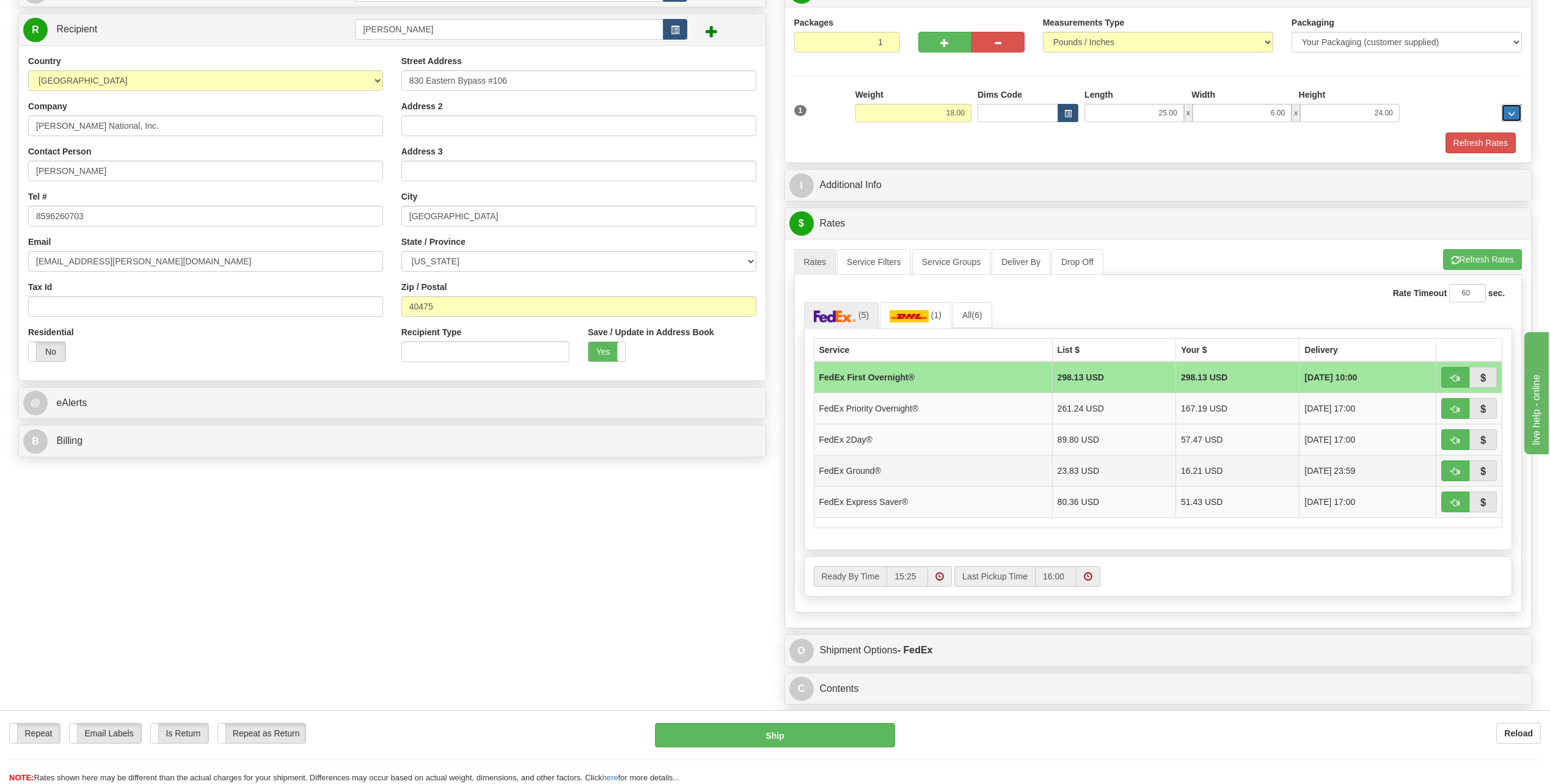
scroll to position [122, 0]
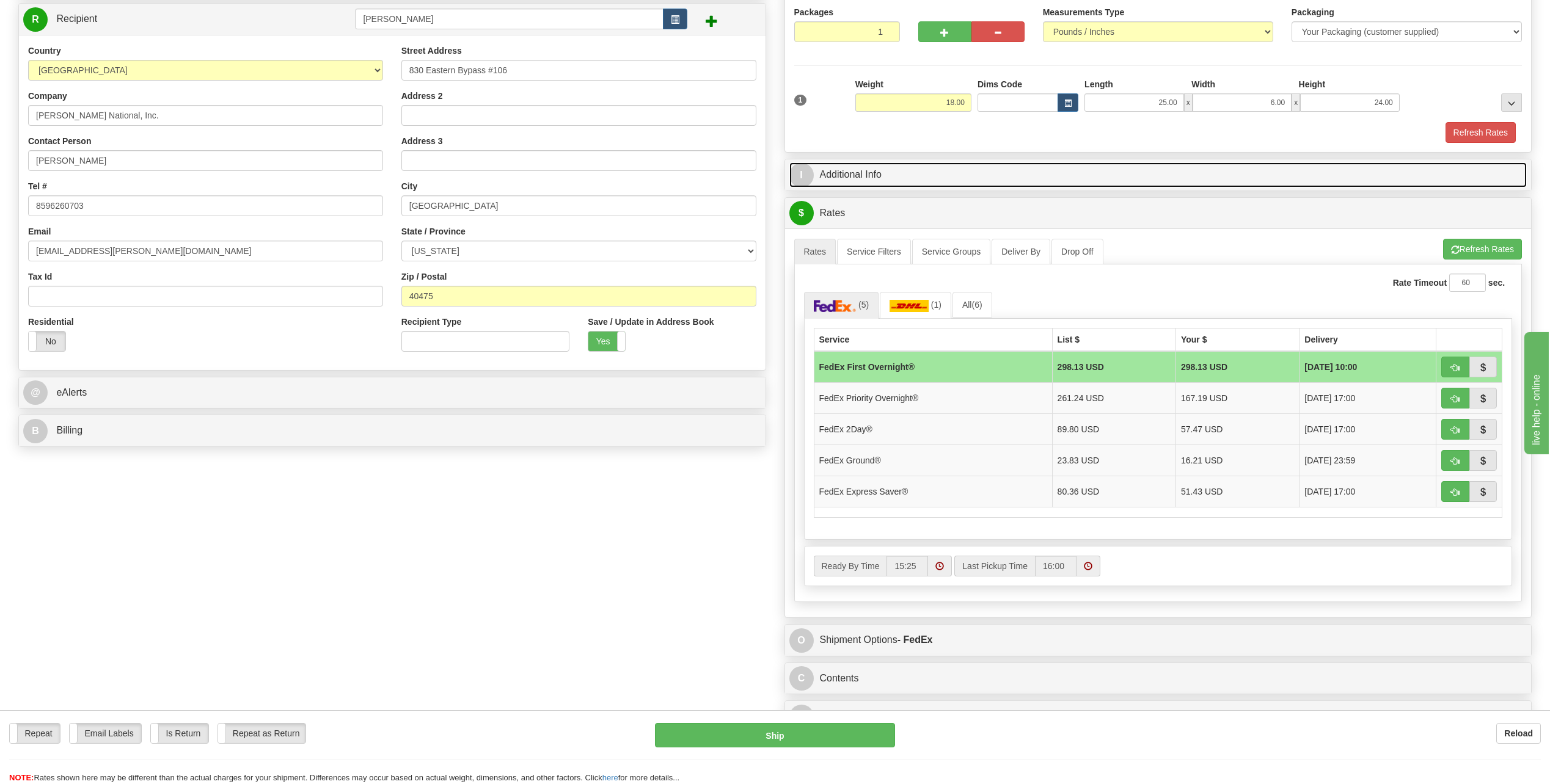
click at [930, 175] on link "I Additional Info" at bounding box center [1158, 175] width 738 height 25
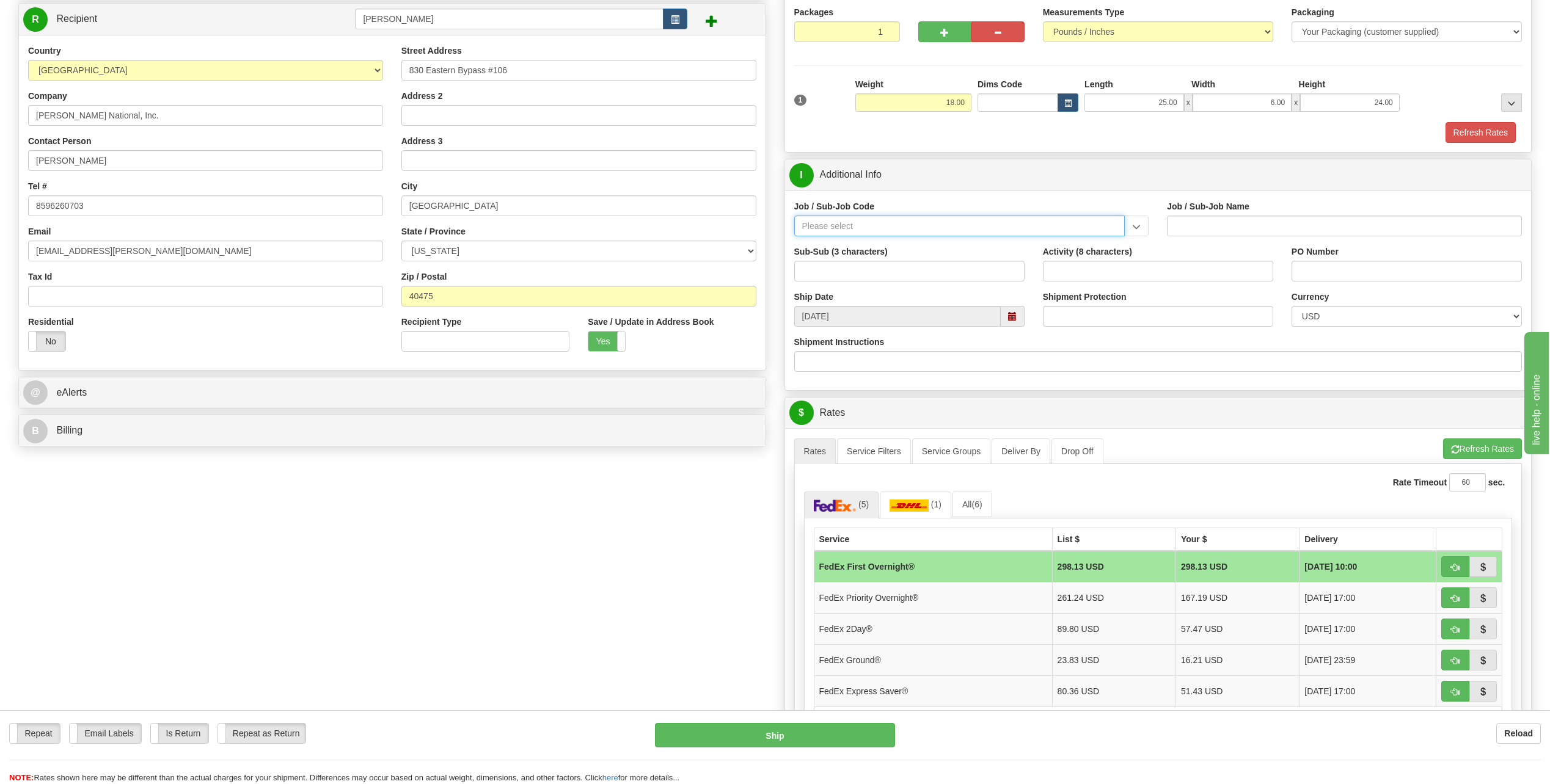
click at [876, 230] on input "Job / Sub-Job Code" at bounding box center [960, 225] width 331 height 21
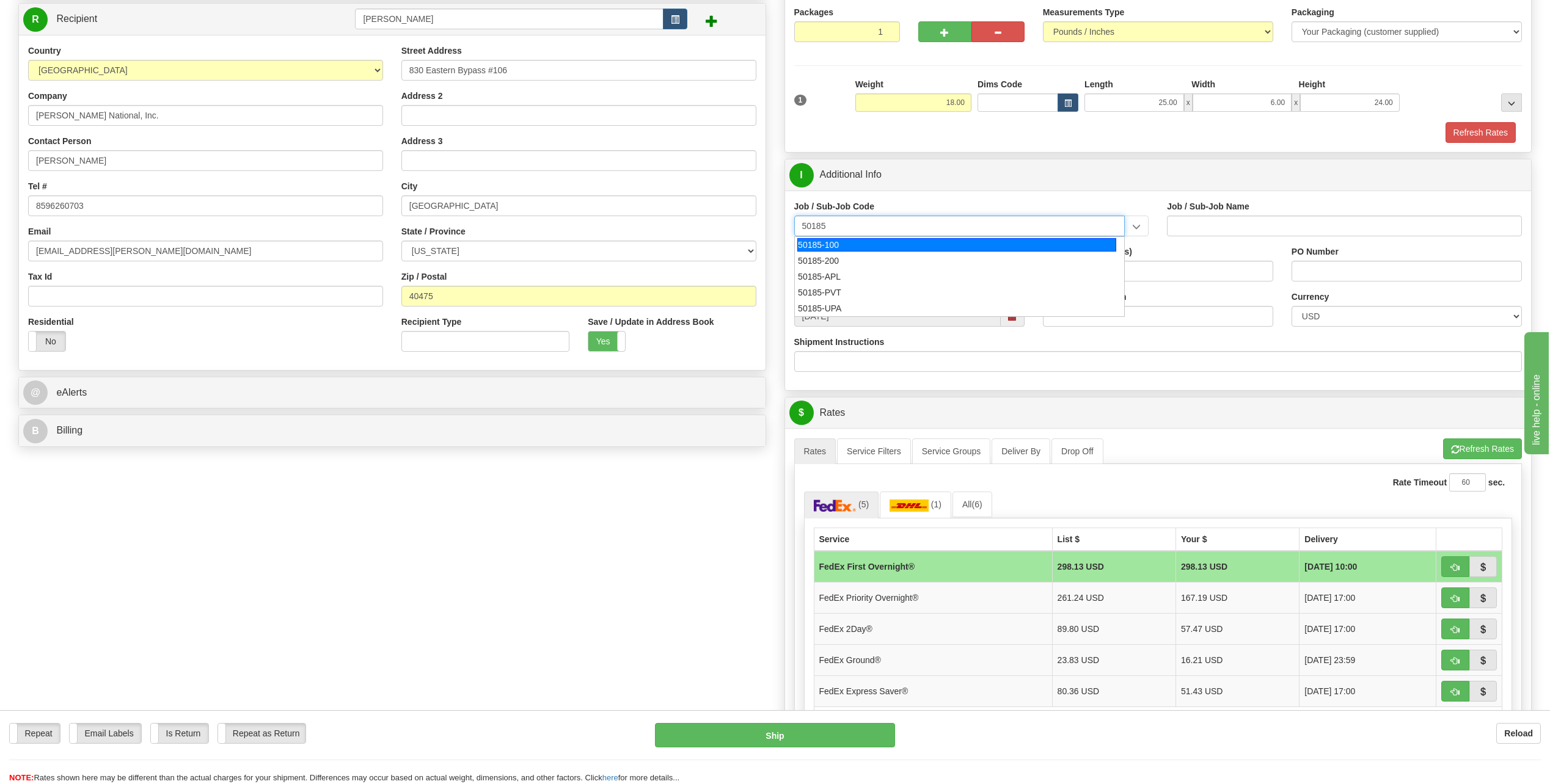
click at [862, 241] on div "50185-100" at bounding box center [957, 245] width 319 height 14
type input "50185-100"
type input "FACILITIES RESTON RO1 OFC - FACILITIES RESTON RO1"
type input "50185-100"
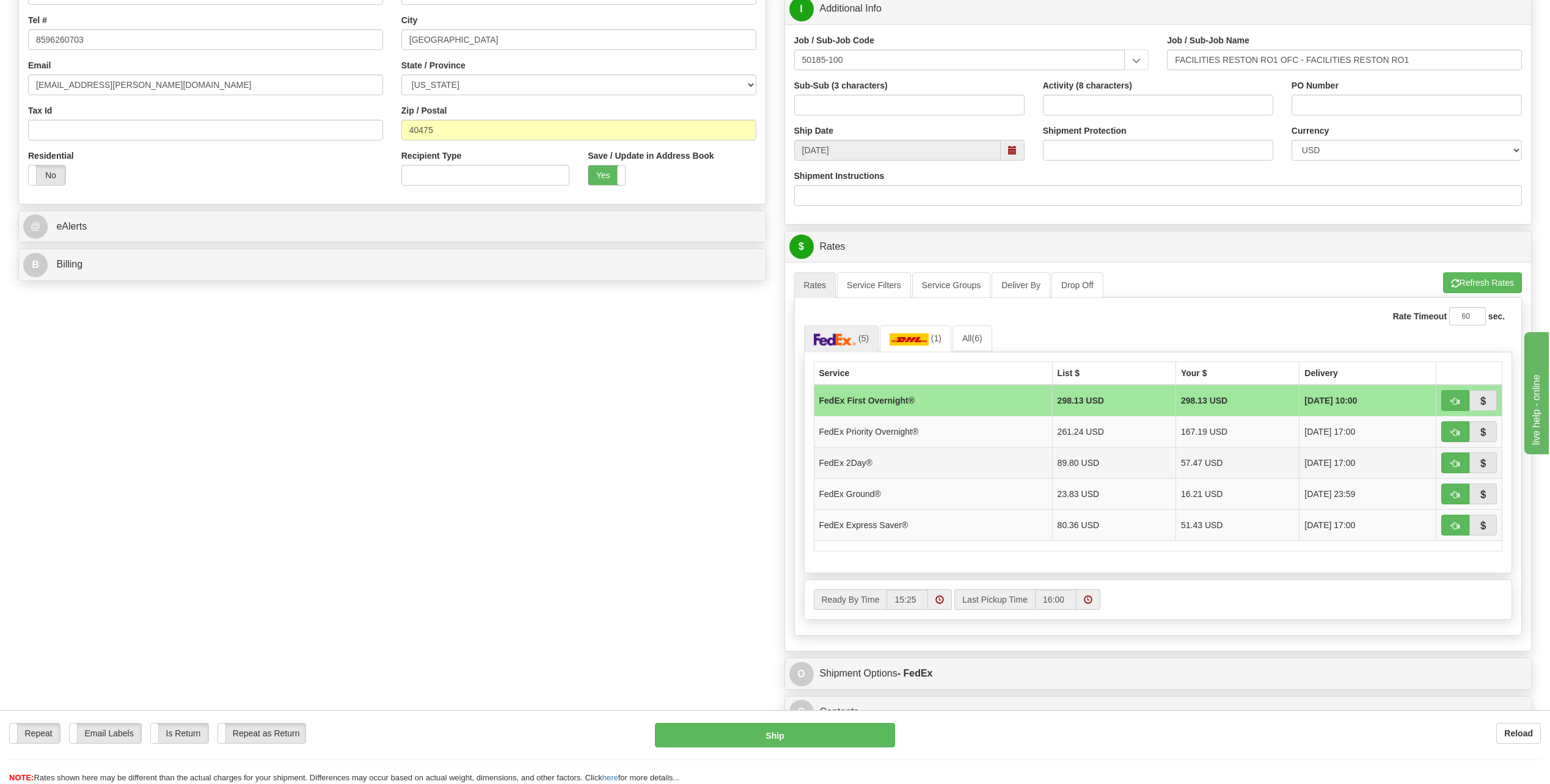
scroll to position [305, 0]
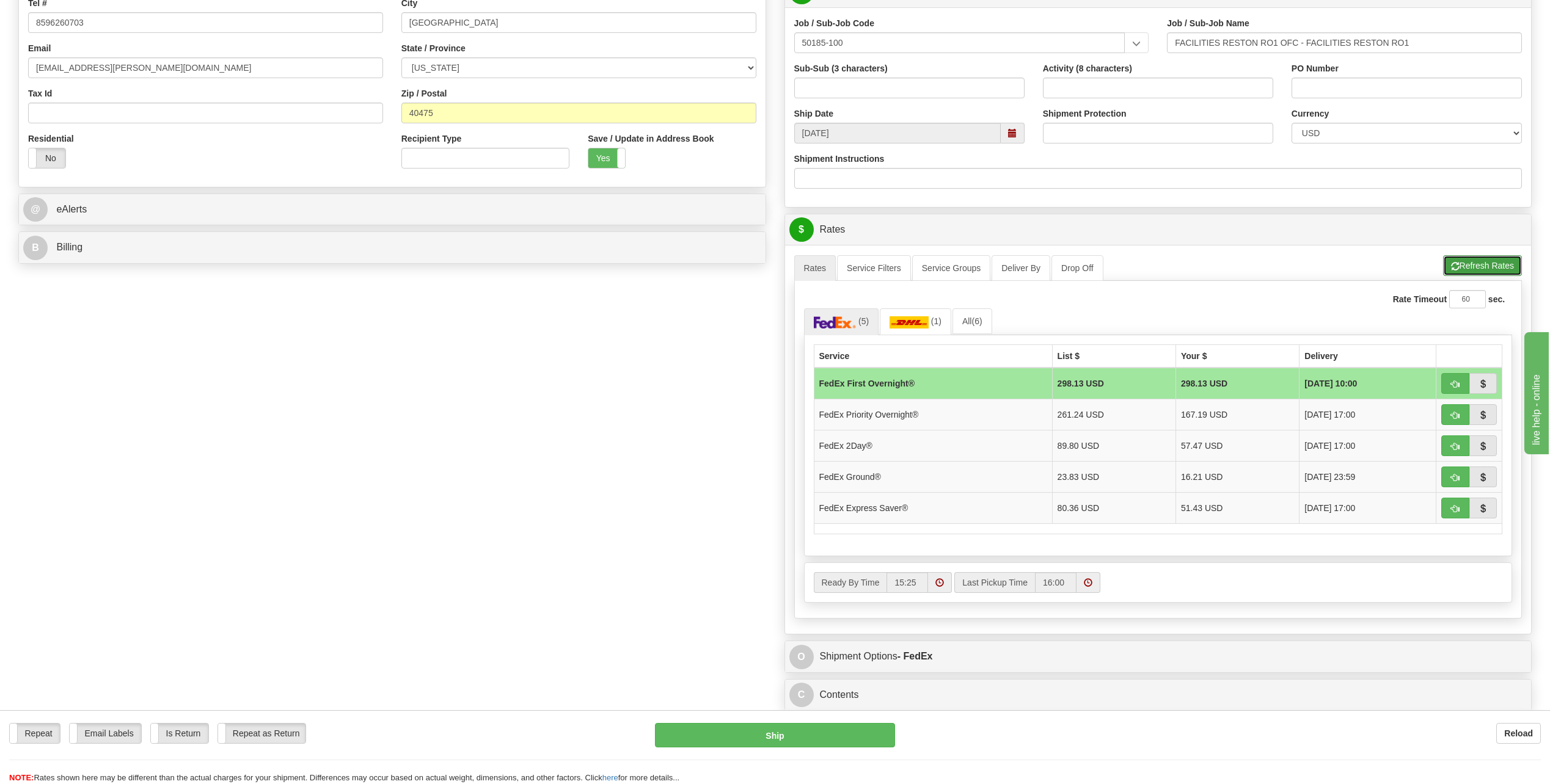
click at [1486, 271] on button "Refresh Rates" at bounding box center [1482, 265] width 79 height 21
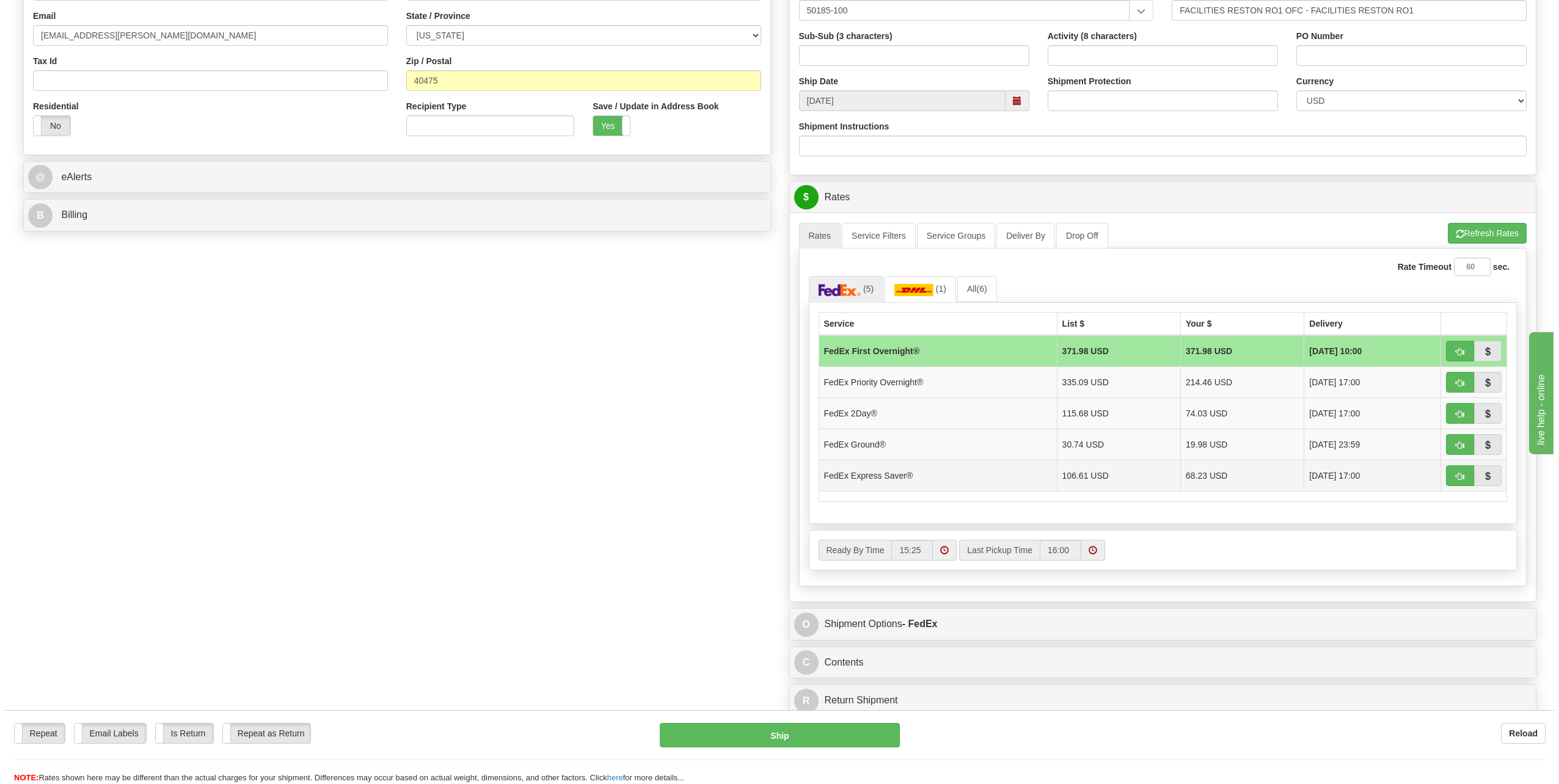
scroll to position [366, 0]
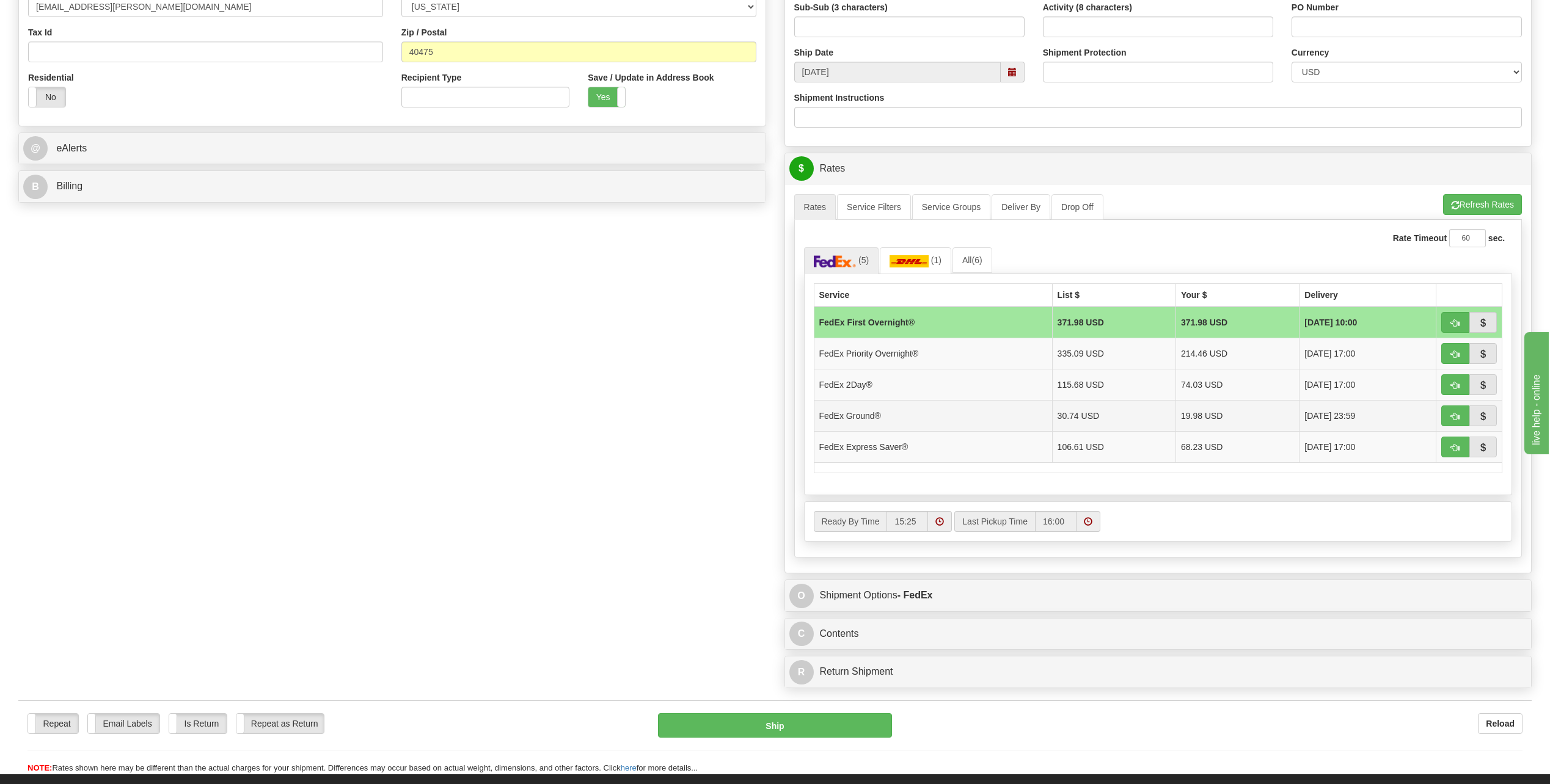
click at [1318, 416] on span "[DATE] 23:59" at bounding box center [1329, 416] width 51 height 12
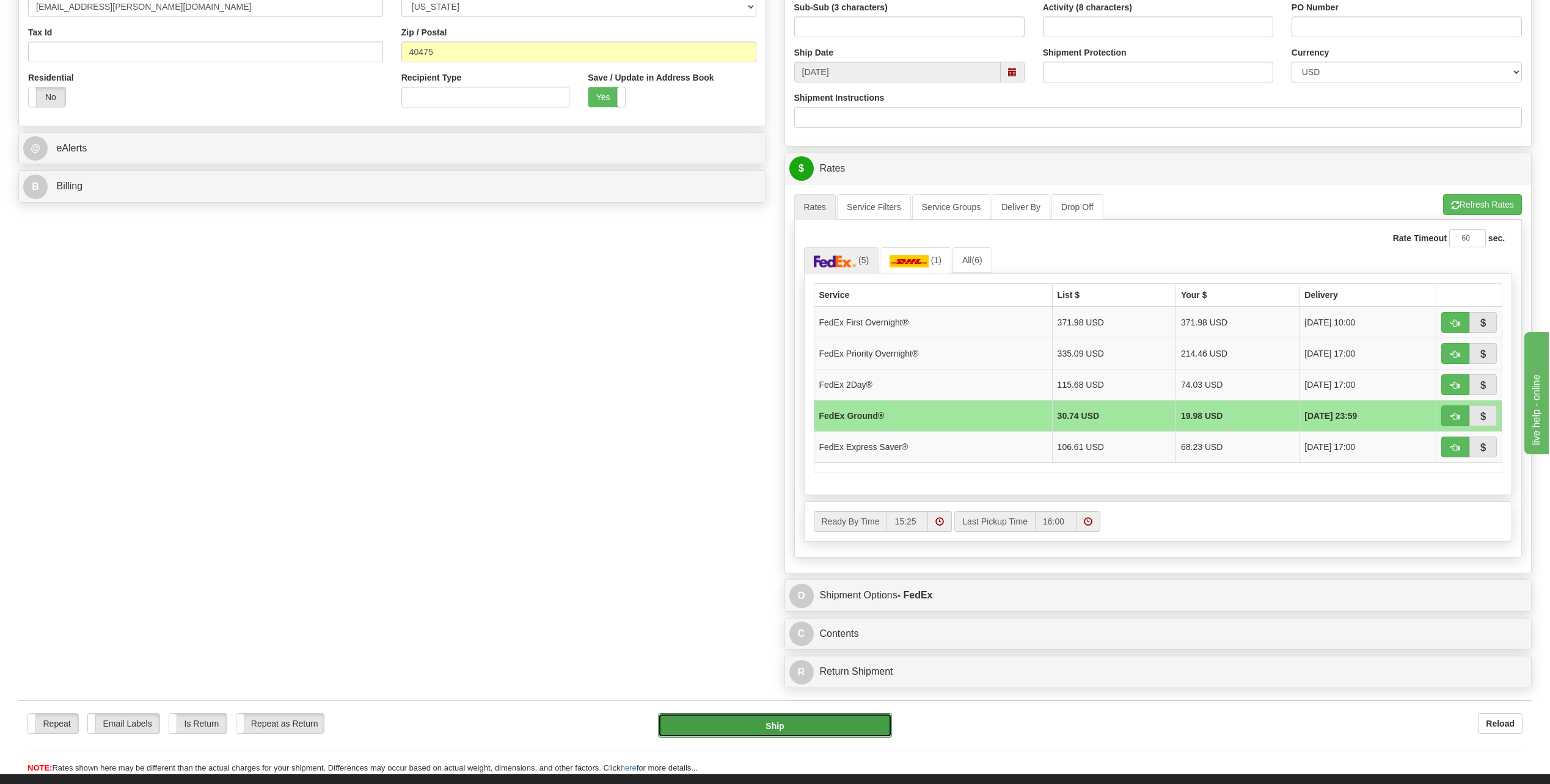
click at [774, 732] on button "Ship" at bounding box center [774, 726] width 234 height 25
type input "92"
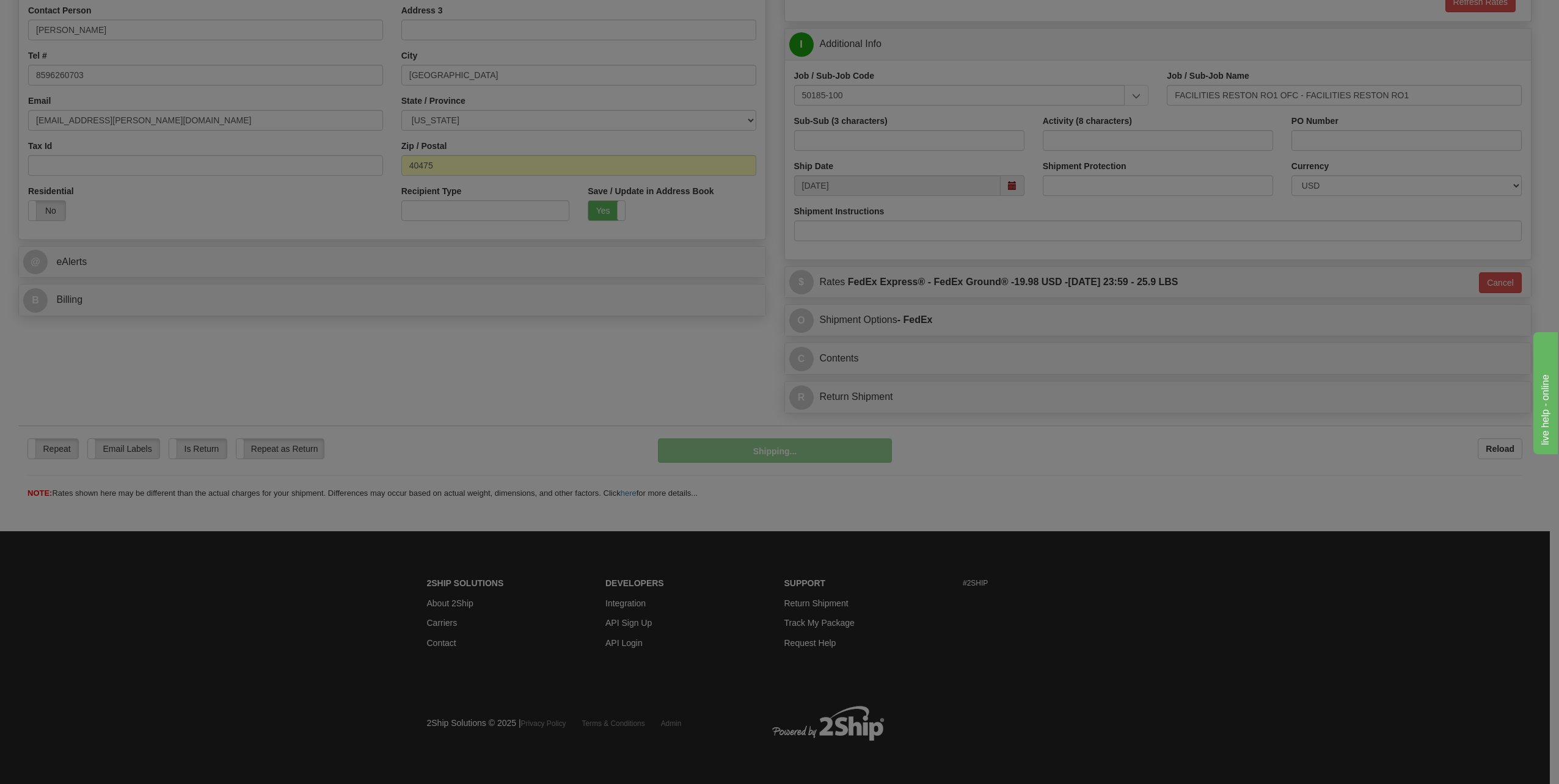
scroll to position [253, 0]
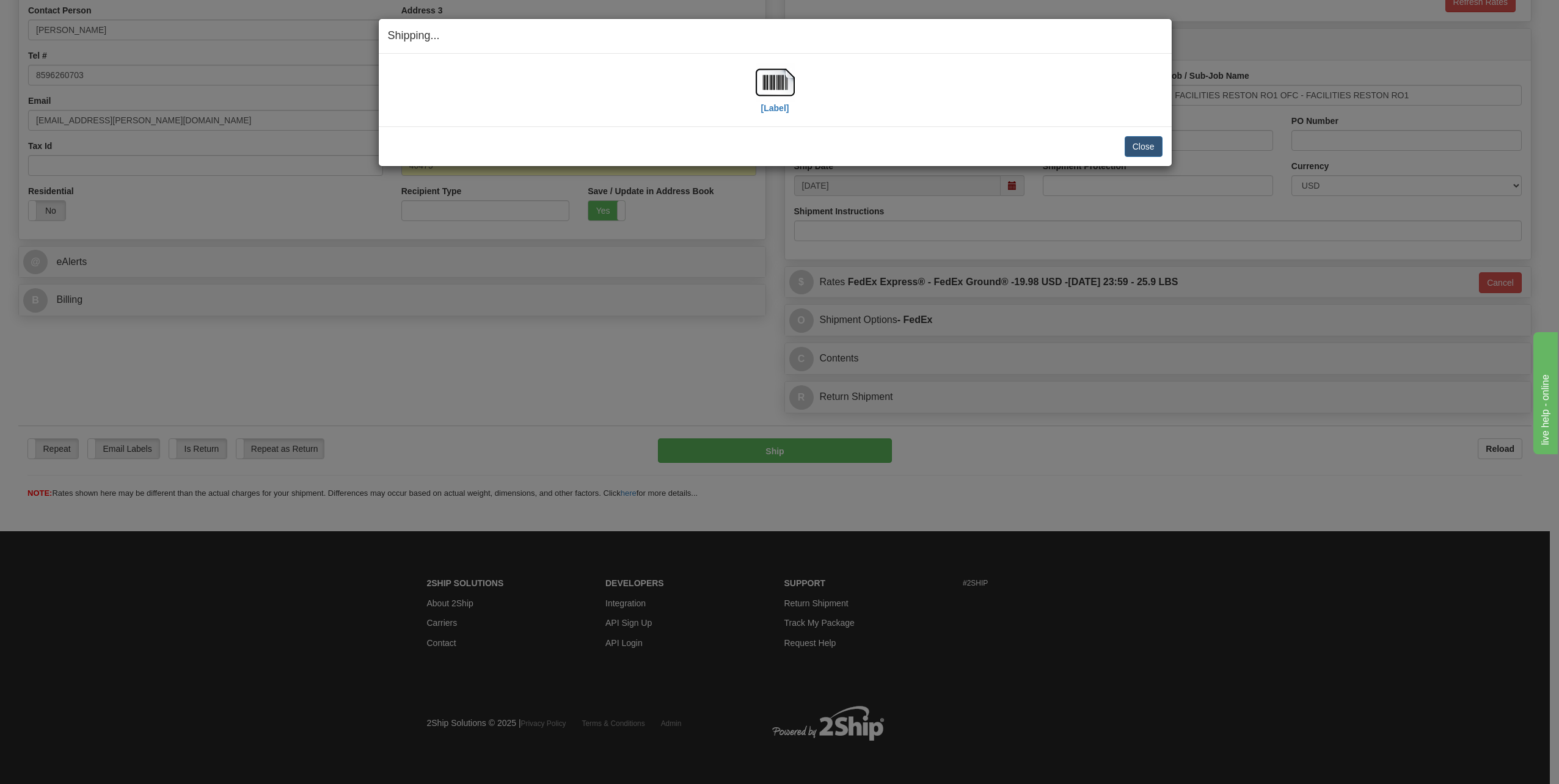
click at [773, 119] on div "[Label] IMPORTANT NOTICE Embassy / Consulate / Government Building / Hospital C…" at bounding box center [775, 90] width 793 height 73
click at [775, 111] on label "[Label]" at bounding box center [775, 108] width 28 height 12
